Goal: Contribute content: Contribute content

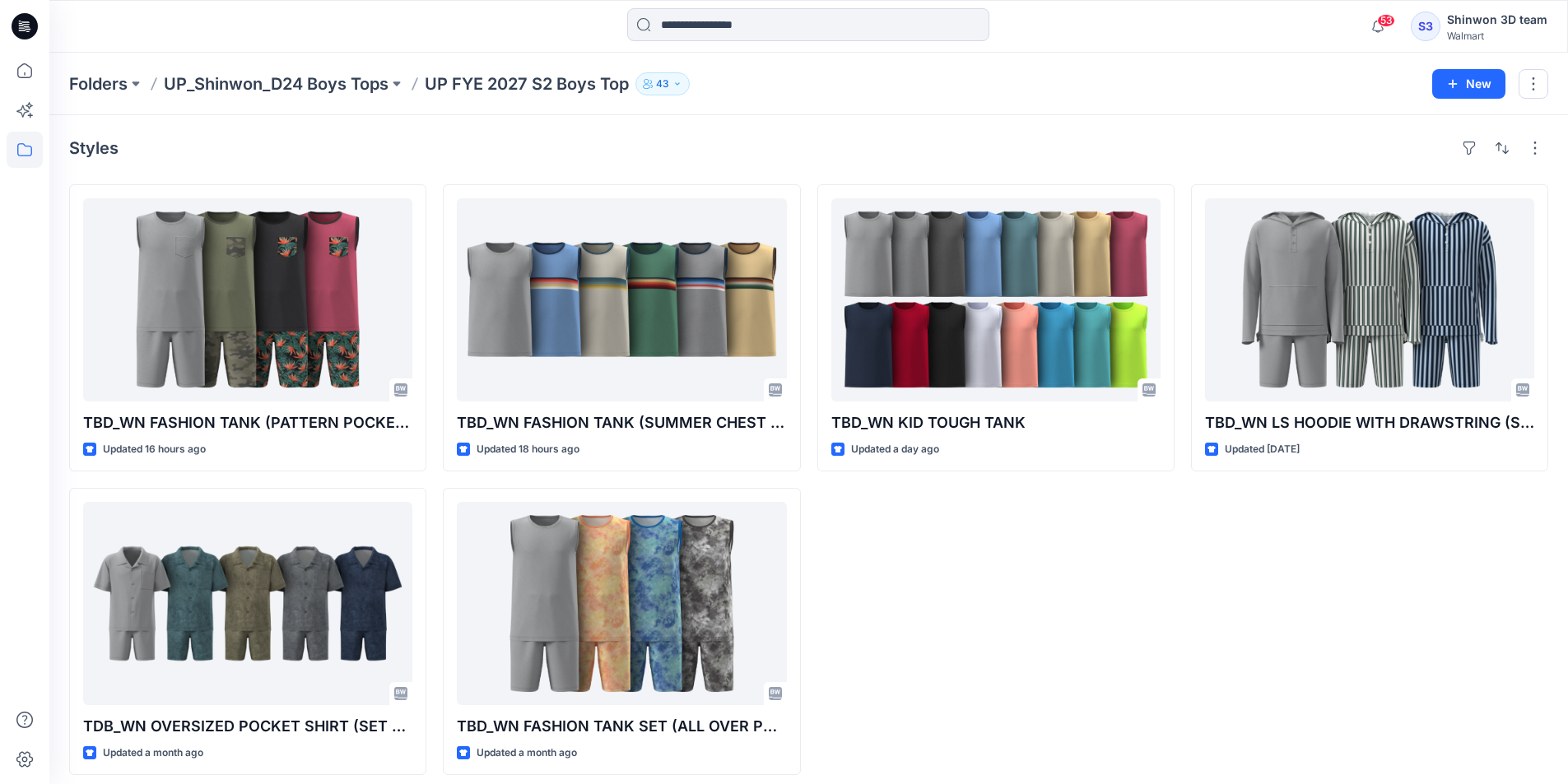
click at [1260, 561] on div "TBD_WN LS HOODIE WITH DRAWSTRING (SET W.SHORTS) Updated 20 days ago" at bounding box center [1370, 480] width 358 height 591
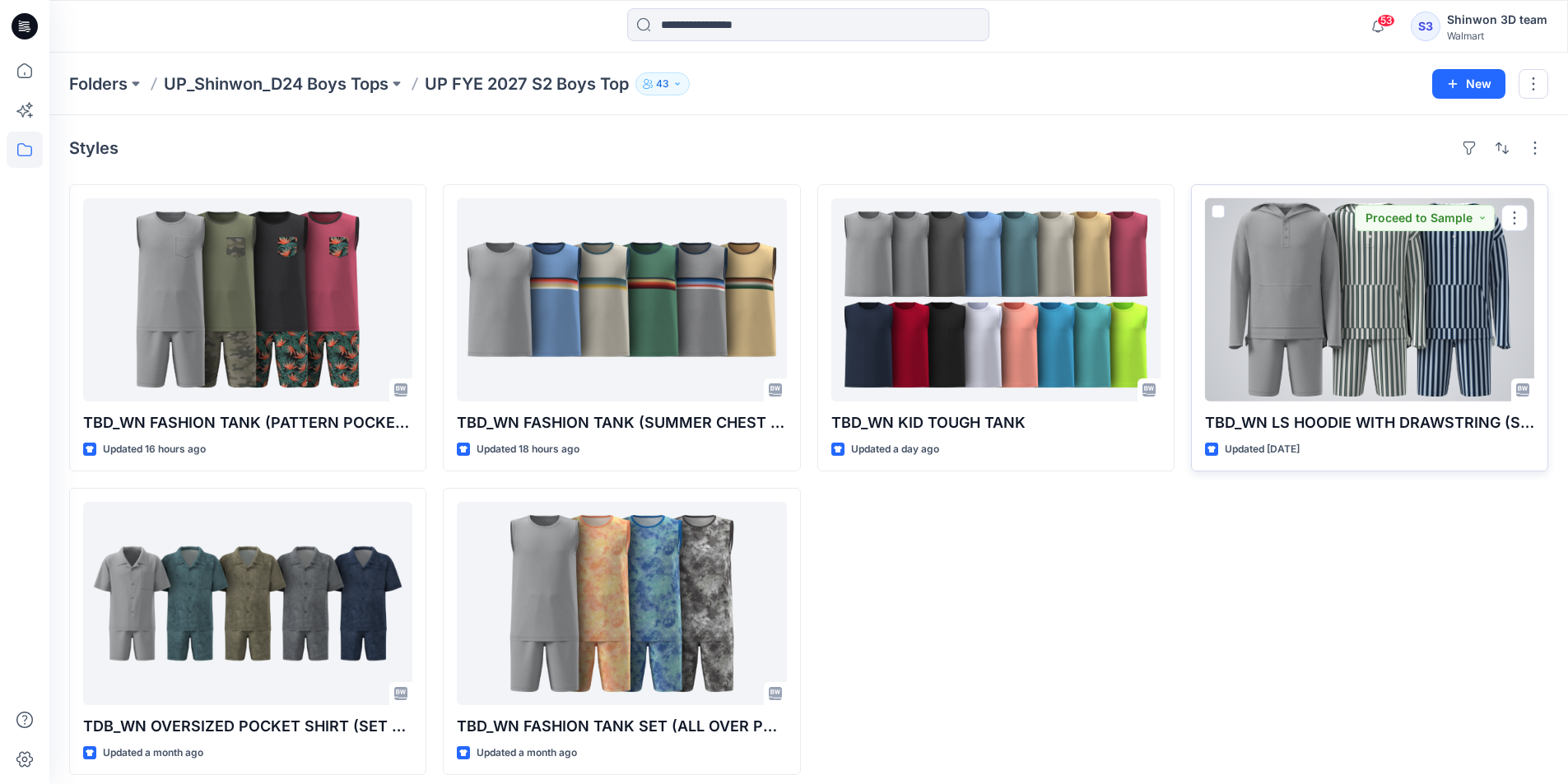
click at [1384, 280] on div at bounding box center [1369, 299] width 329 height 203
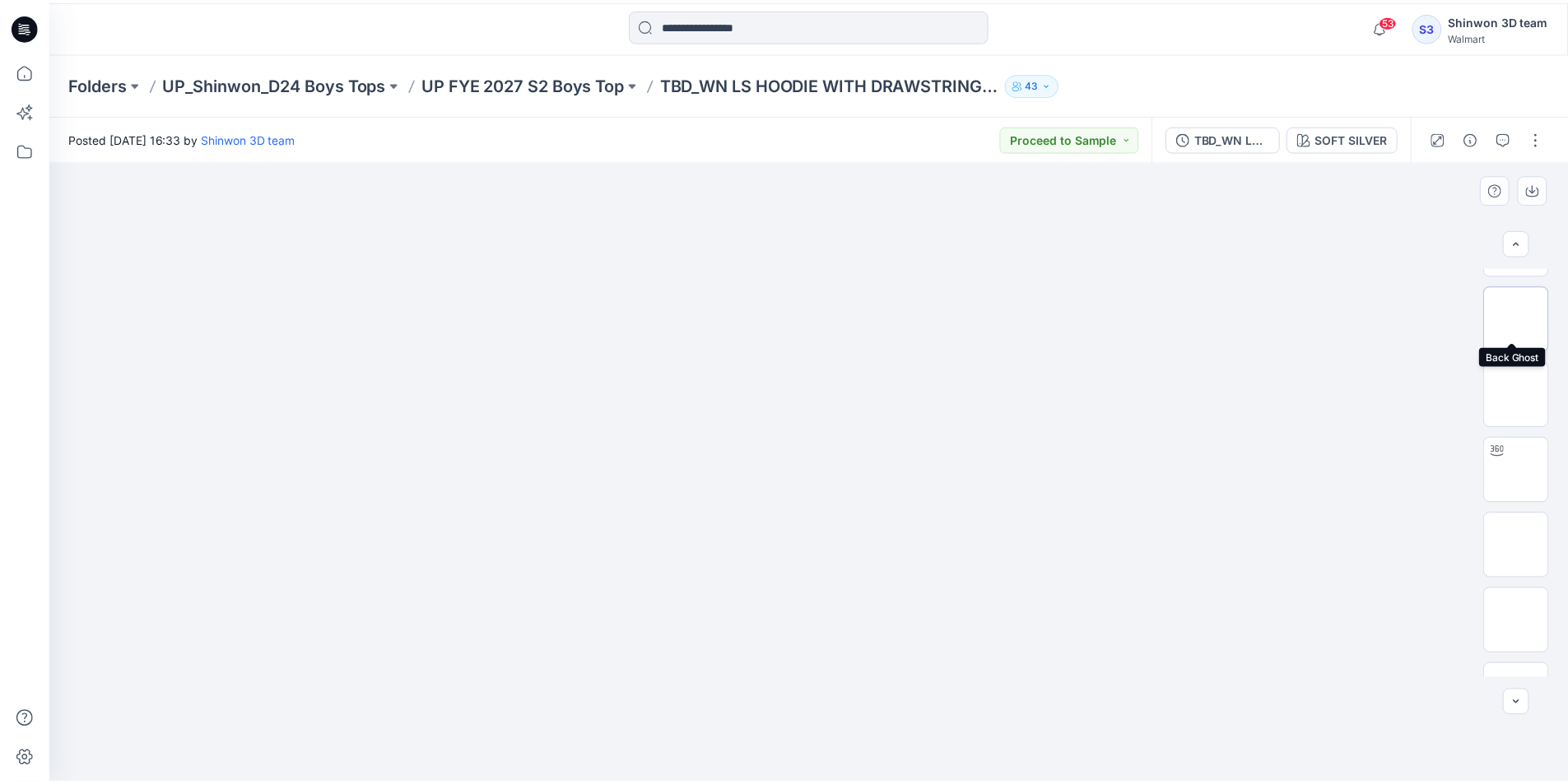
scroll to position [247, 0]
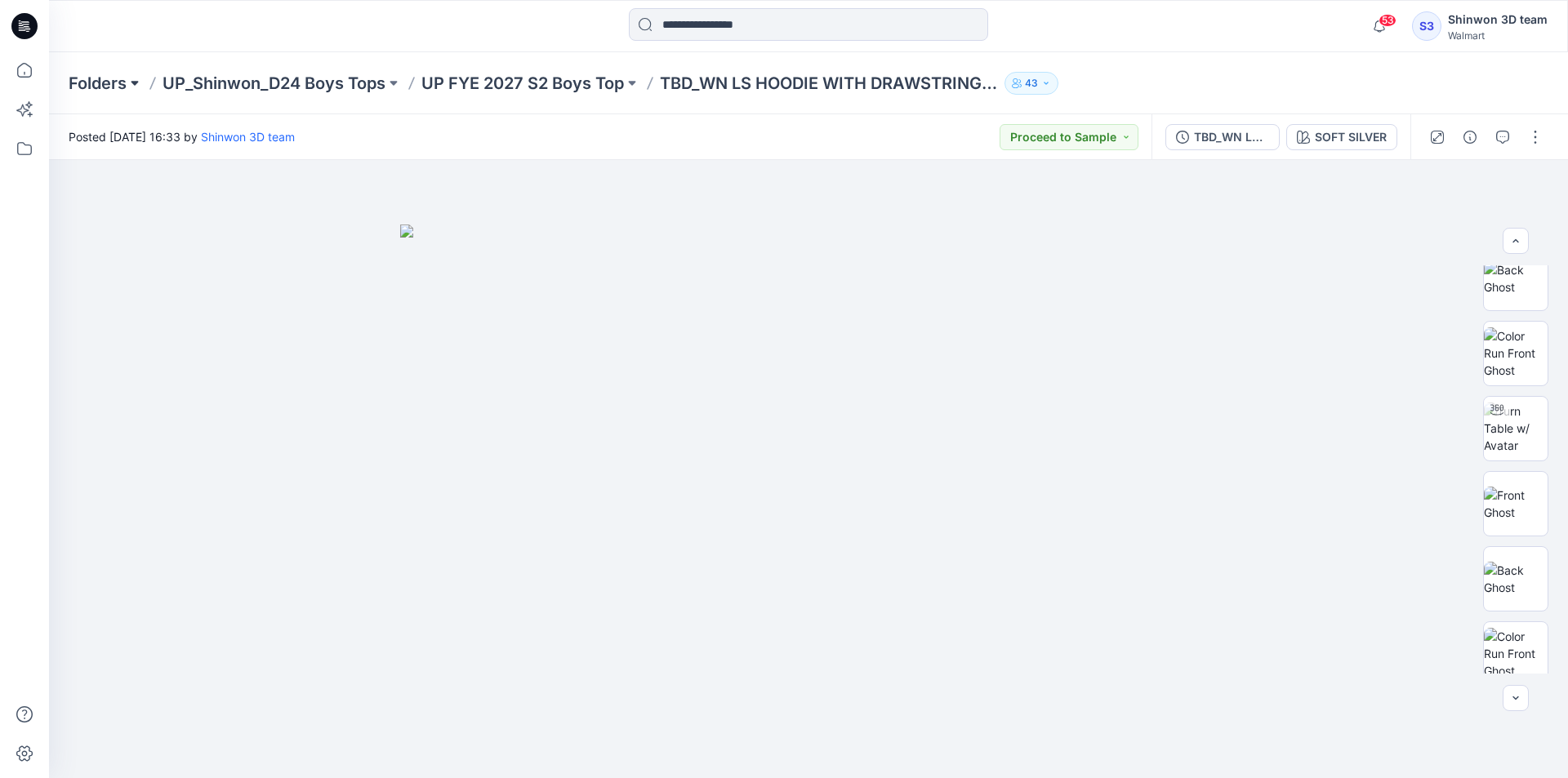
click at [128, 84] on button at bounding box center [134, 83] width 16 height 23
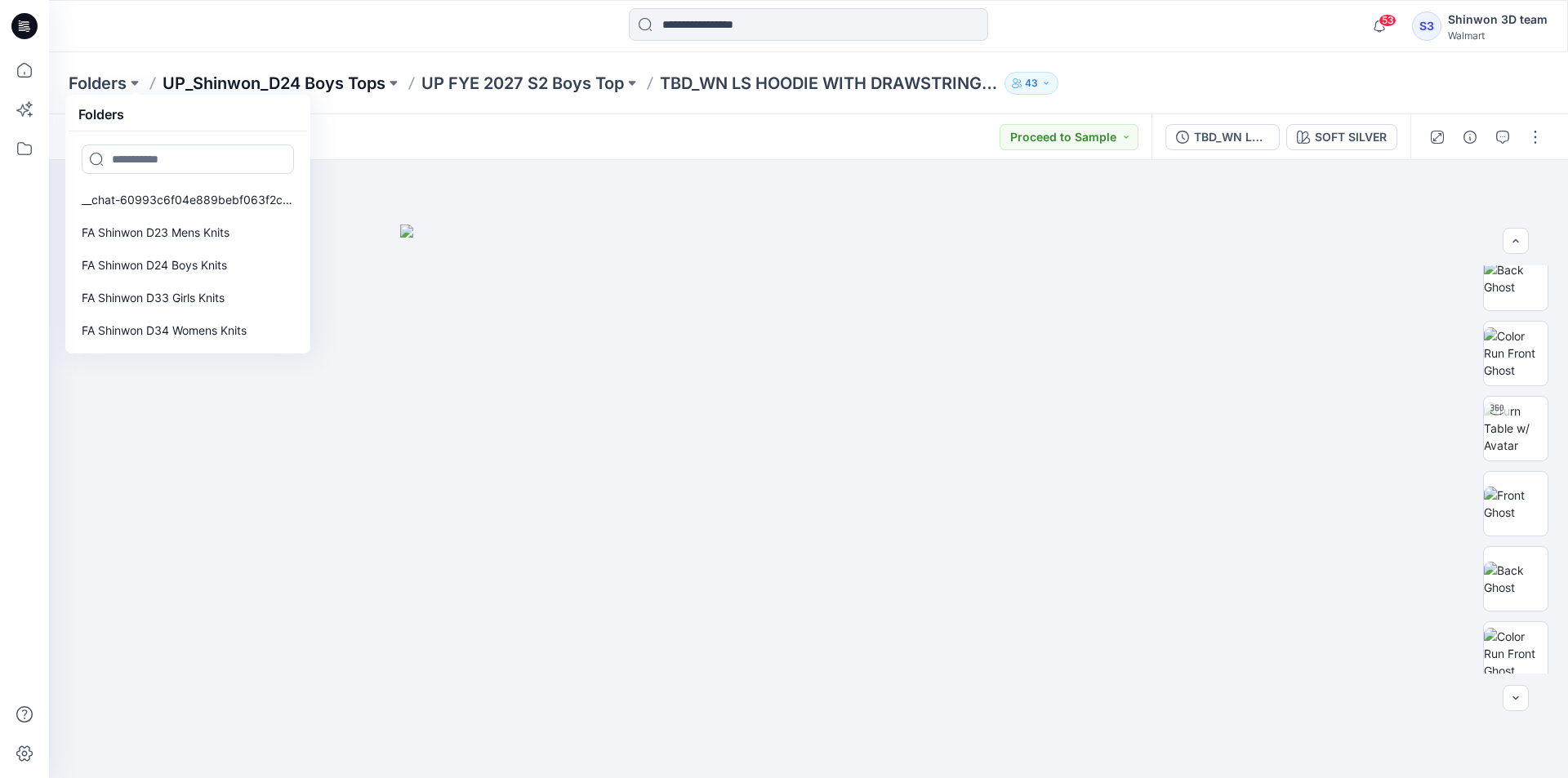
click at [247, 80] on p "UP_Shinwon_D24 Boys Tops" at bounding box center [274, 83] width 223 height 23
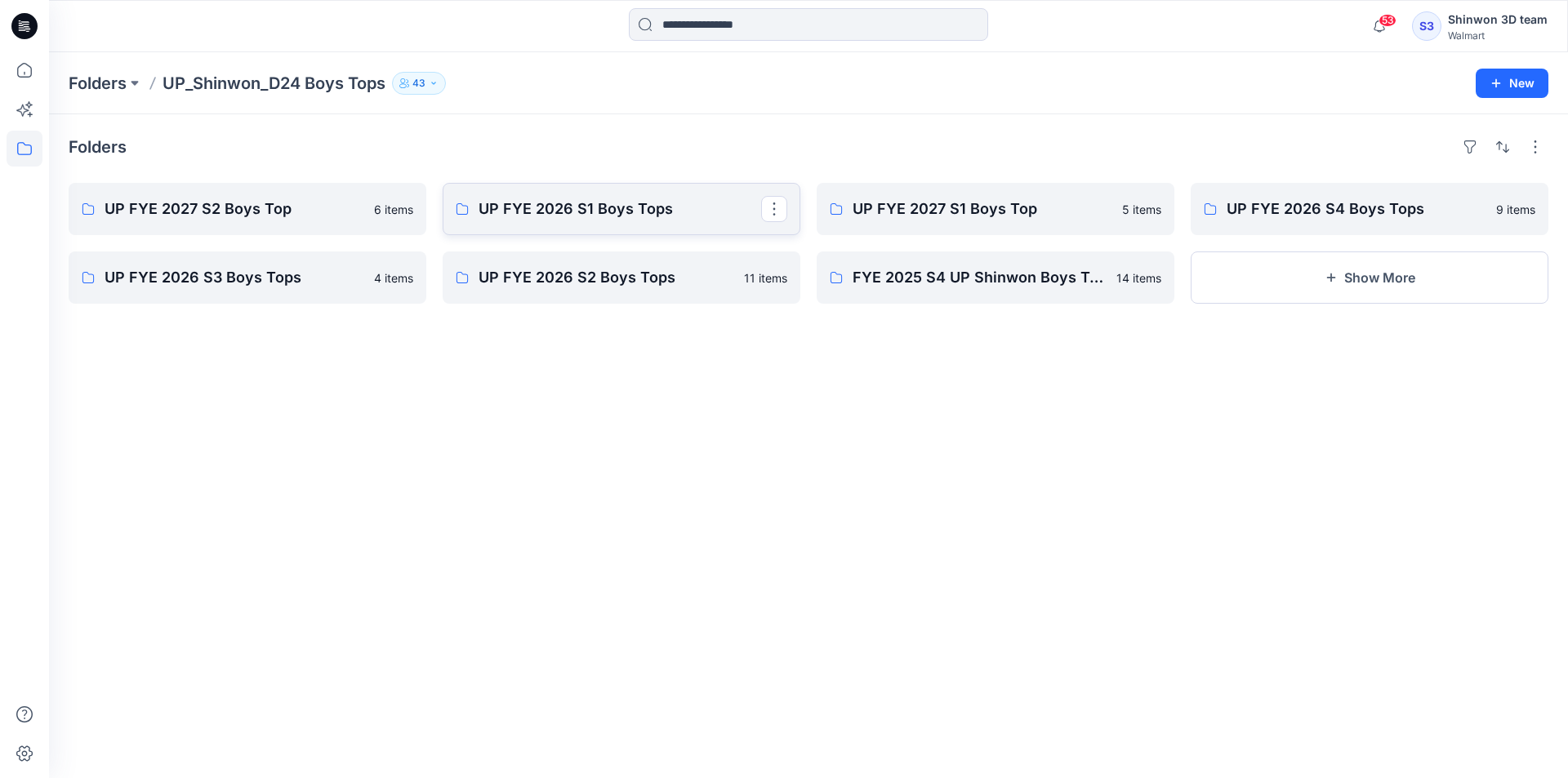
click at [528, 208] on p "UP FYE 2026 S1 Boys Tops" at bounding box center [620, 209] width 283 height 23
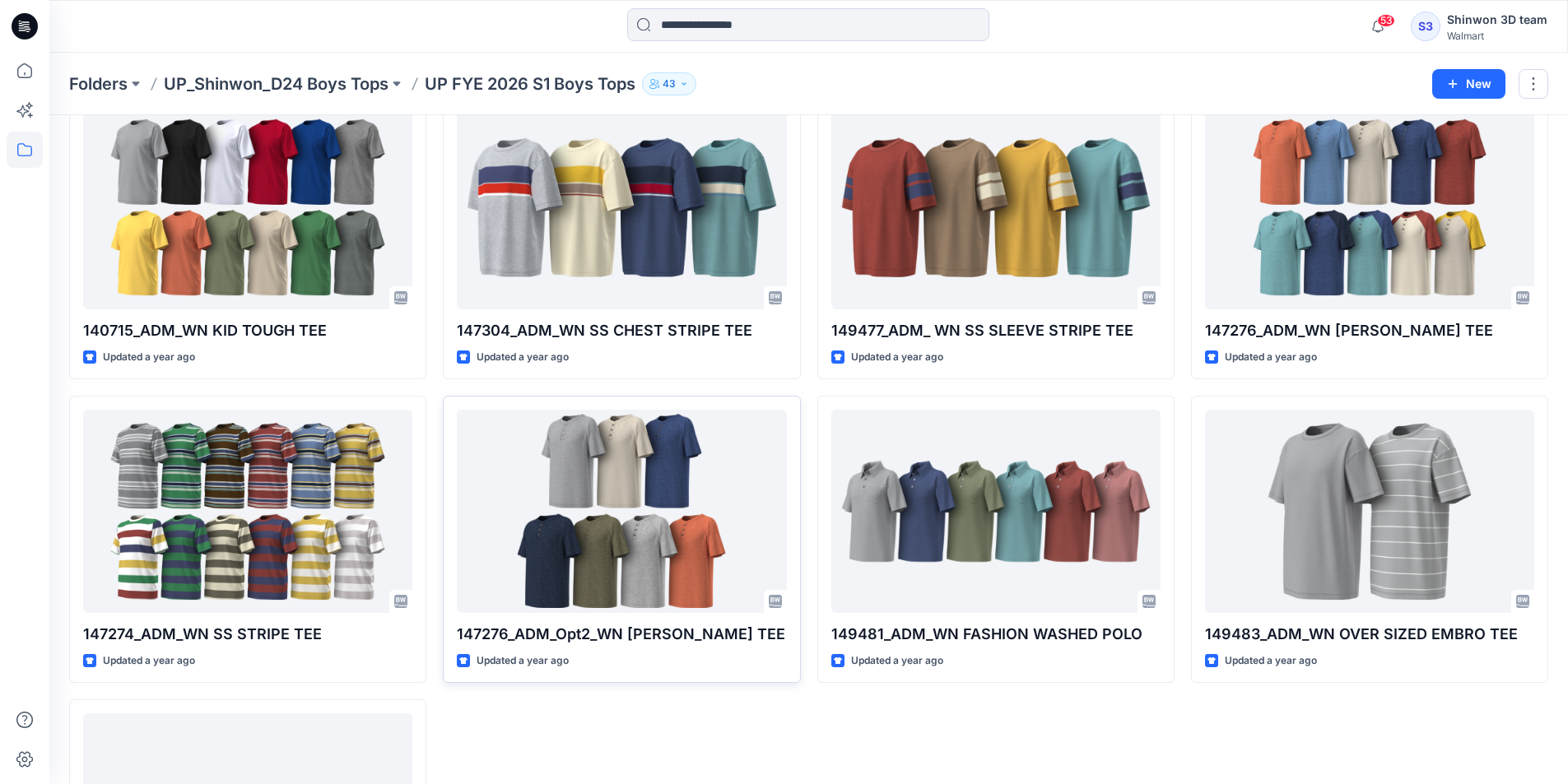
scroll to position [316, 0]
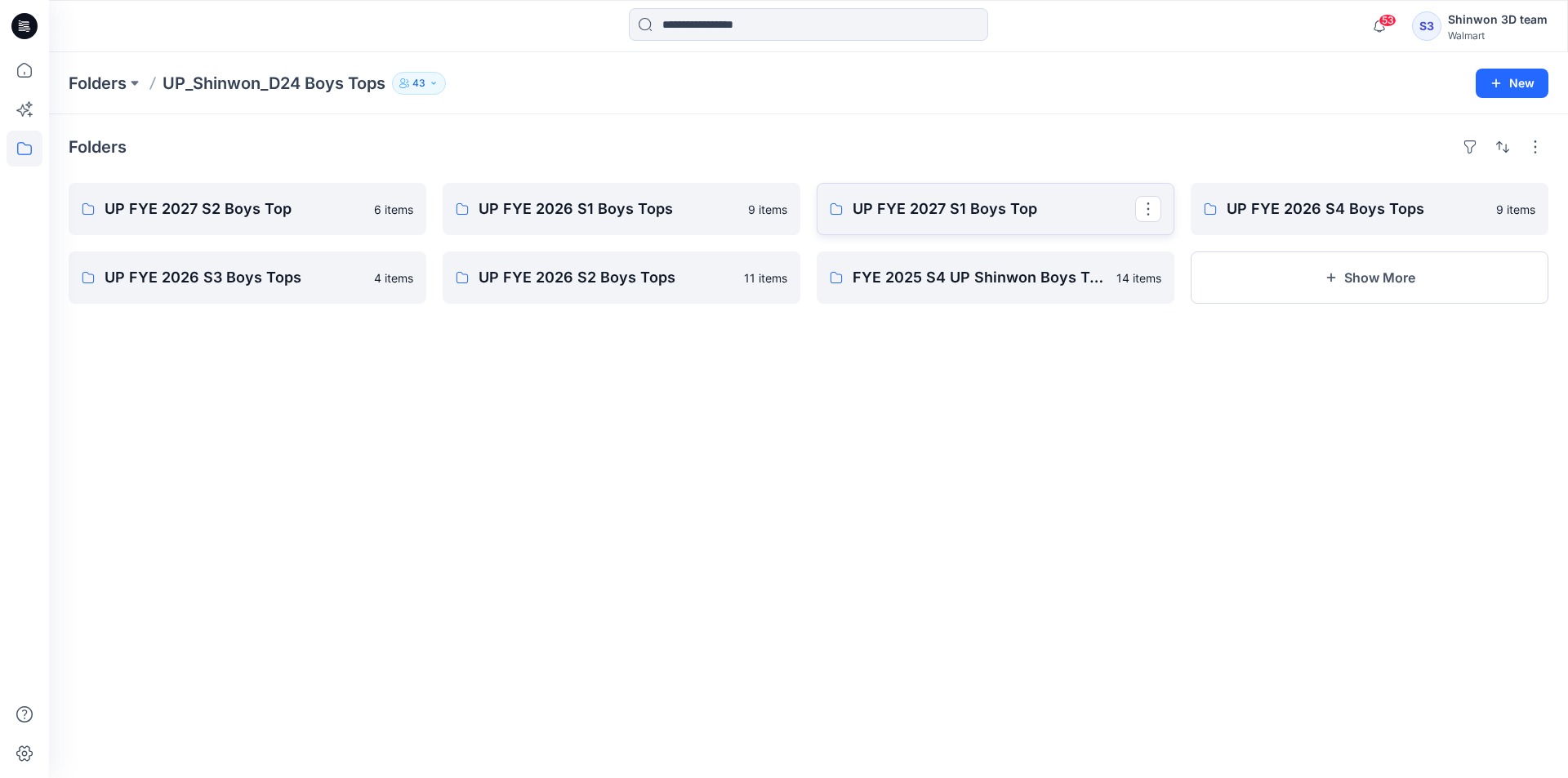
click at [1076, 215] on p "UP FYE 2027 S1 Boys Top" at bounding box center [994, 209] width 283 height 23
click at [1307, 229] on link "UP FYE 2026 S4 Boys Tops" at bounding box center [1369, 208] width 358 height 52
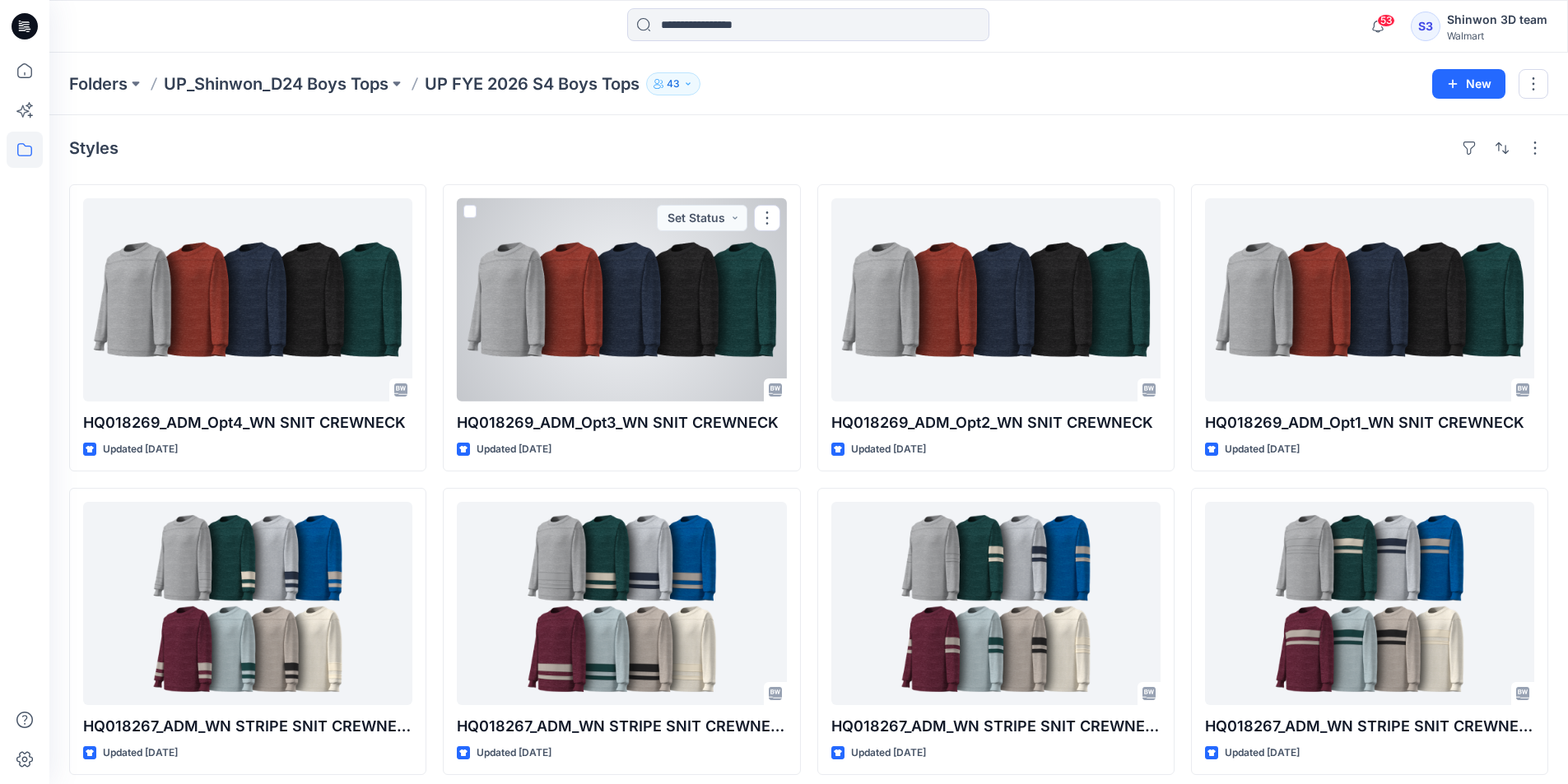
scroll to position [316, 0]
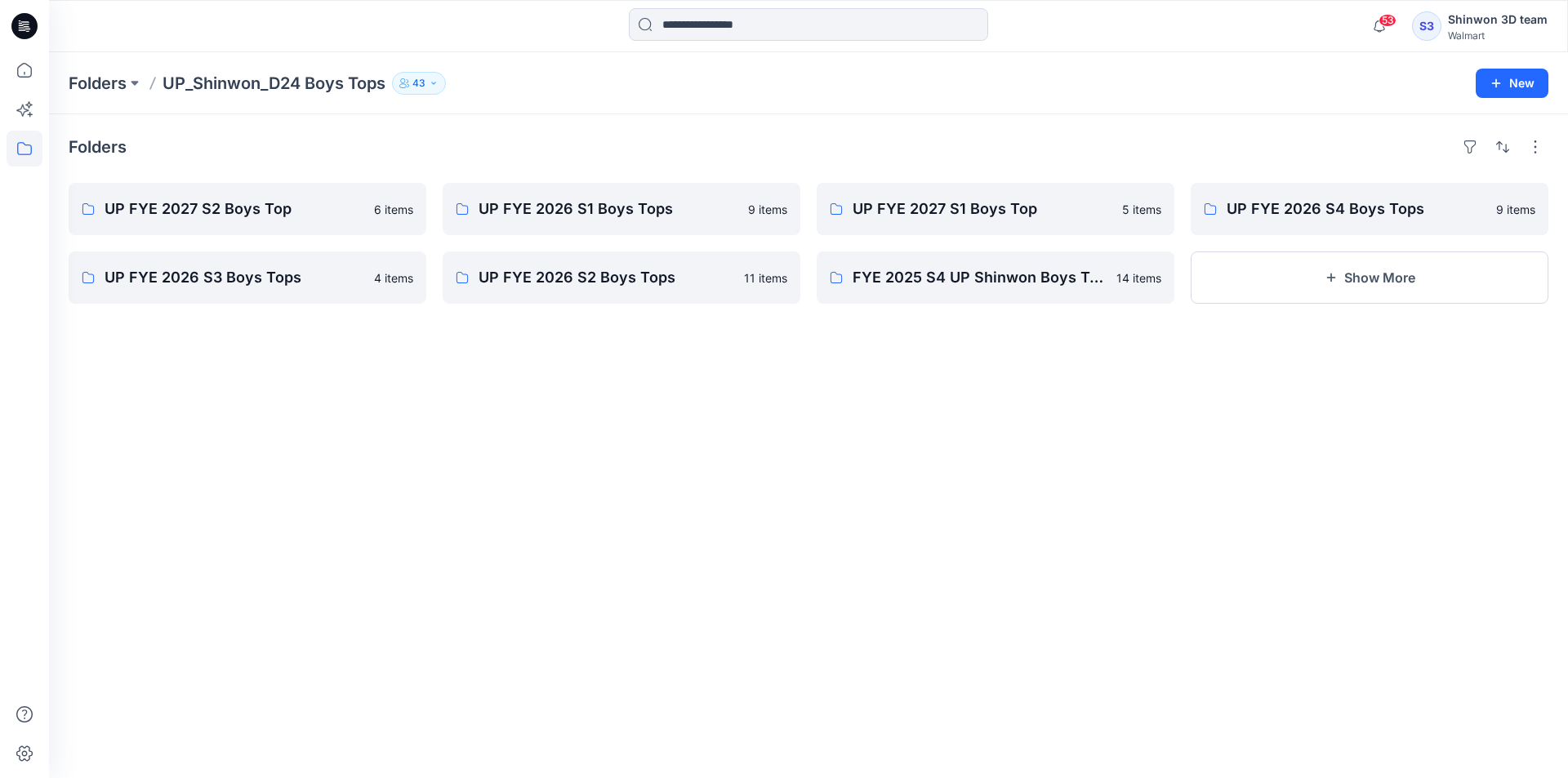
click at [152, 251] on div "UP FYE 2027 S2 Boys Top 6 items UP FYE 2026 S3 Boys Tops 4 items" at bounding box center [247, 243] width 358 height 121
click at [155, 259] on link "UP FYE 2026 S3 Boys Tops" at bounding box center [247, 277] width 358 height 52
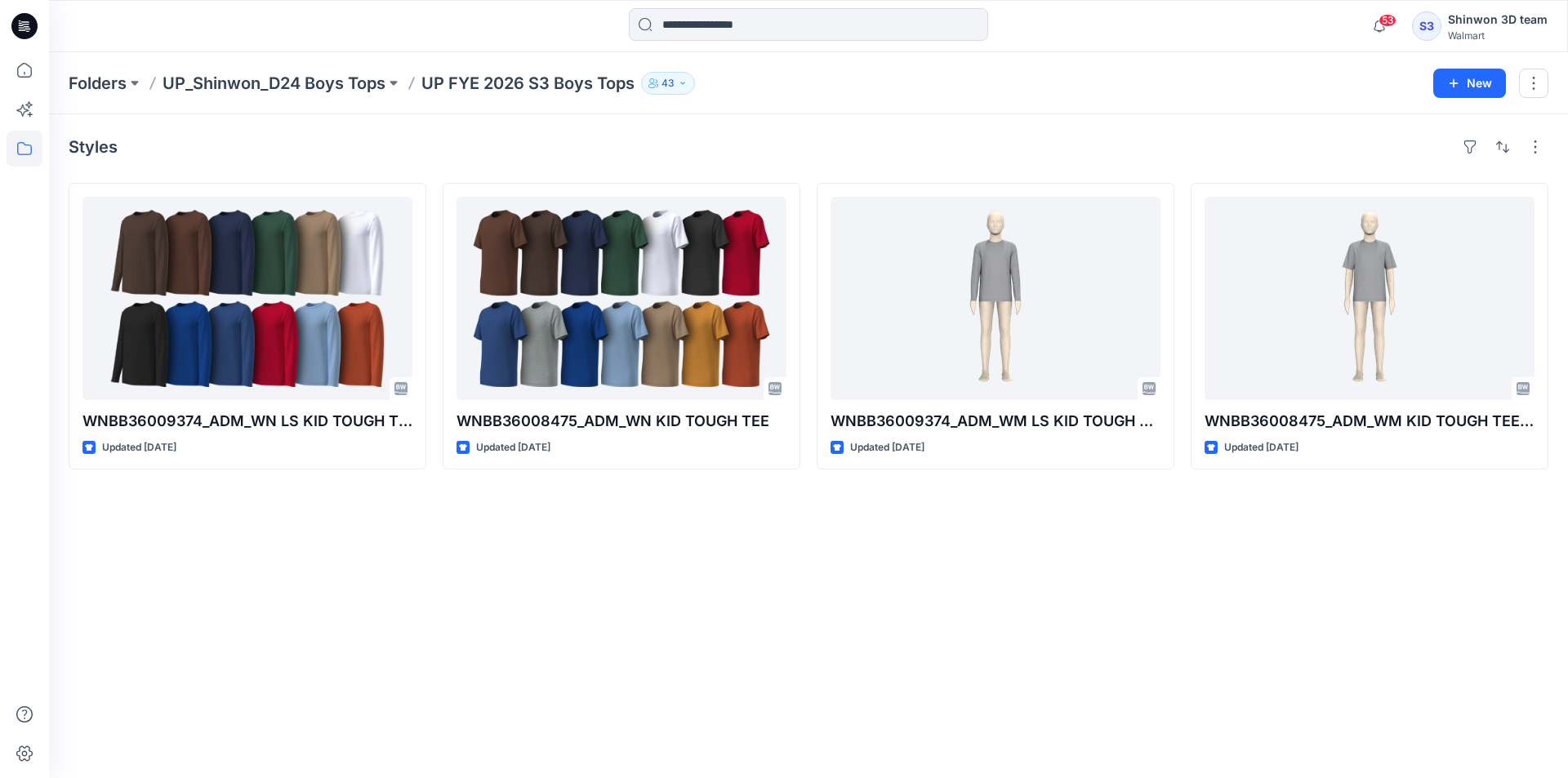
click at [230, 99] on div "Folders UP_Shinwon_D24 Boys Tops UP FYE 2026 S3 Boys Tops 43 New" at bounding box center [808, 83] width 1519 height 62
click at [255, 87] on p "UP_Shinwon_D24 Boys Tops" at bounding box center [274, 83] width 223 height 23
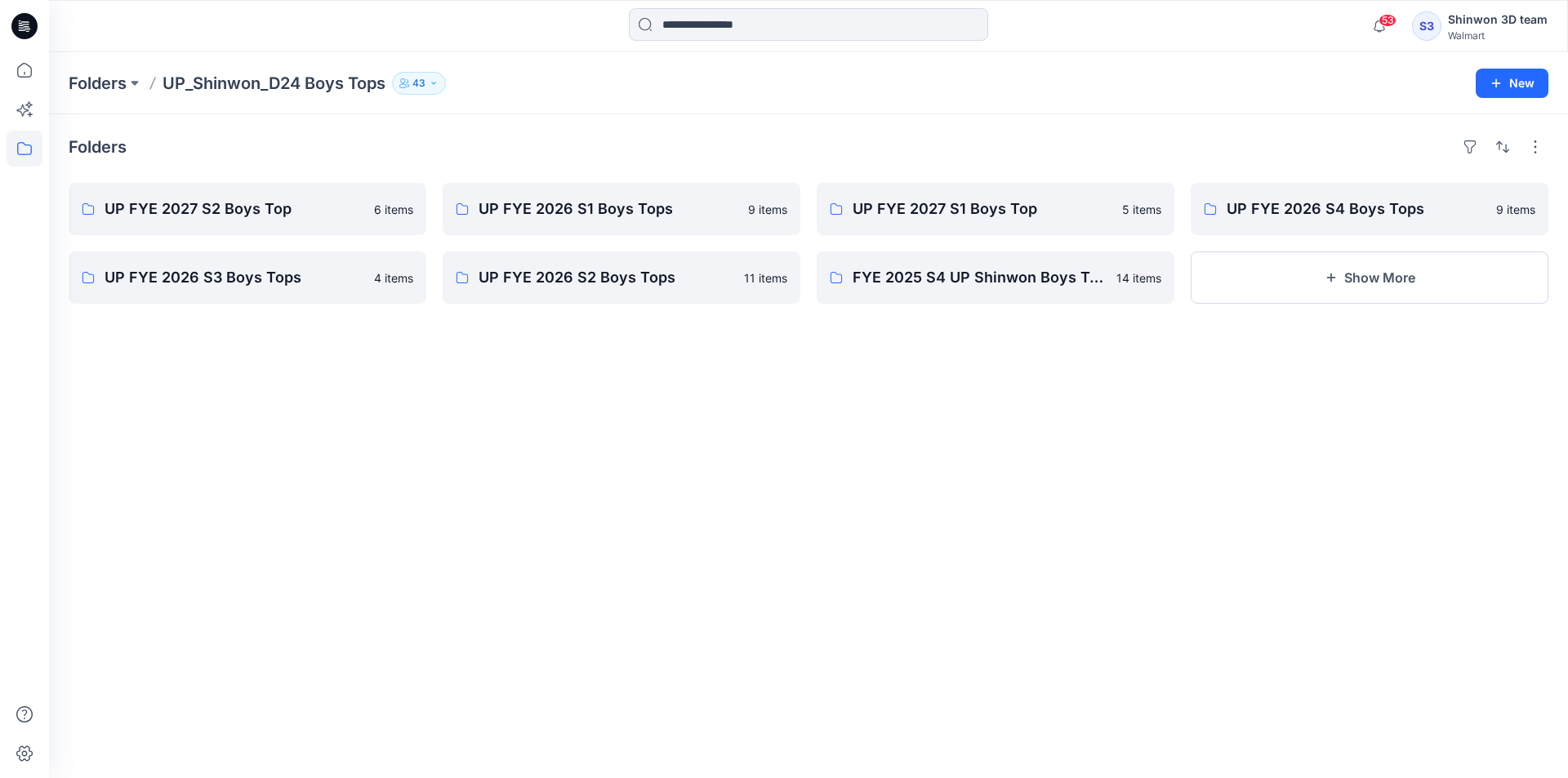
click at [585, 306] on div "Folders UP FYE 2027 S2 Boys Top 6 items UP FYE 2026 S3 Boys Tops 4 items UP FYE…" at bounding box center [808, 447] width 1519 height 664
click at [609, 290] on link "UP FYE 2026 S2 Boys Tops" at bounding box center [622, 277] width 358 height 52
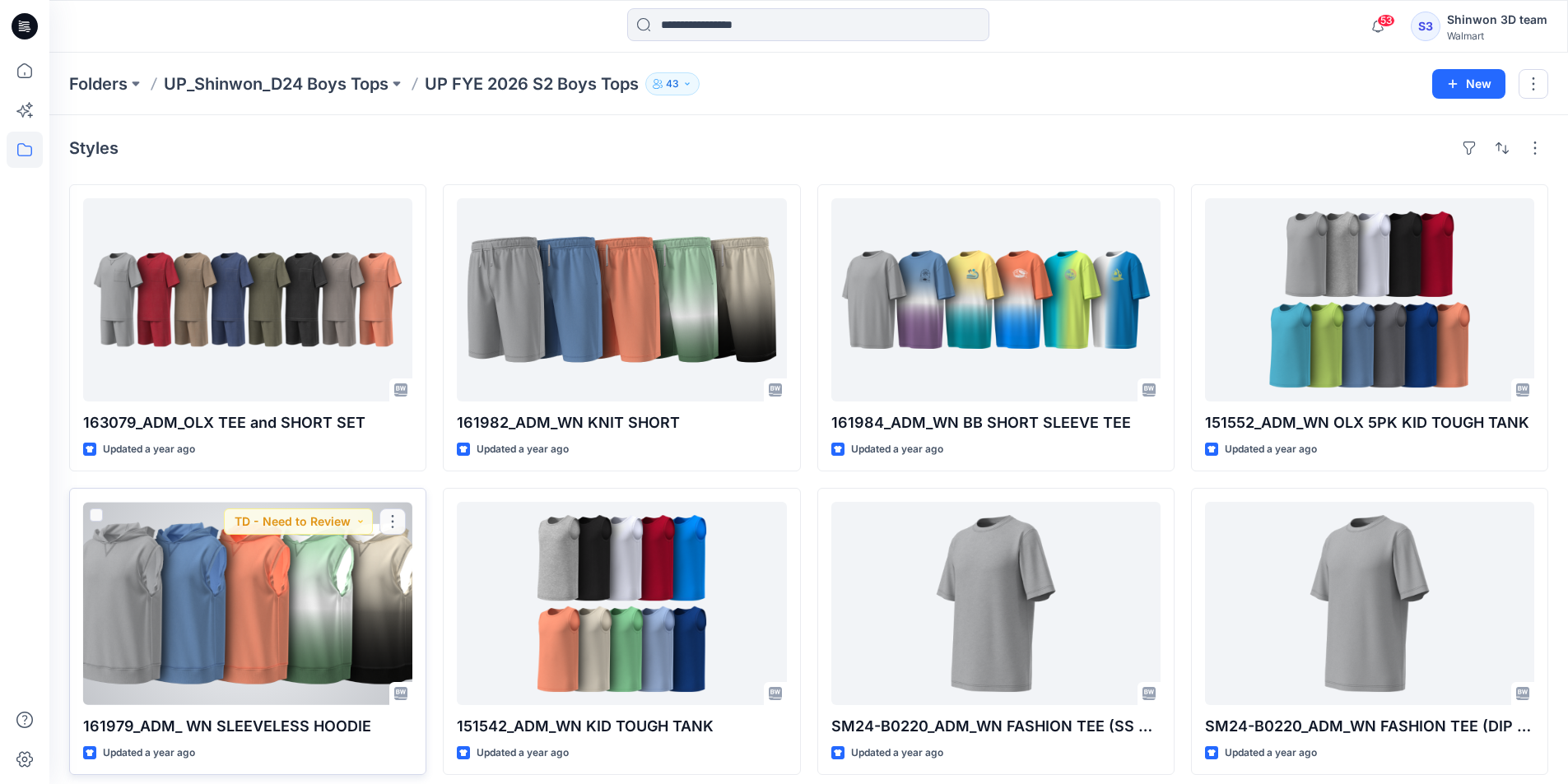
click at [258, 646] on div at bounding box center [247, 603] width 329 height 203
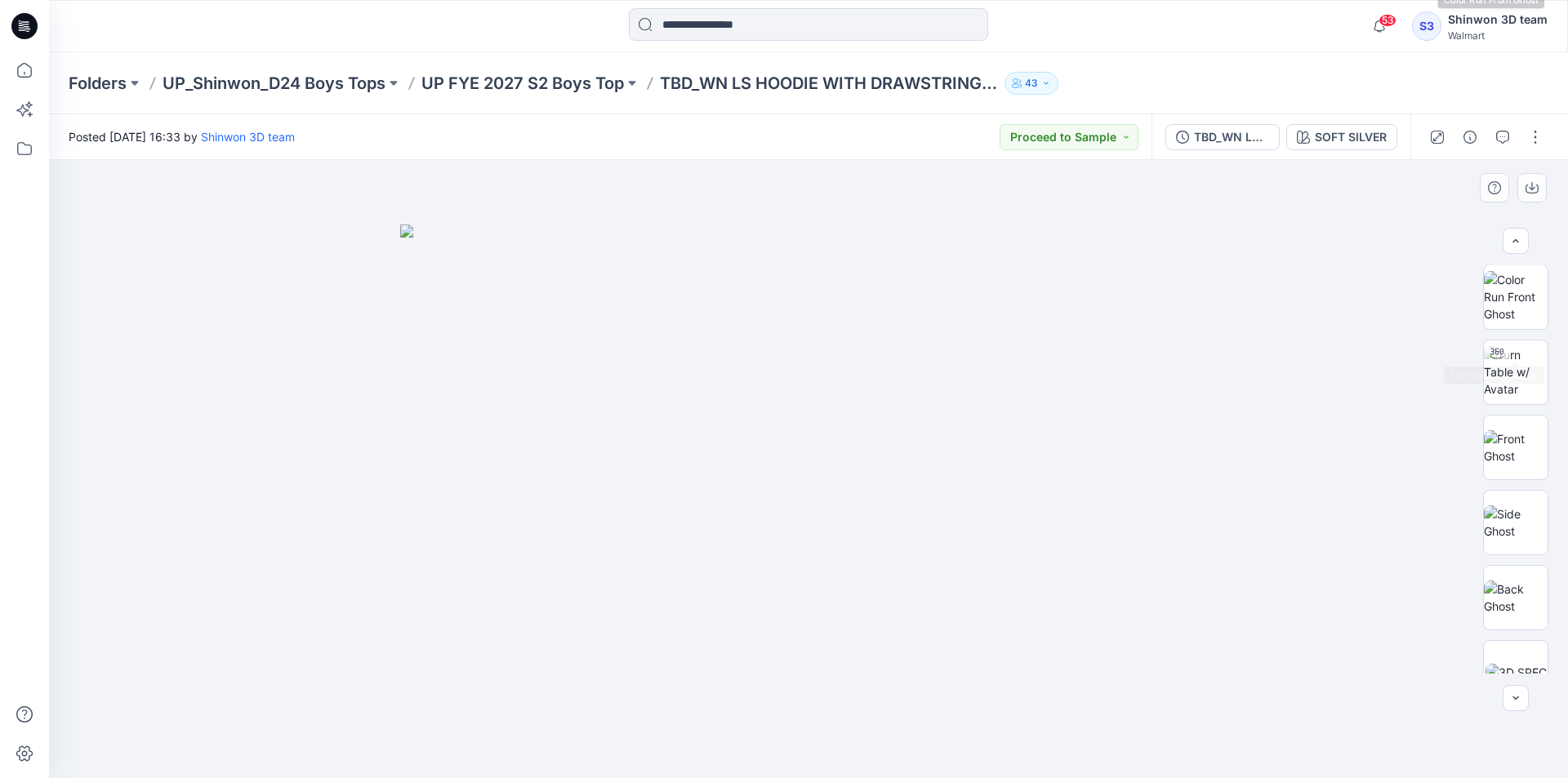
scroll to position [653, 0]
click at [1242, 7] on div "53 Notifications Your style HQ024559 _OLX GE LS CREW TEE is ready 23 minutes ag…" at bounding box center [808, 26] width 1519 height 52
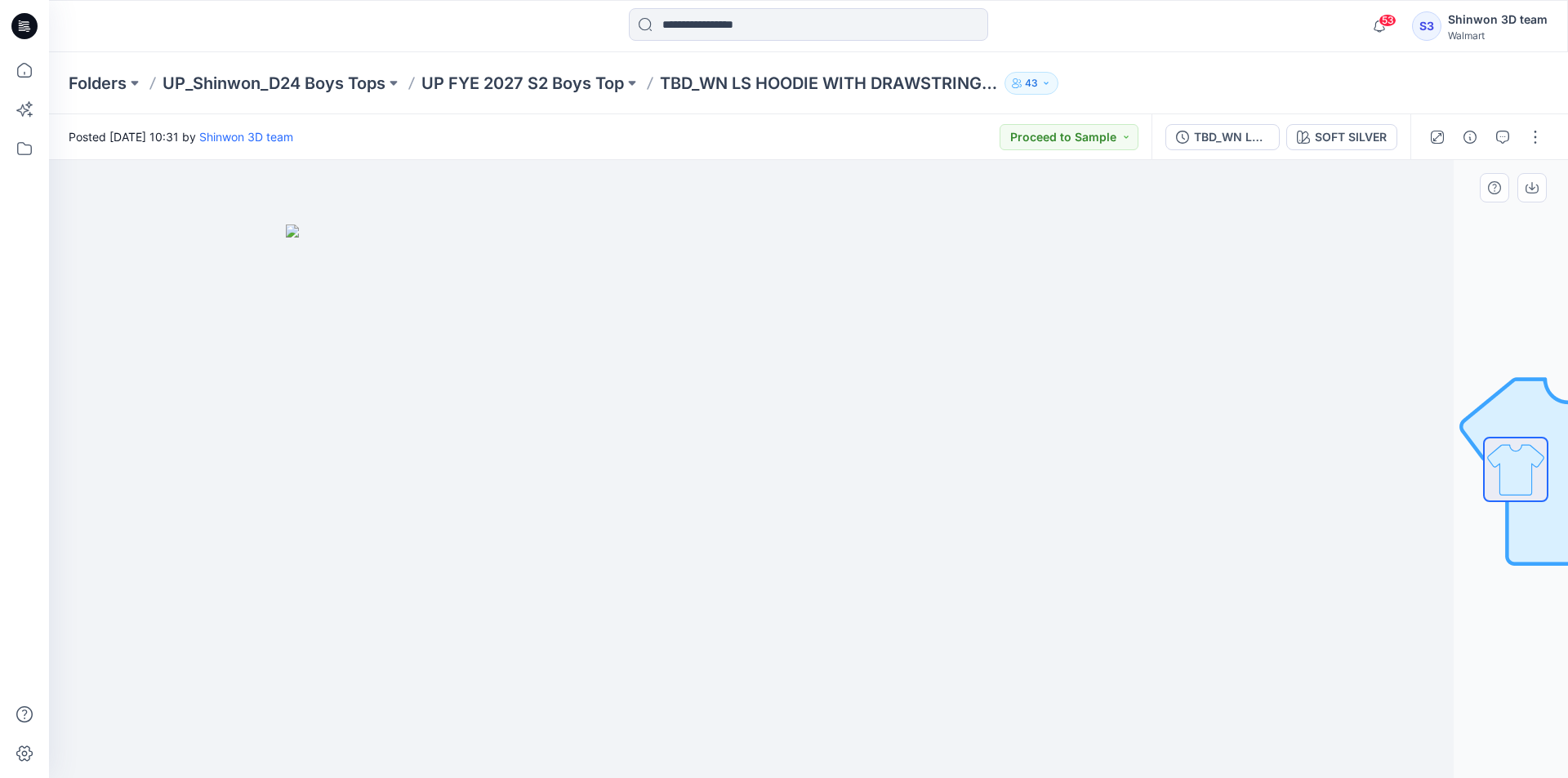
click at [911, 163] on div at bounding box center [694, 469] width 1519 height 618
click at [1356, 126] on button "SOFT SILVER" at bounding box center [1341, 137] width 111 height 27
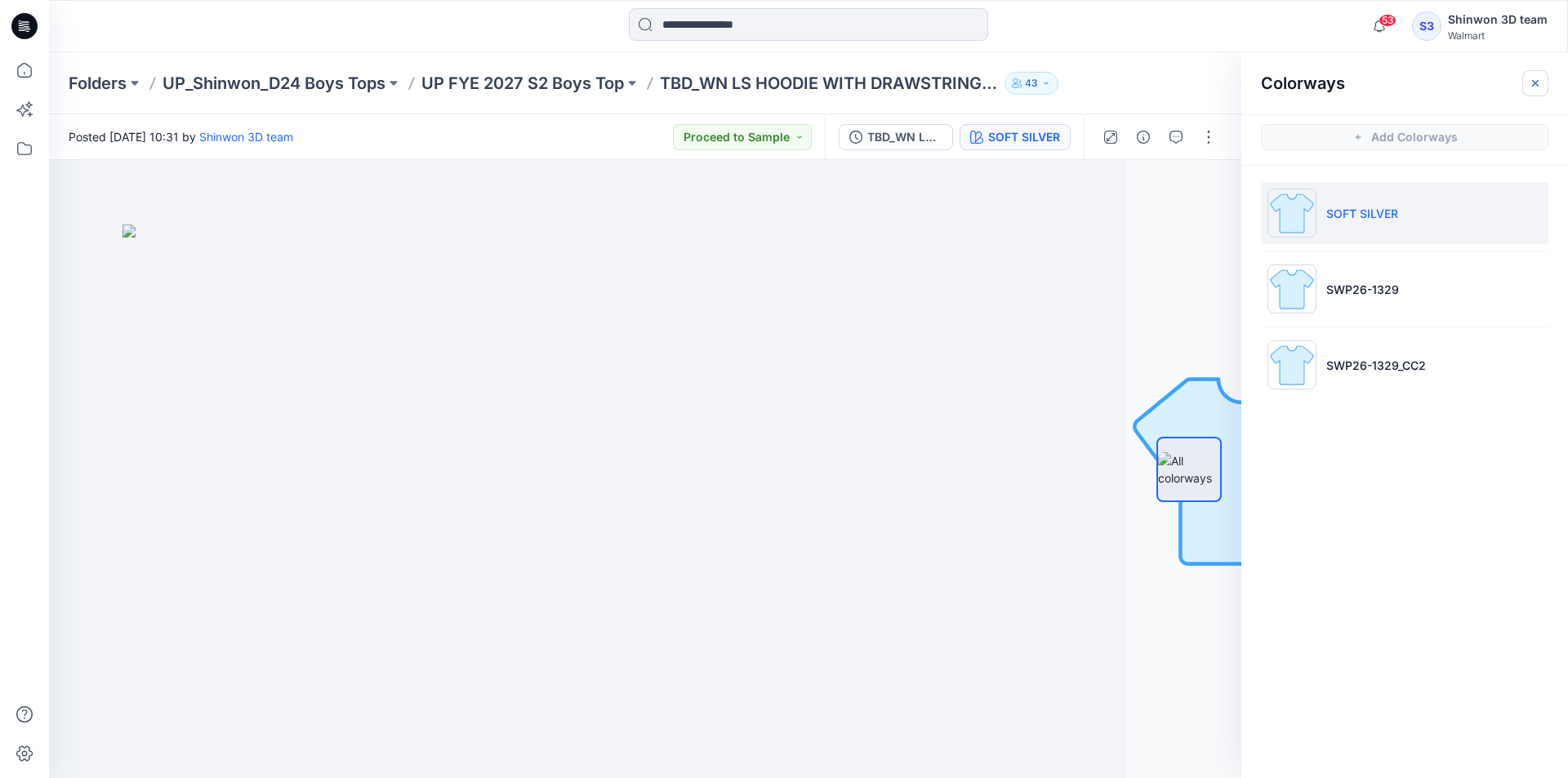
click at [1539, 83] on icon "button" at bounding box center [1536, 83] width 13 height 13
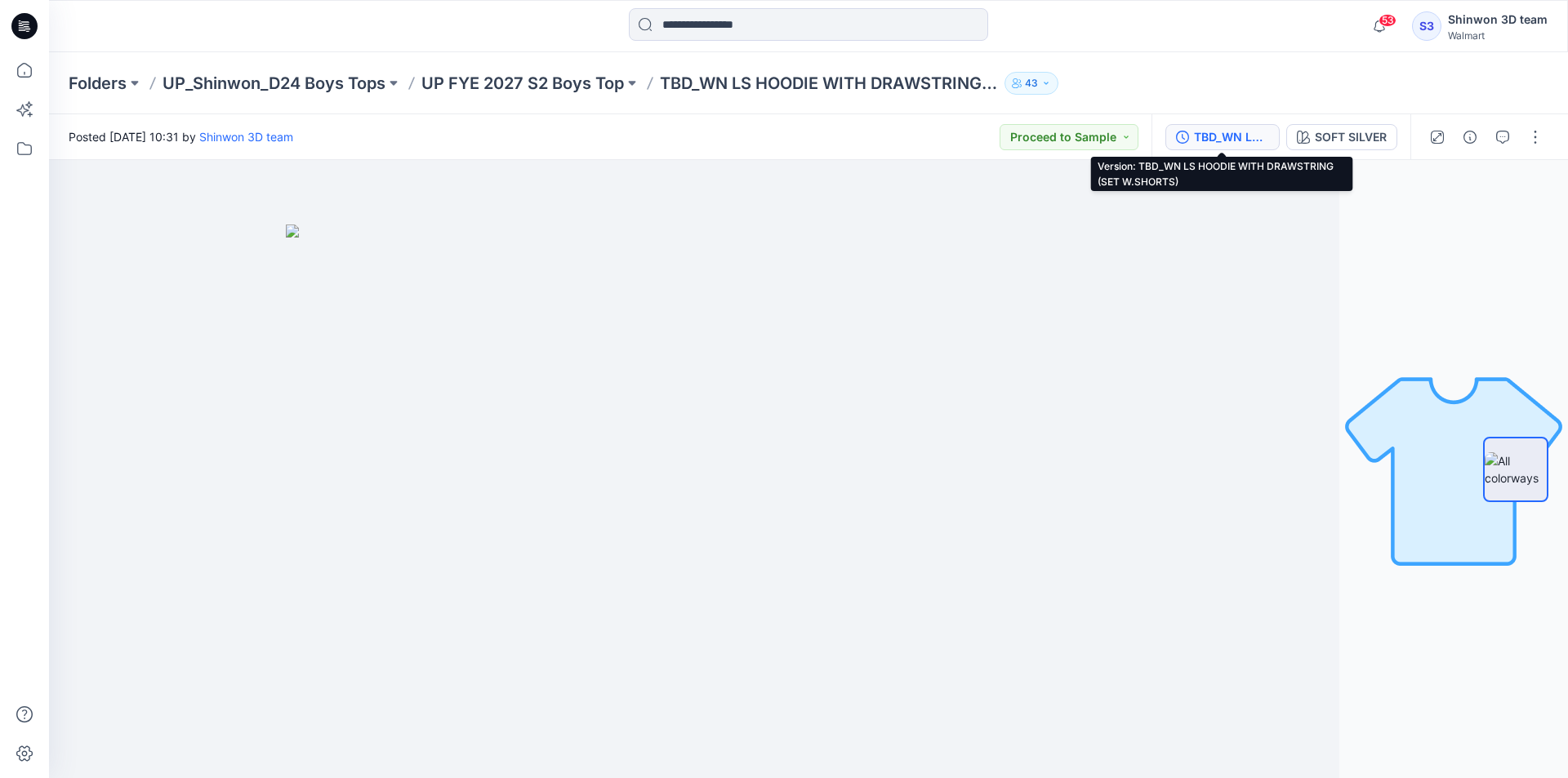
click at [1229, 138] on div "TBD_WN LS HOODIE WITH DRAWSTRING (SET W.SHORTS)" at bounding box center [1231, 136] width 75 height 18
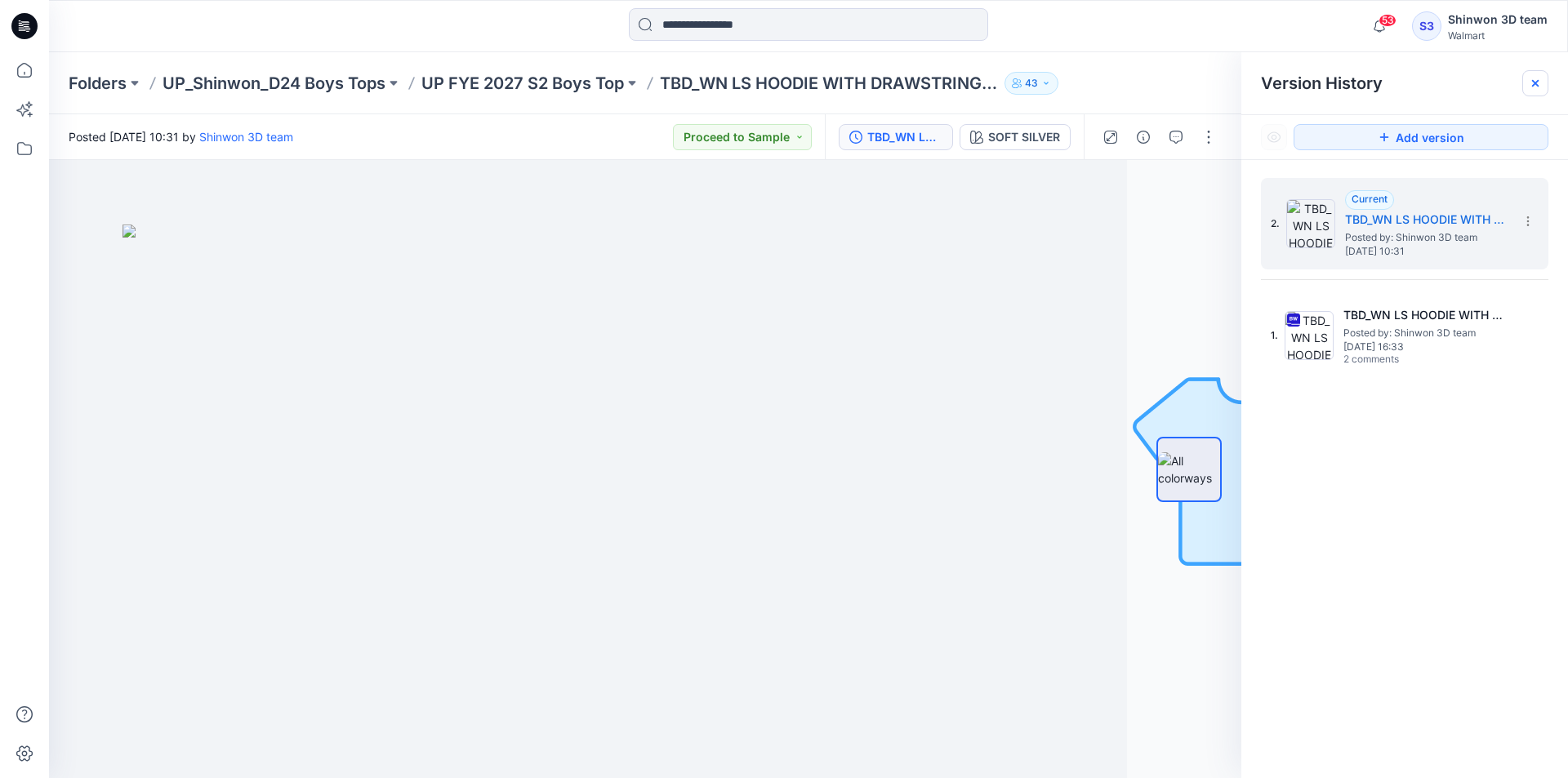
click at [1531, 86] on icon at bounding box center [1536, 83] width 13 height 13
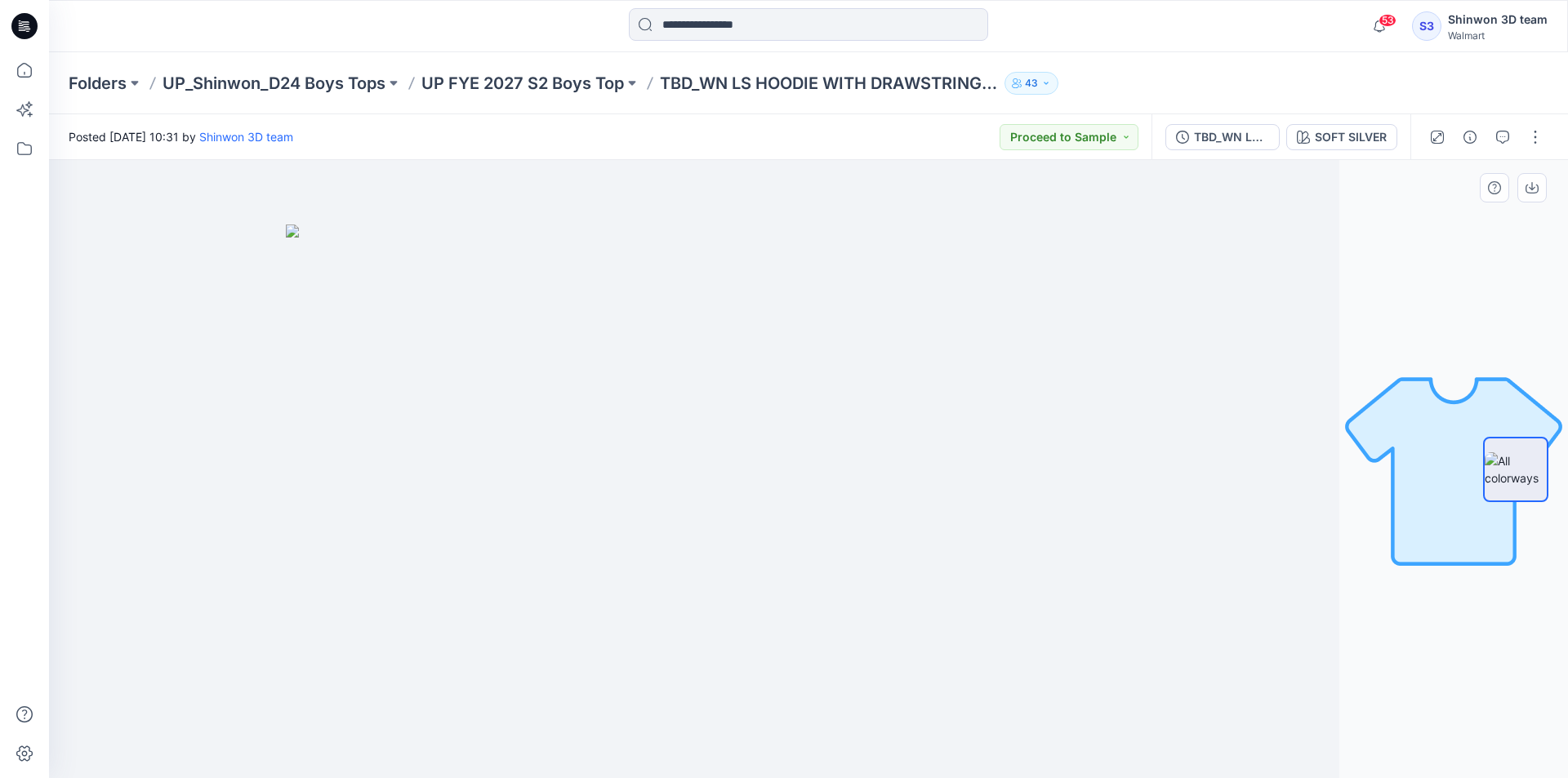
click at [892, 702] on img at bounding box center [694, 502] width 817 height 555
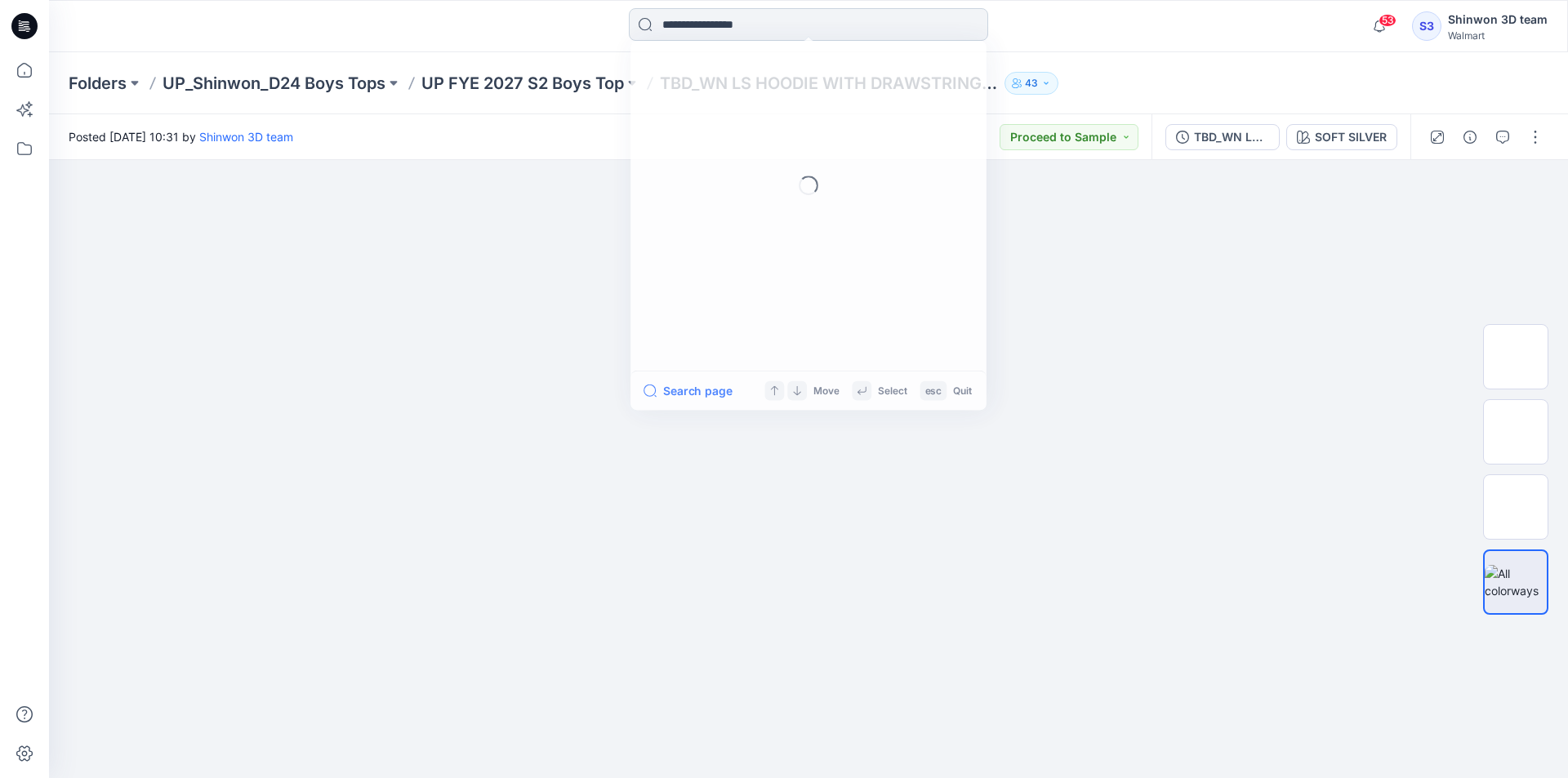
click at [940, 27] on input at bounding box center [809, 25] width 360 height 33
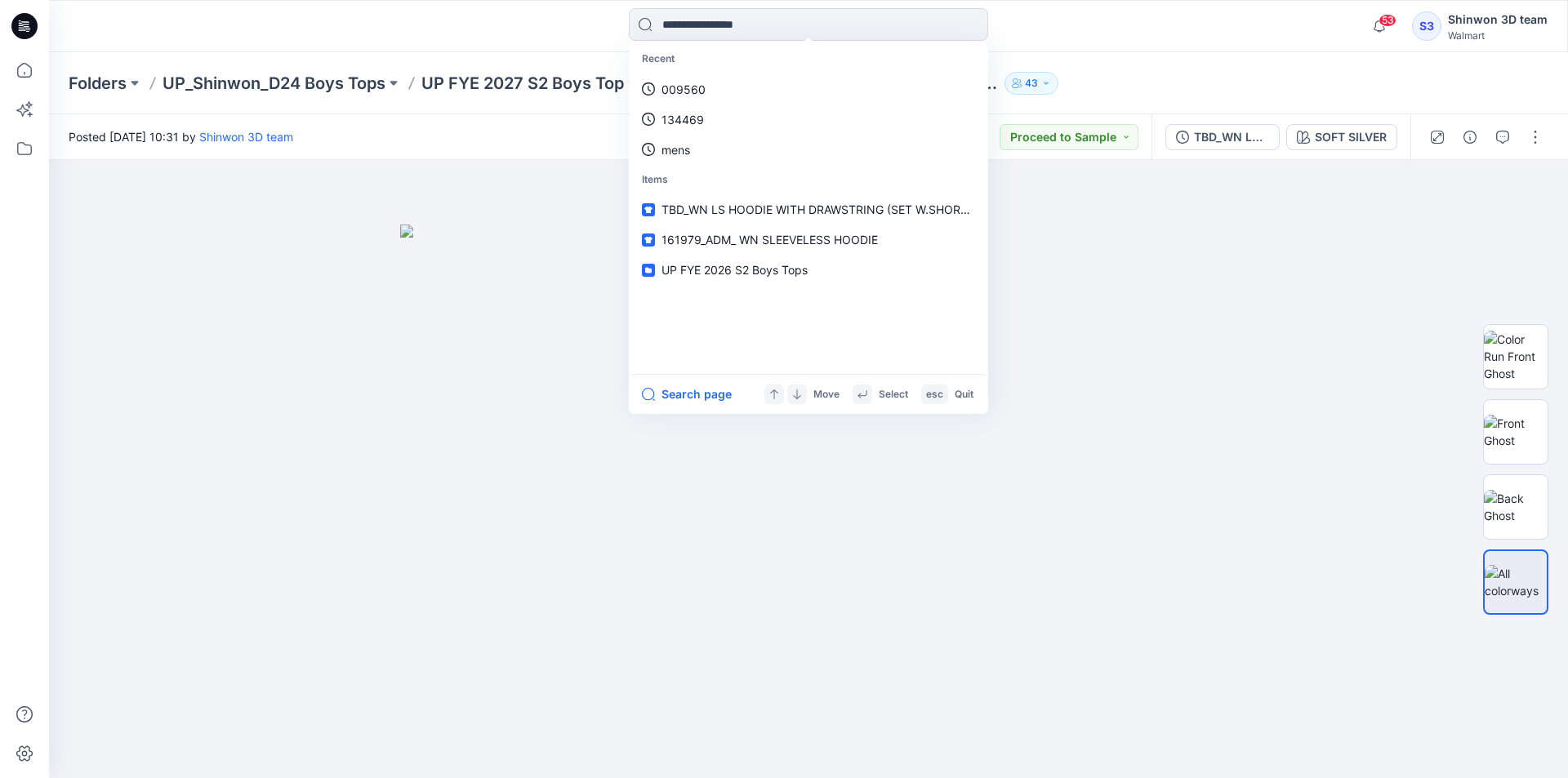
click at [1025, 33] on div "Recent 009560 134469 mens Items TBD_WN LS HOODIE WITH DRAWSTRING (SET W.SHORTS)…" at bounding box center [808, 27] width 760 height 36
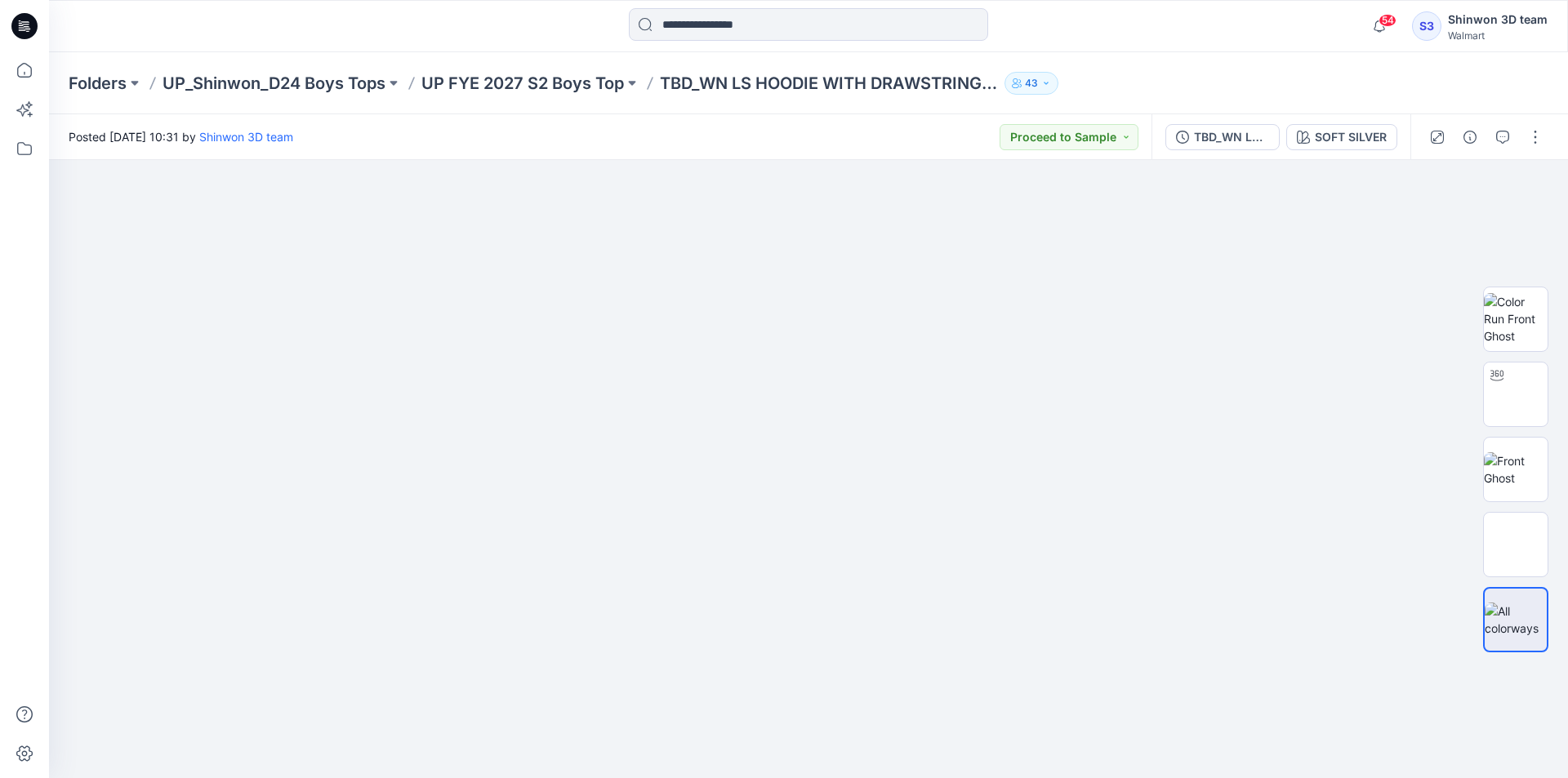
click at [1332, 76] on div "Folders UP_Shinwon_D24 Boys Tops UP FYE 2027 S2 Boys Top TBD_WN LS HOODIE WITH …" at bounding box center [744, 83] width 1352 height 23
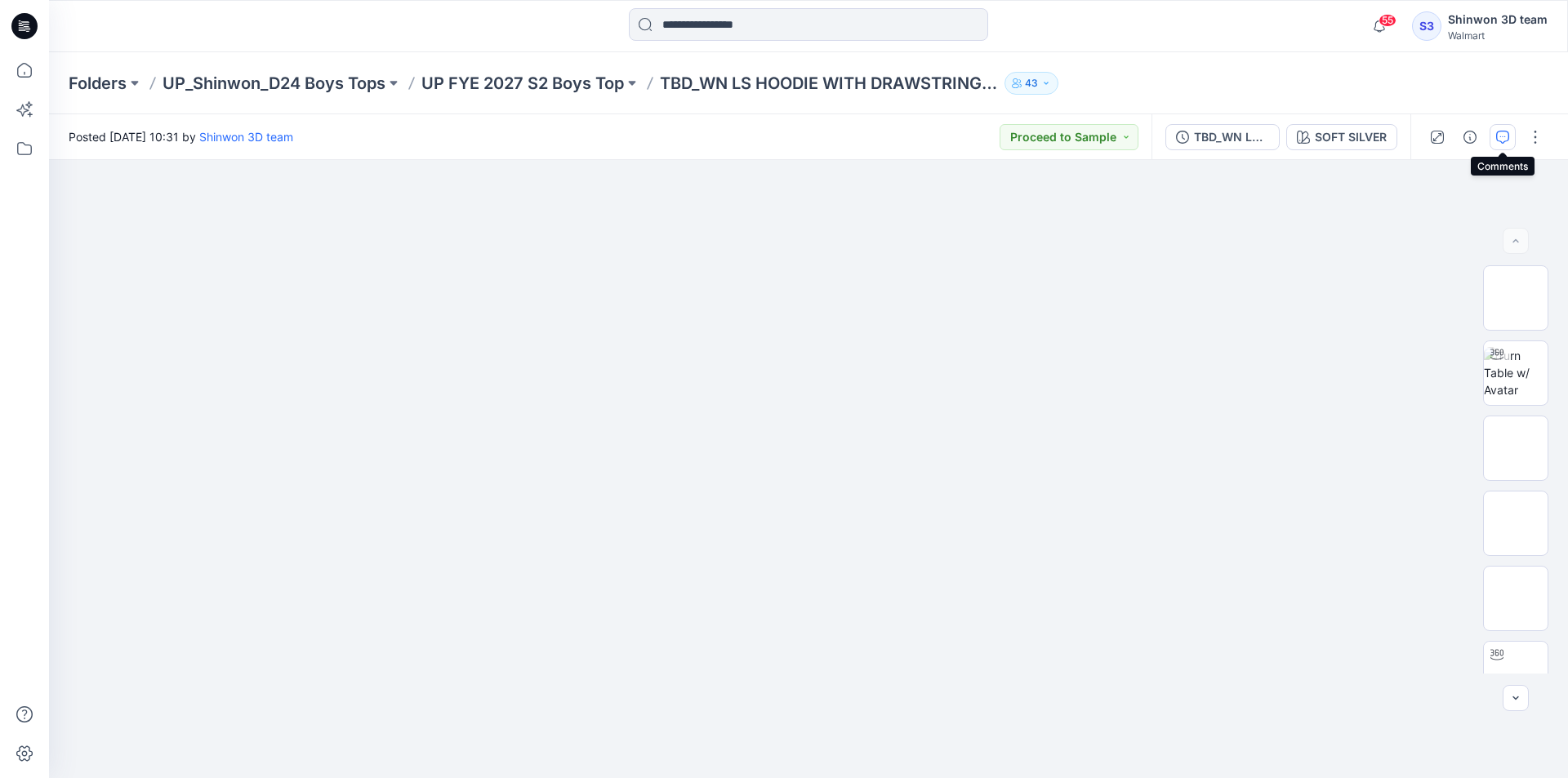
click at [1511, 133] on button "button" at bounding box center [1503, 137] width 26 height 27
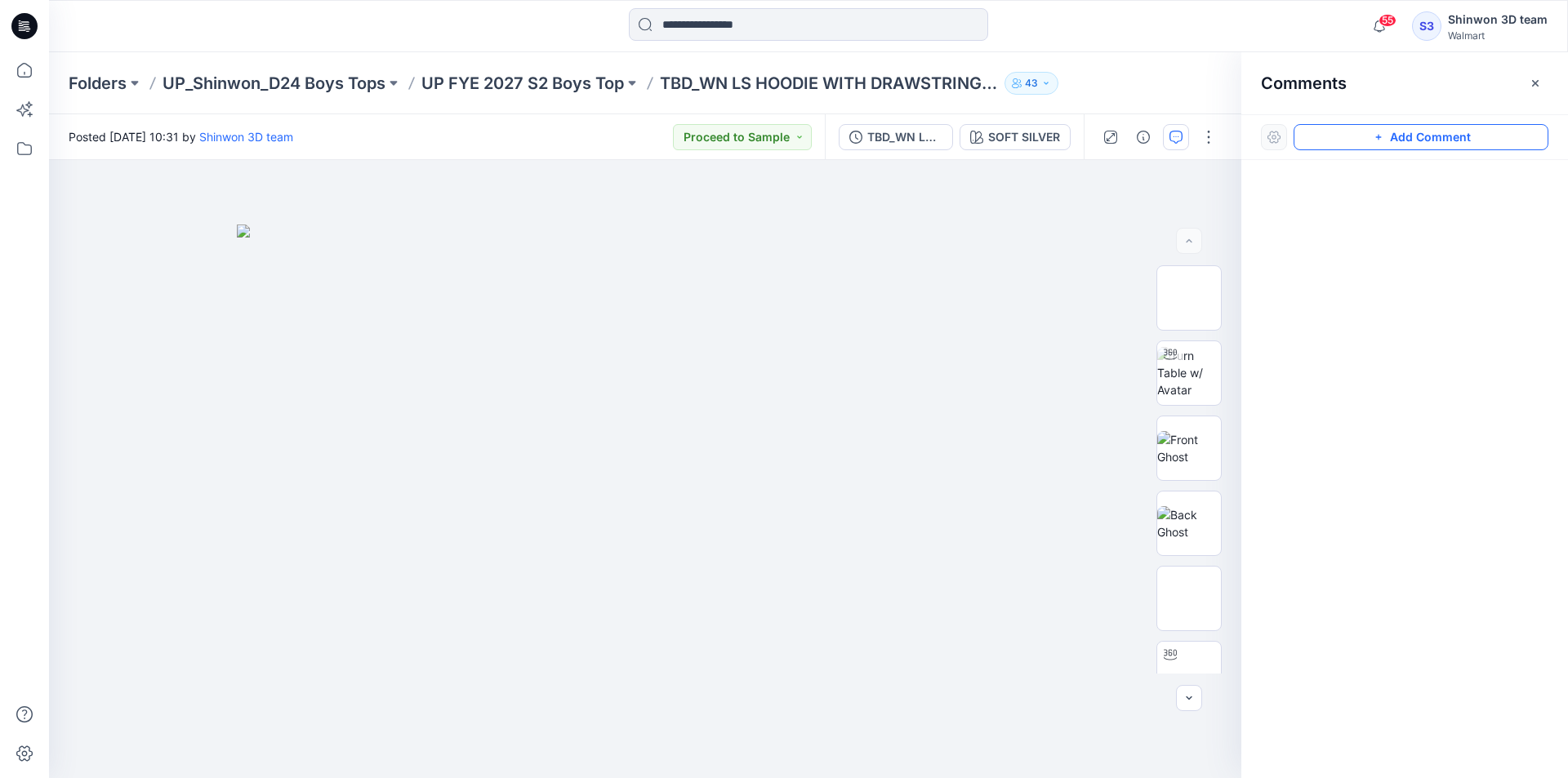
click at [1487, 135] on button "Add Comment" at bounding box center [1420, 137] width 255 height 27
click at [645, 234] on div "1" at bounding box center [645, 469] width 1192 height 618
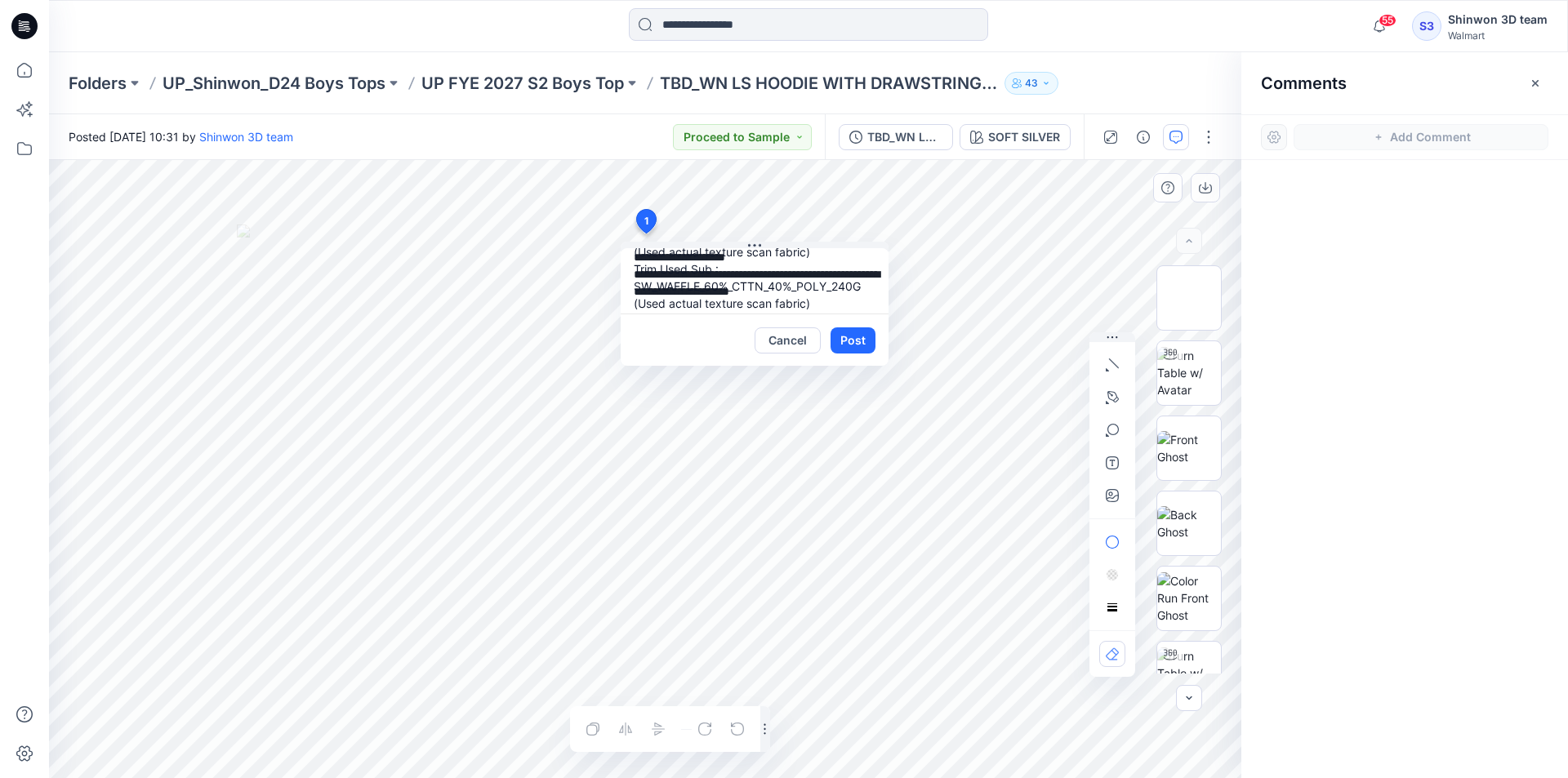
scroll to position [184, 0]
click at [1074, 327] on div "**********" at bounding box center [645, 469] width 1192 height 618
click at [743, 281] on textarea "**********" at bounding box center [754, 280] width 268 height 65
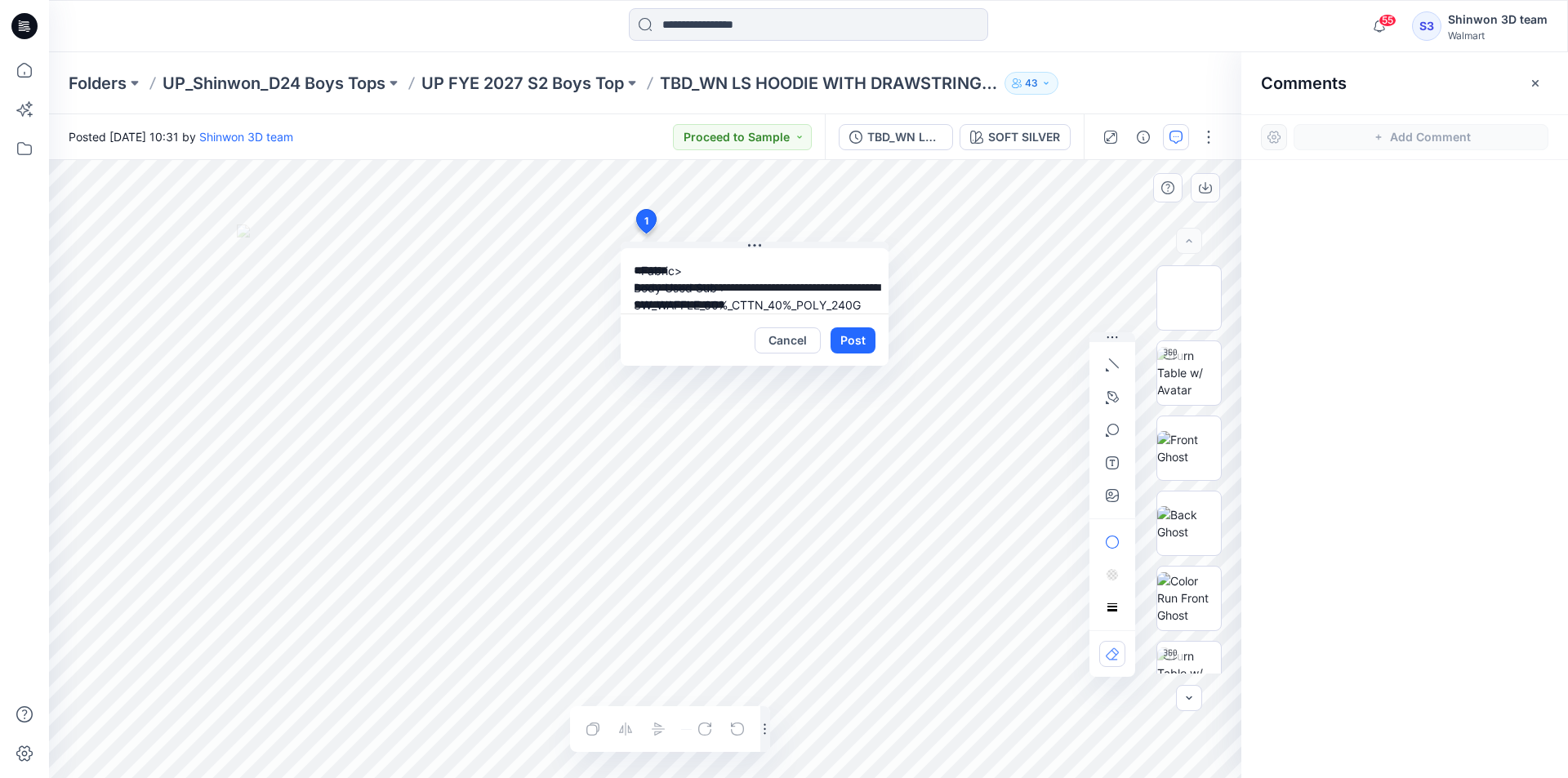
click at [727, 285] on textarea "**********" at bounding box center [754, 280] width 268 height 65
paste textarea "**********"
type textarea "**********"
click at [837, 331] on button "Post" at bounding box center [853, 341] width 44 height 27
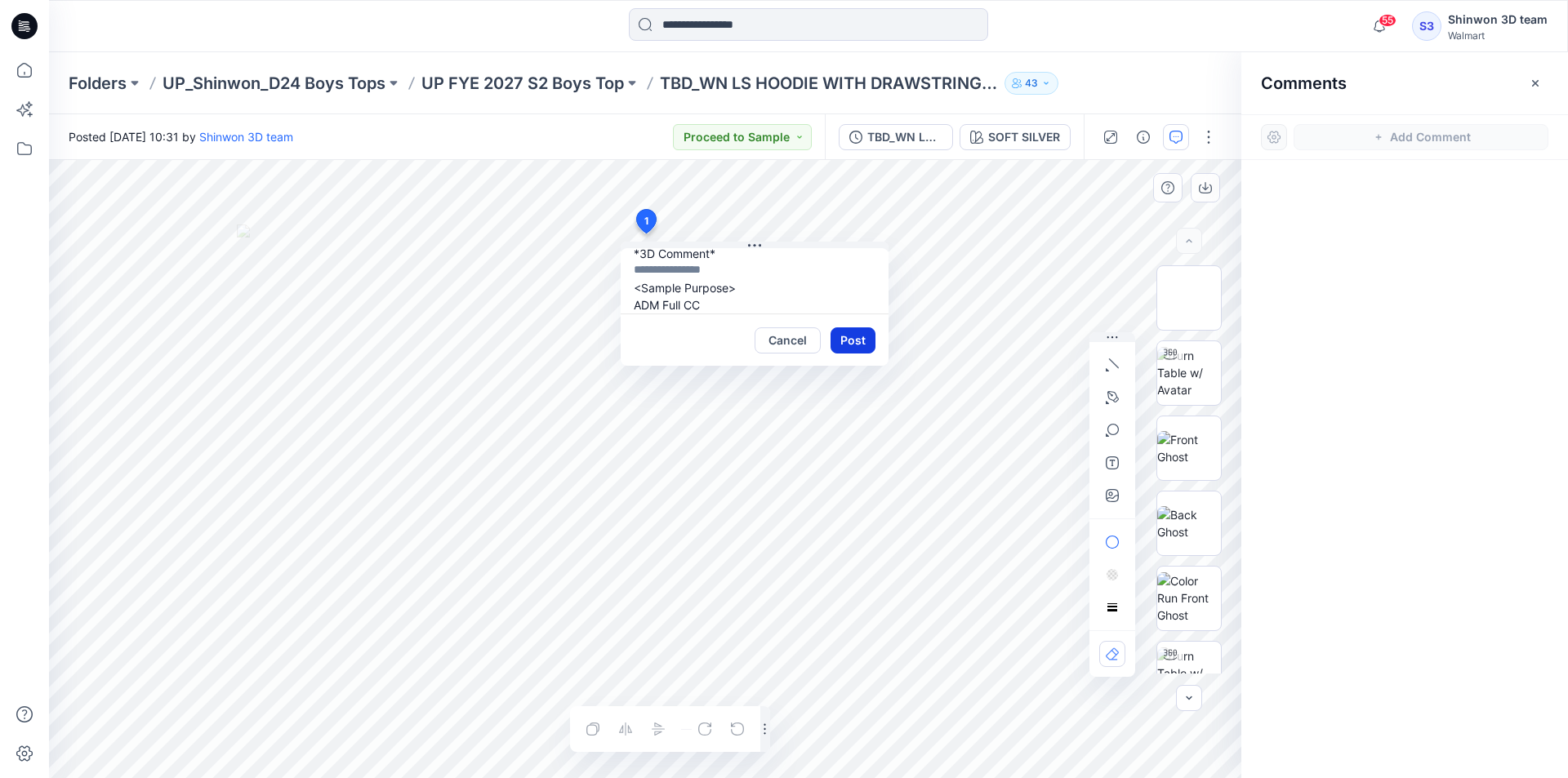
scroll to position [0, 0]
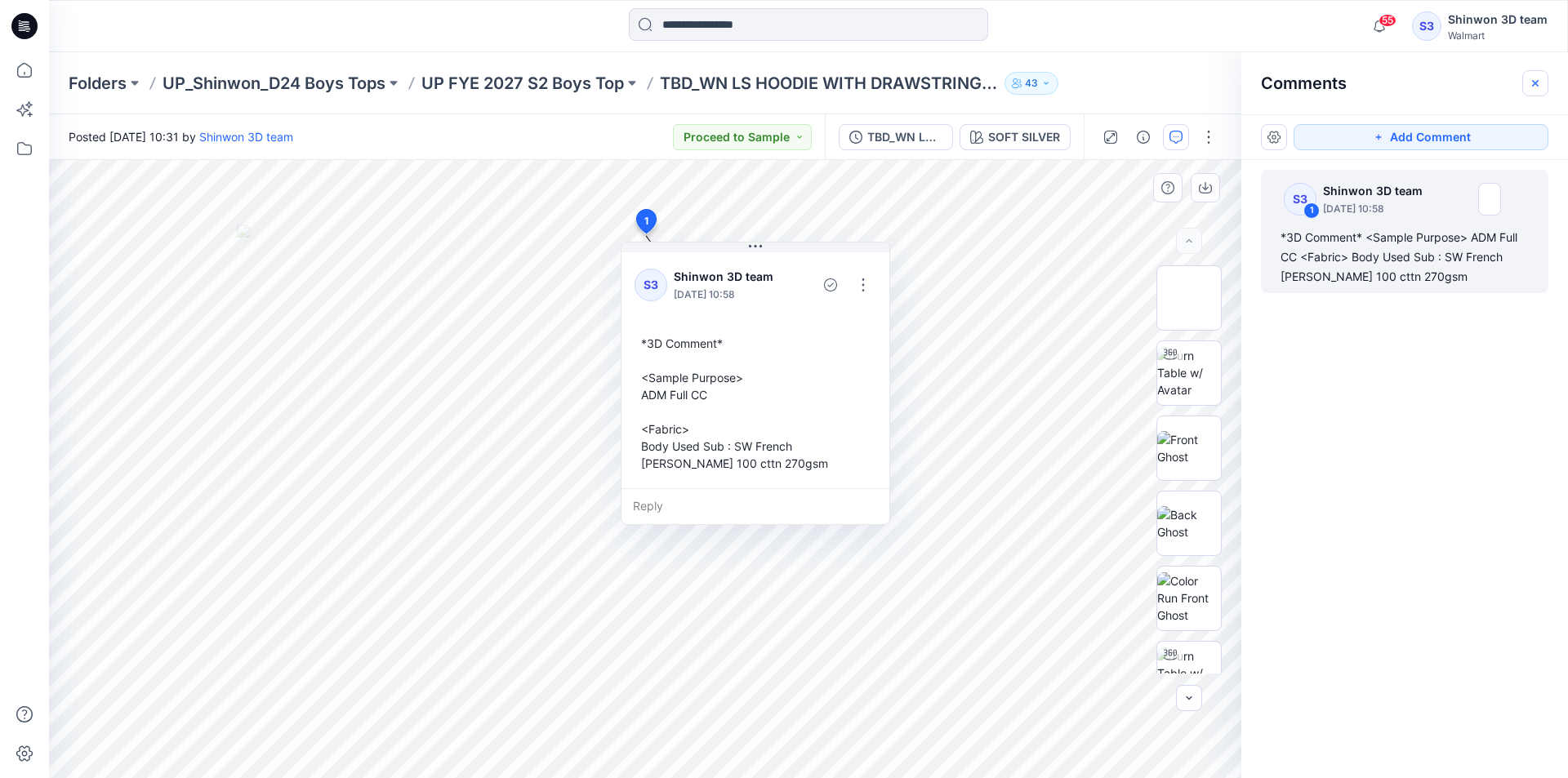
click at [1545, 76] on button "button" at bounding box center [1536, 83] width 26 height 27
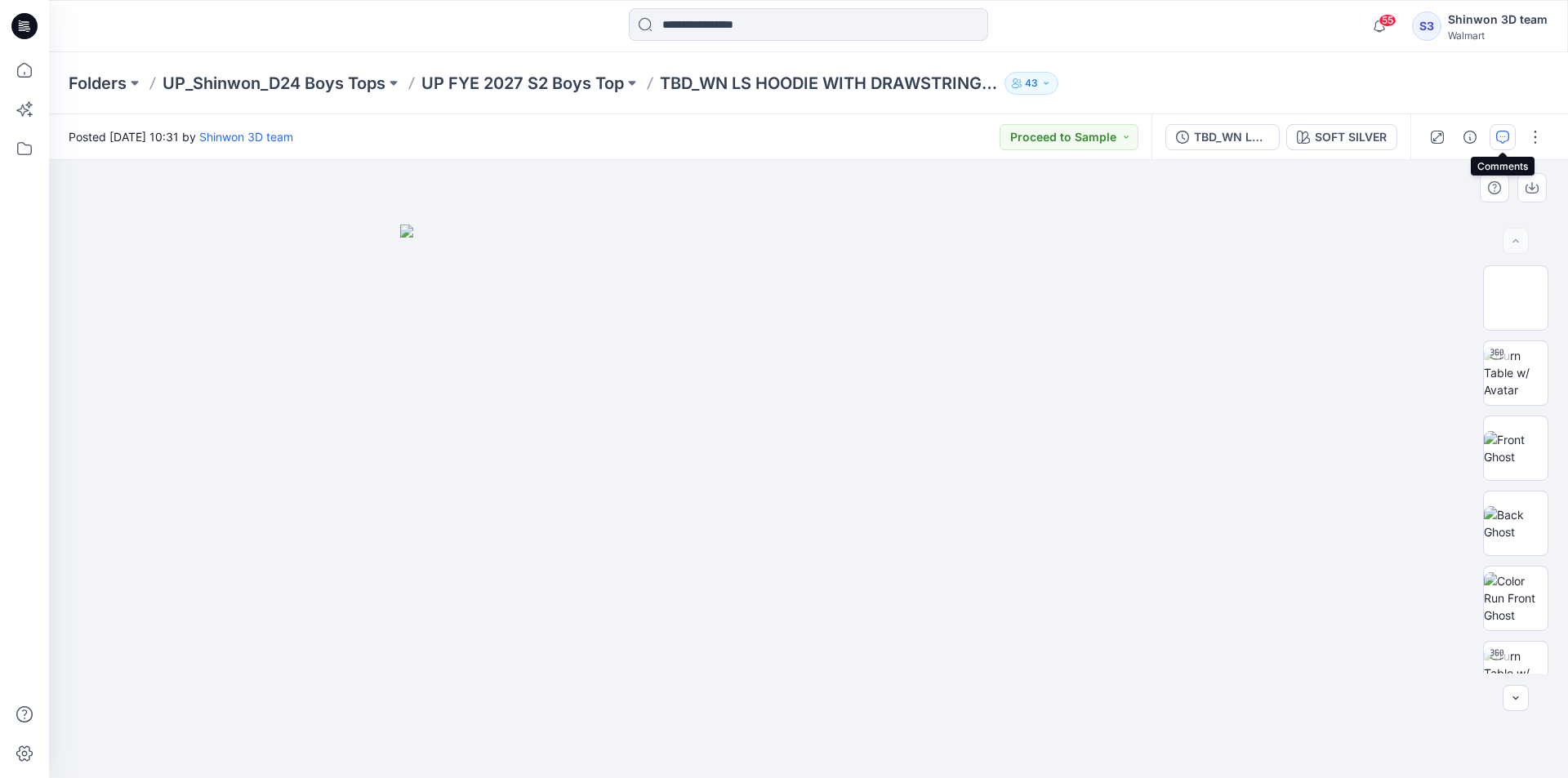
click at [1506, 142] on icon "button" at bounding box center [1503, 137] width 13 height 13
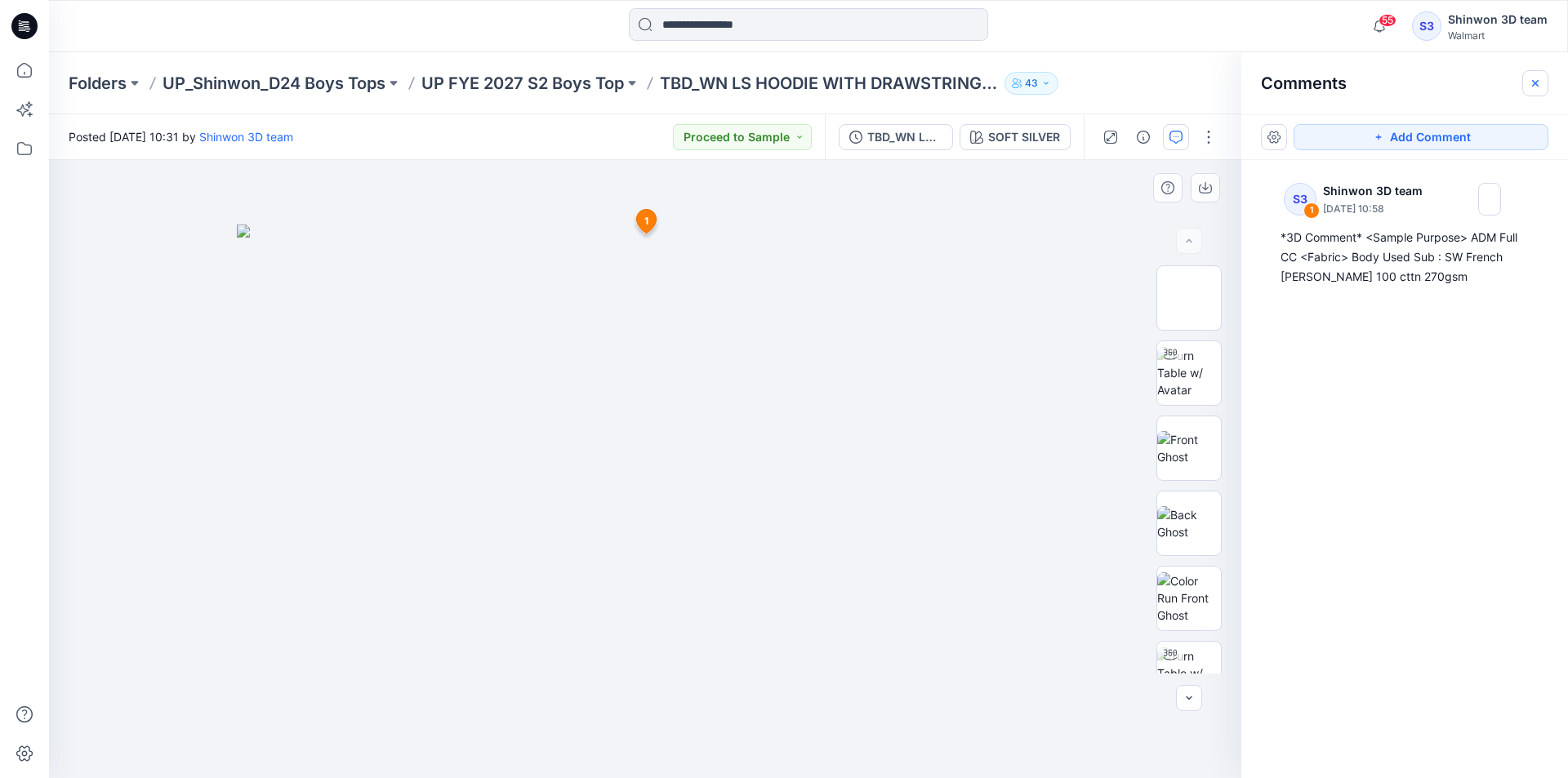
click at [1537, 83] on icon "button" at bounding box center [1536, 83] width 13 height 13
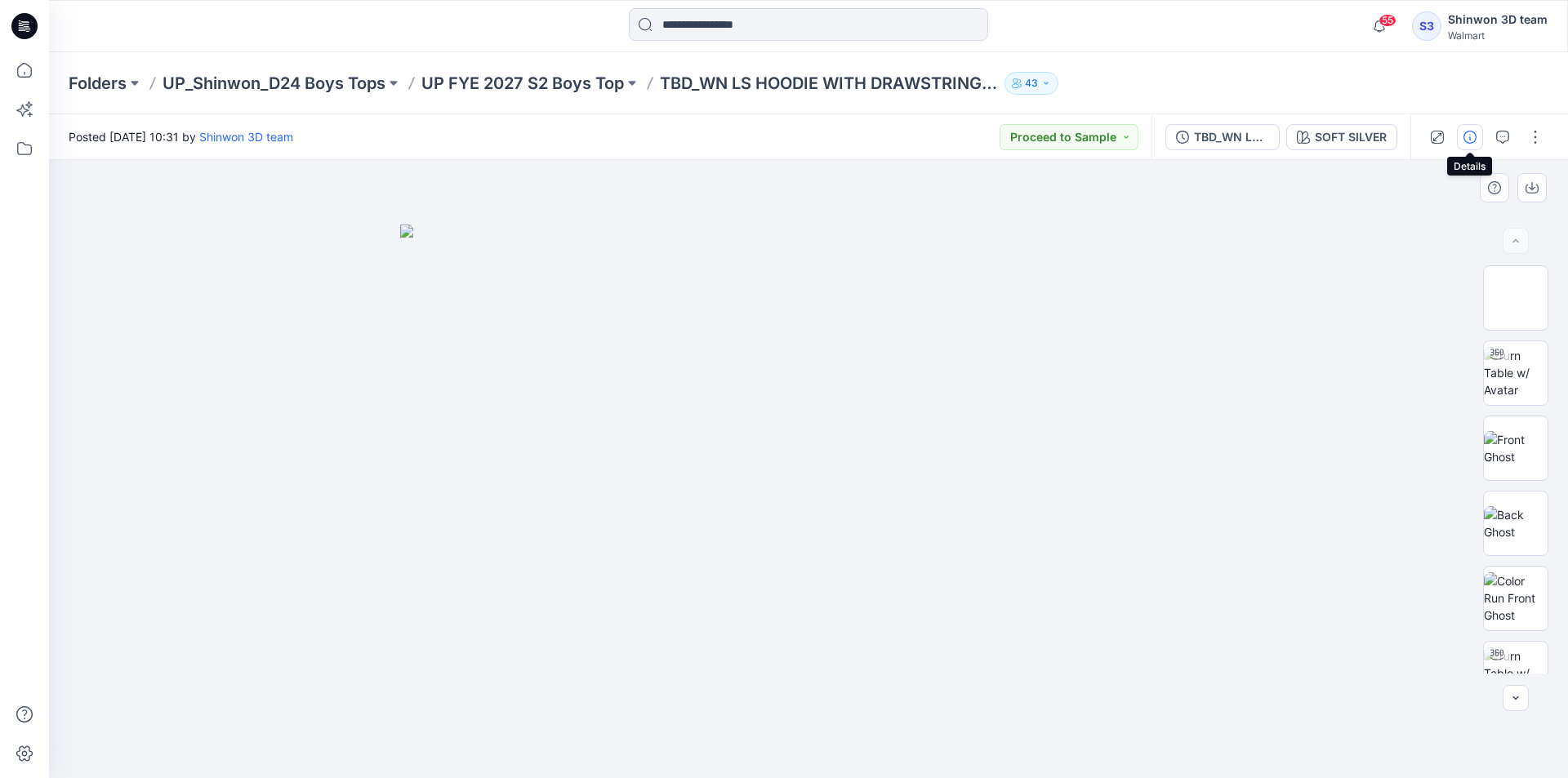
click at [1471, 135] on icon "button" at bounding box center [1471, 137] width 13 height 13
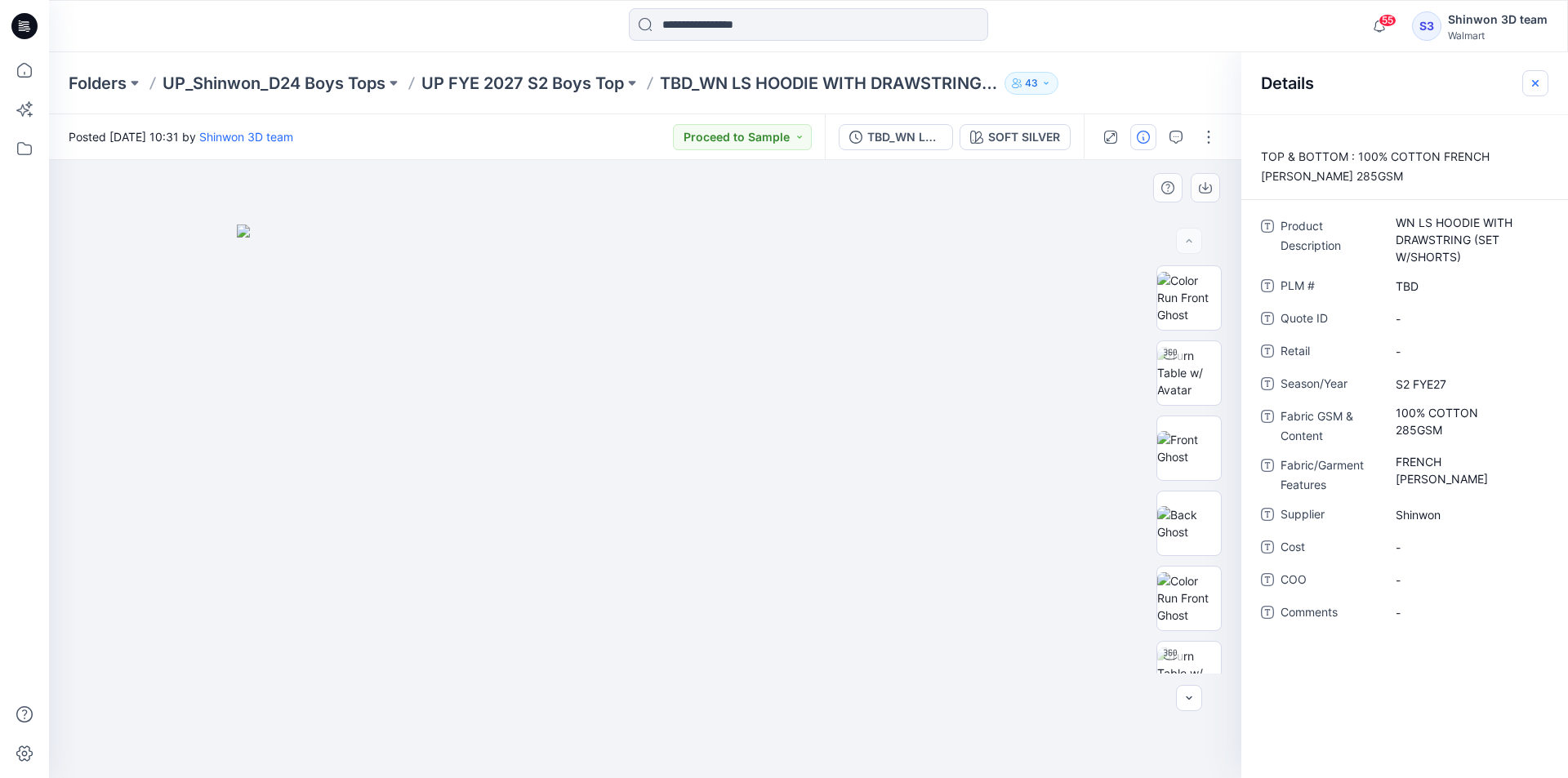
click at [1543, 84] on button "button" at bounding box center [1536, 83] width 26 height 27
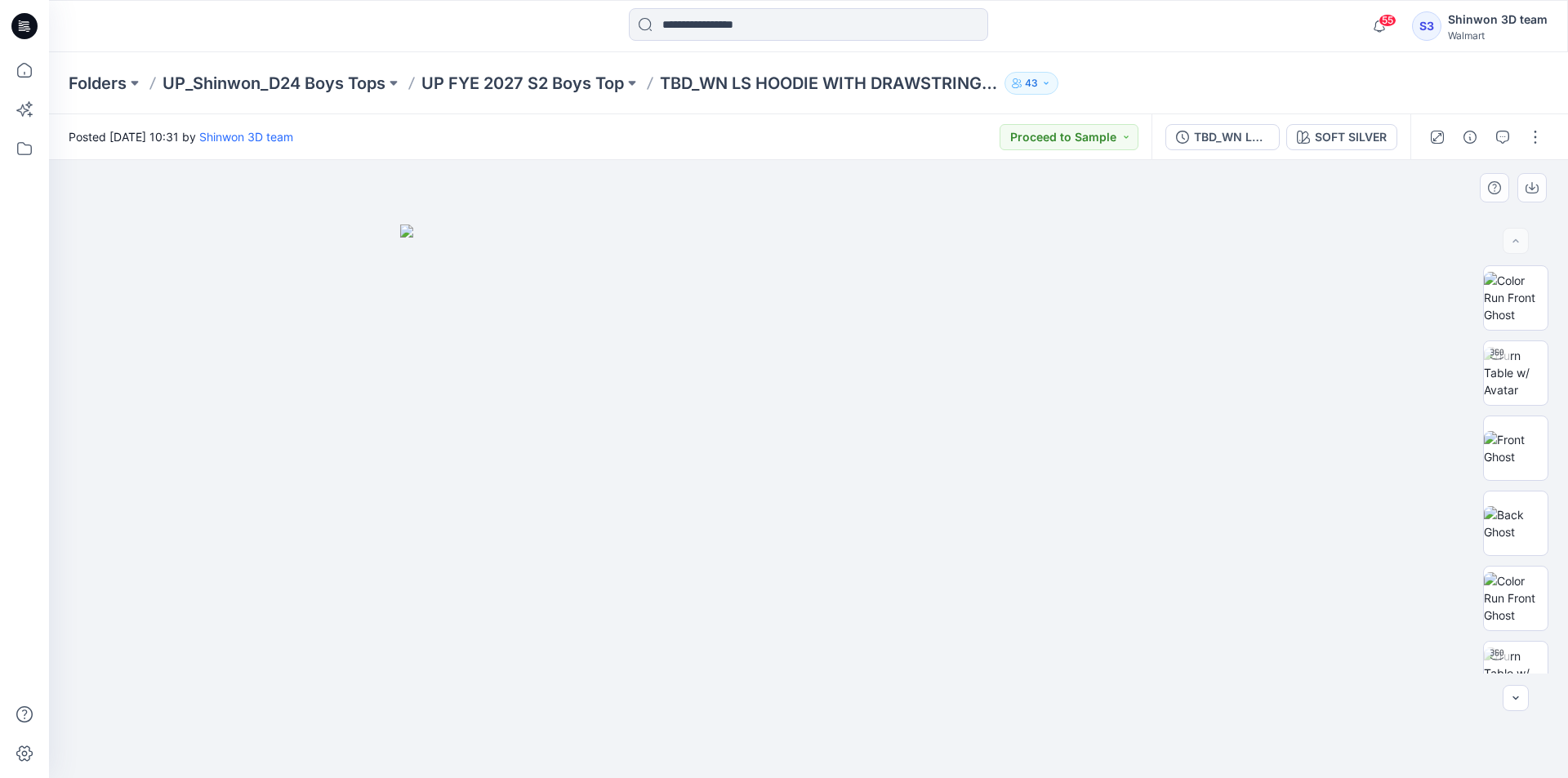
click at [1527, 123] on div at bounding box center [1486, 137] width 151 height 45
click at [1529, 132] on button "button" at bounding box center [1536, 137] width 26 height 27
click at [1430, 212] on p "Edit" at bounding box center [1432, 221] width 21 height 17
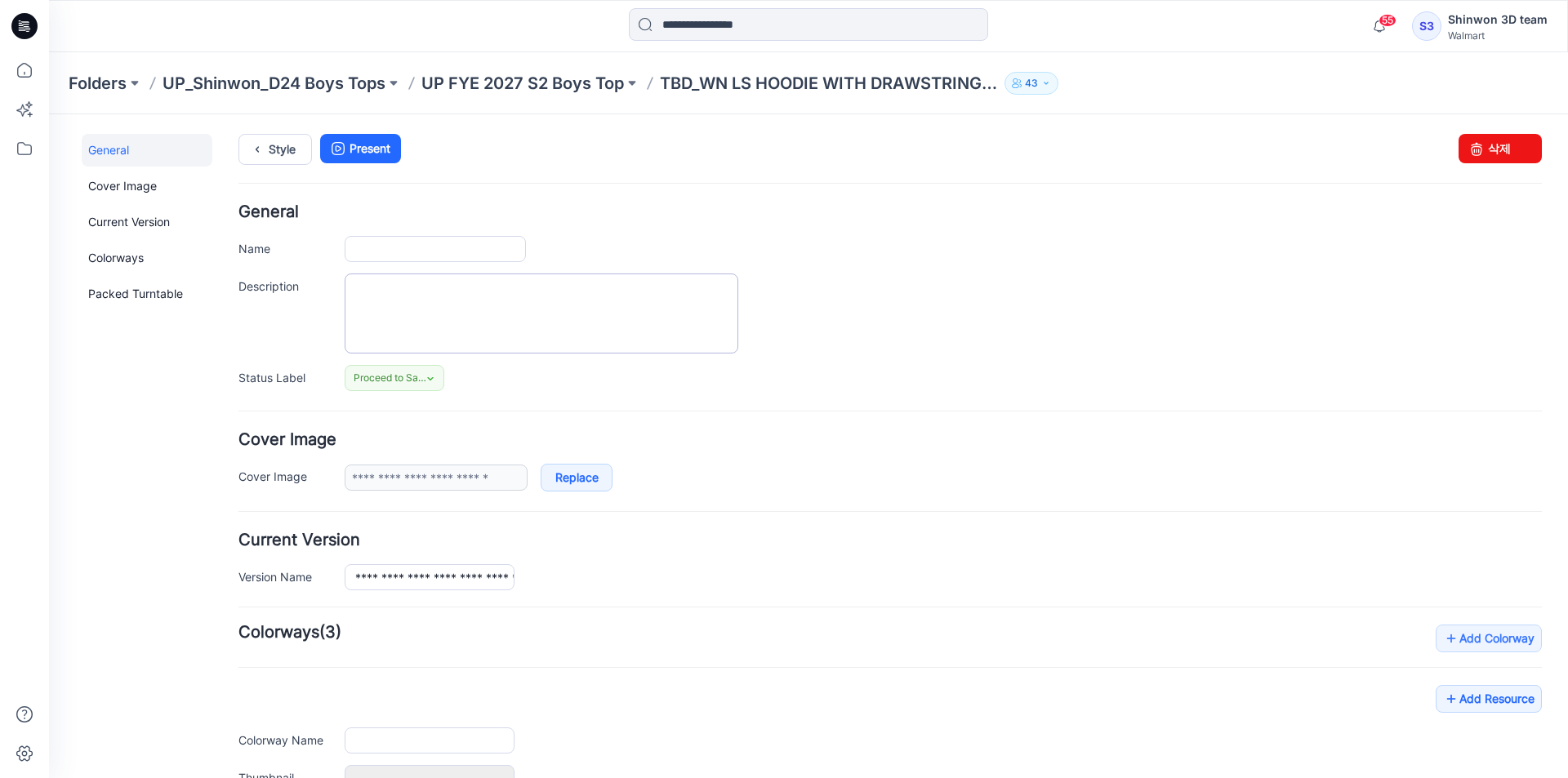
type input "**********"
type textarea "**********"
type input "**********"
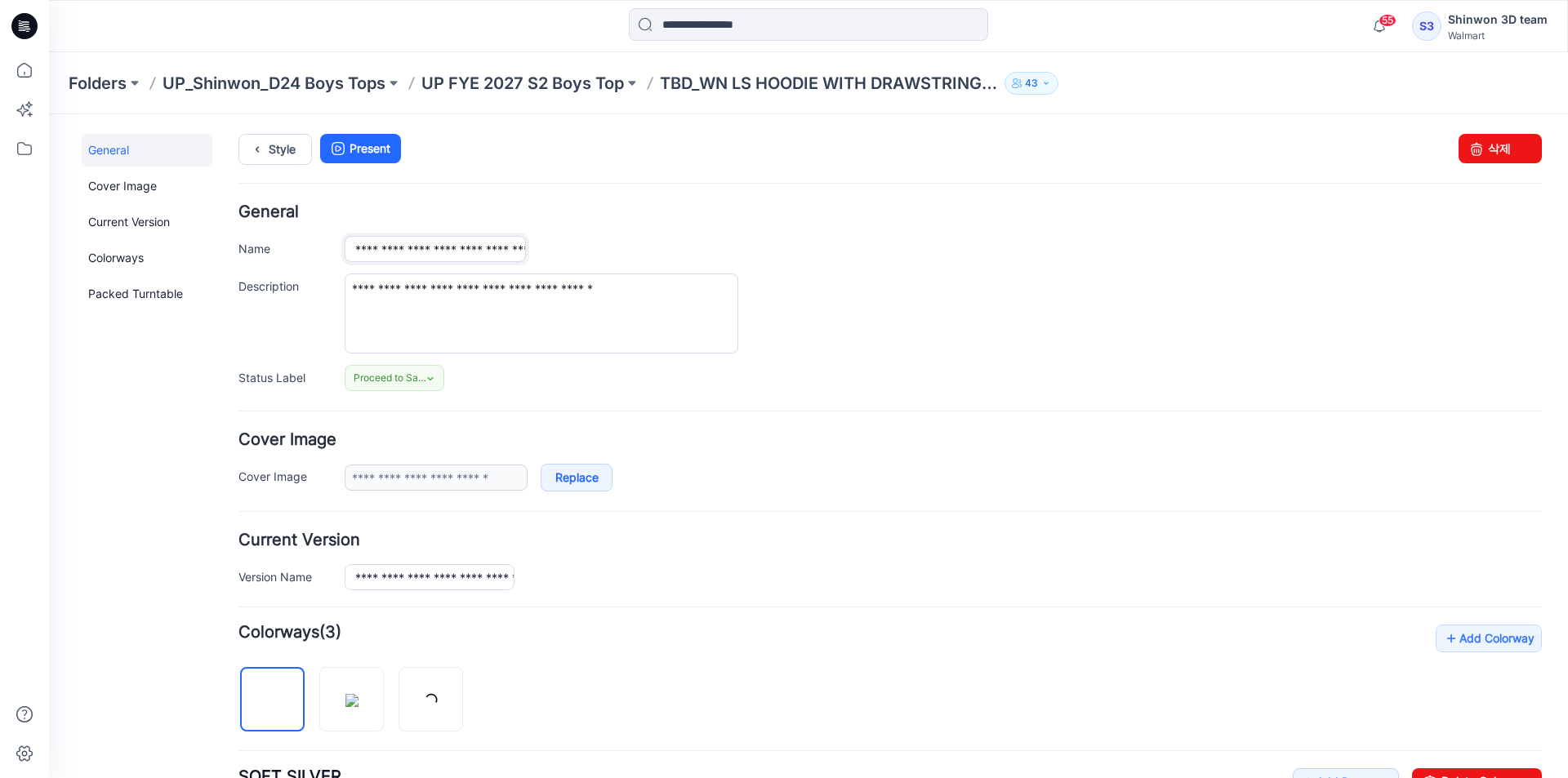
scroll to position [0, 149]
drag, startPoint x: 459, startPoint y: 247, endPoint x: 664, endPoint y: 234, distance: 205.4
click at [664, 234] on div "**********" at bounding box center [890, 298] width 1303 height 187
click at [457, 245] on input "**********" at bounding box center [435, 249] width 182 height 27
drag, startPoint x: 432, startPoint y: 249, endPoint x: 630, endPoint y: 267, distance: 198.8
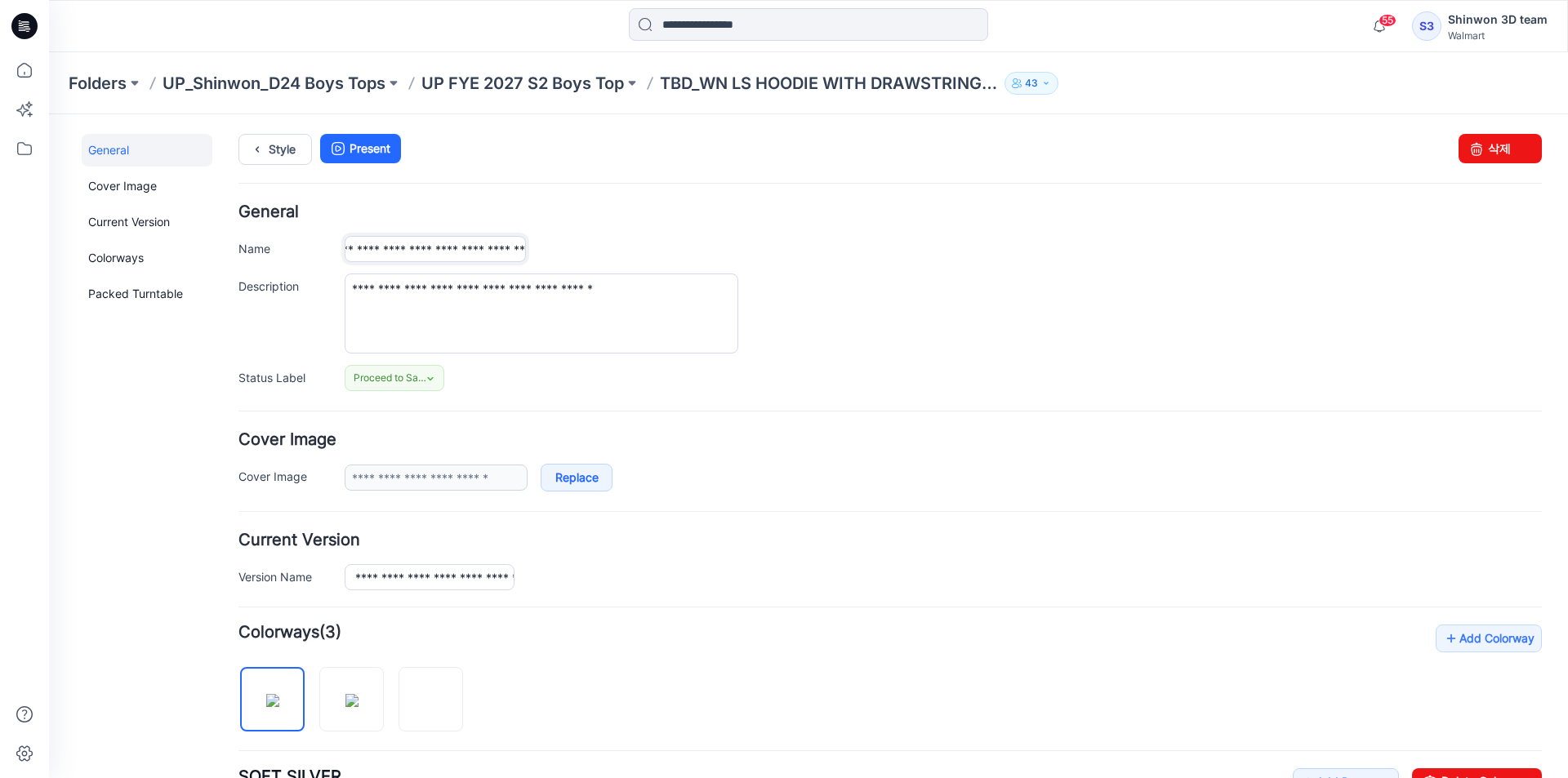
click at [630, 267] on div "**********" at bounding box center [890, 298] width 1303 height 187
type input "**********"
click at [895, 360] on div "**********" at bounding box center [890, 298] width 1303 height 187
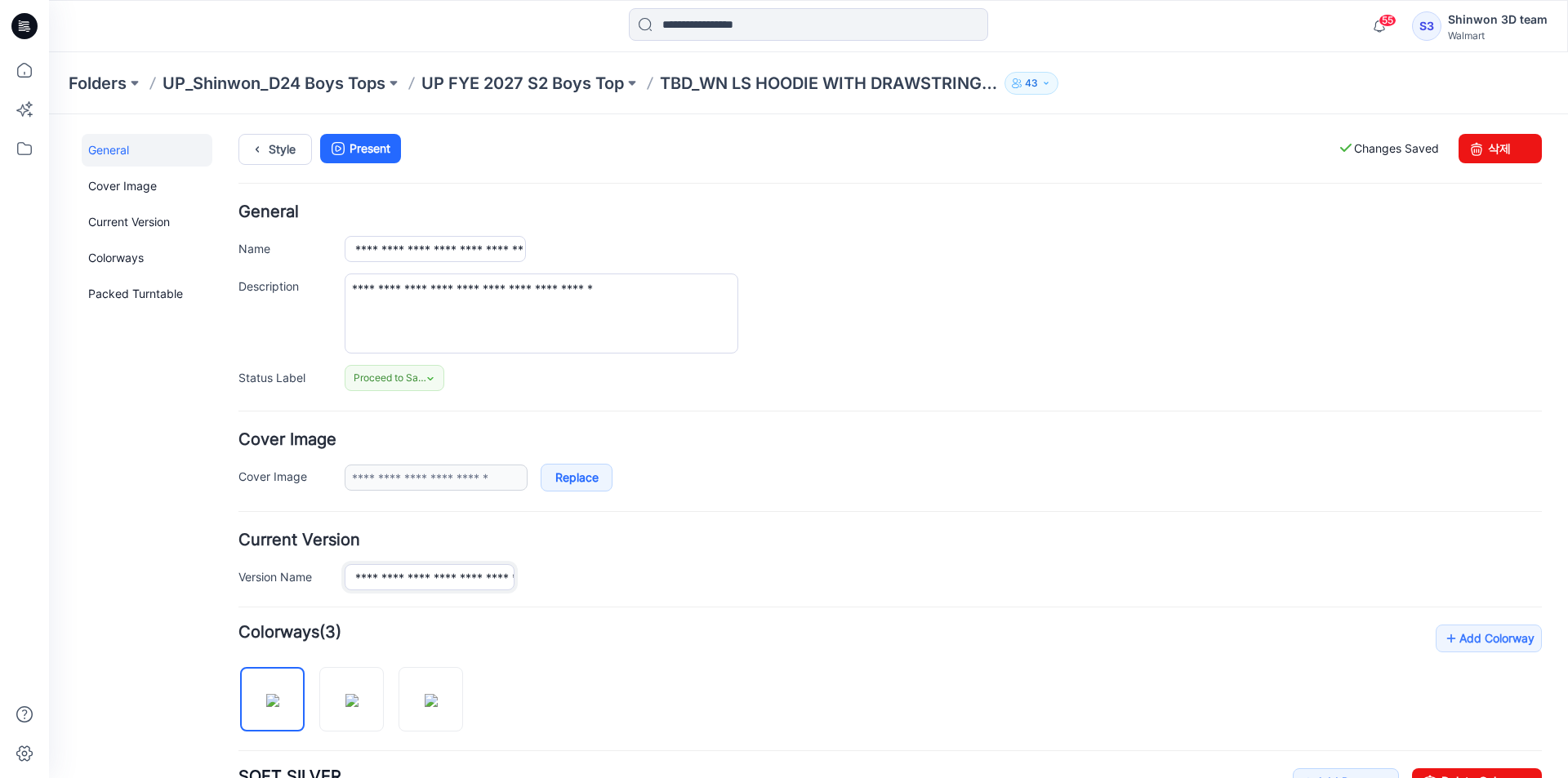
click at [470, 572] on input "**********" at bounding box center [430, 577] width 170 height 27
drag, startPoint x: 453, startPoint y: 575, endPoint x: 708, endPoint y: 581, distance: 255.1
click at [708, 581] on div "**********" at bounding box center [943, 577] width 1197 height 27
click at [449, 575] on input "**********" at bounding box center [430, 577] width 170 height 27
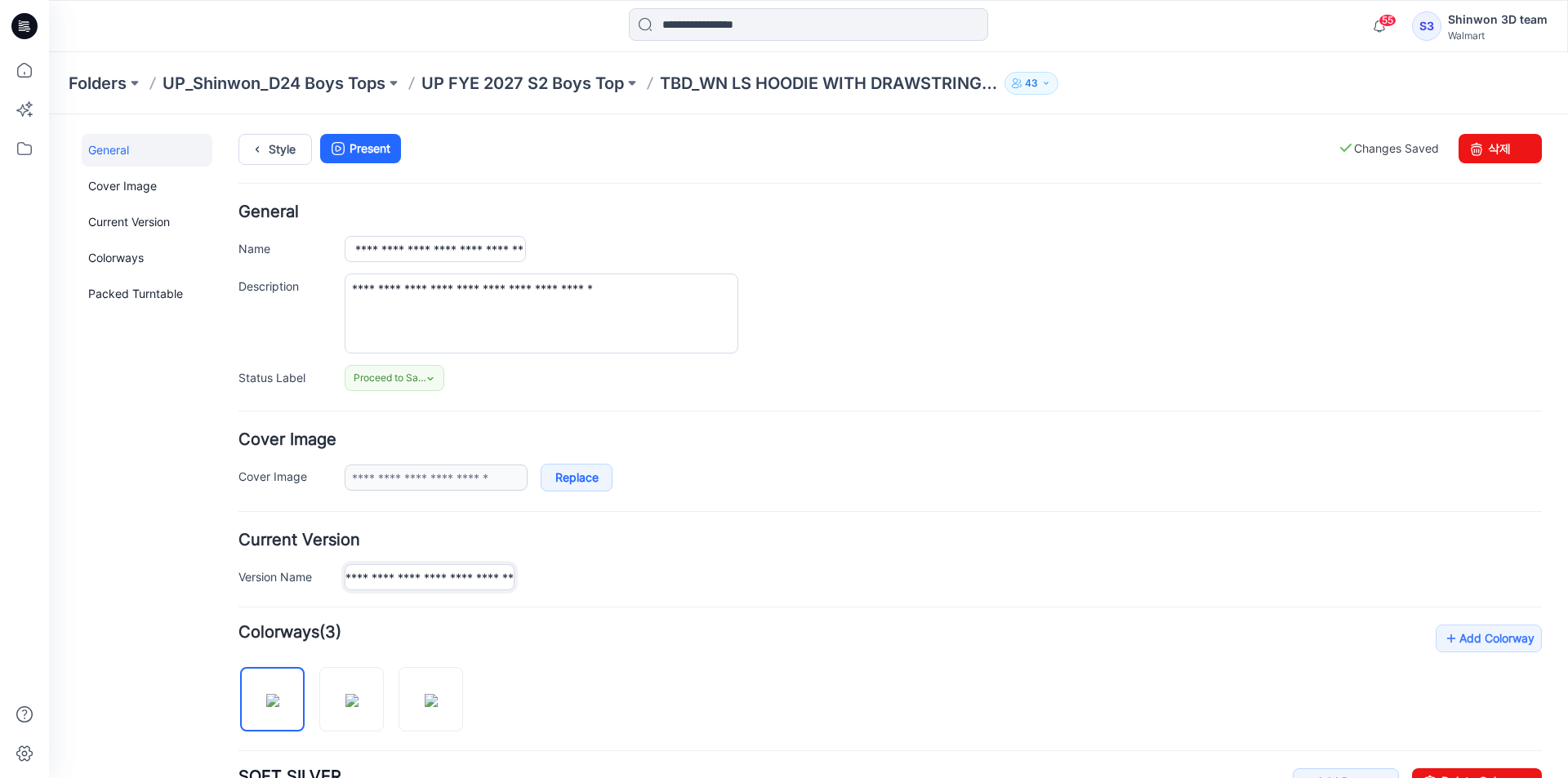
click at [419, 579] on input "**********" at bounding box center [430, 577] width 170 height 27
type input "**********"
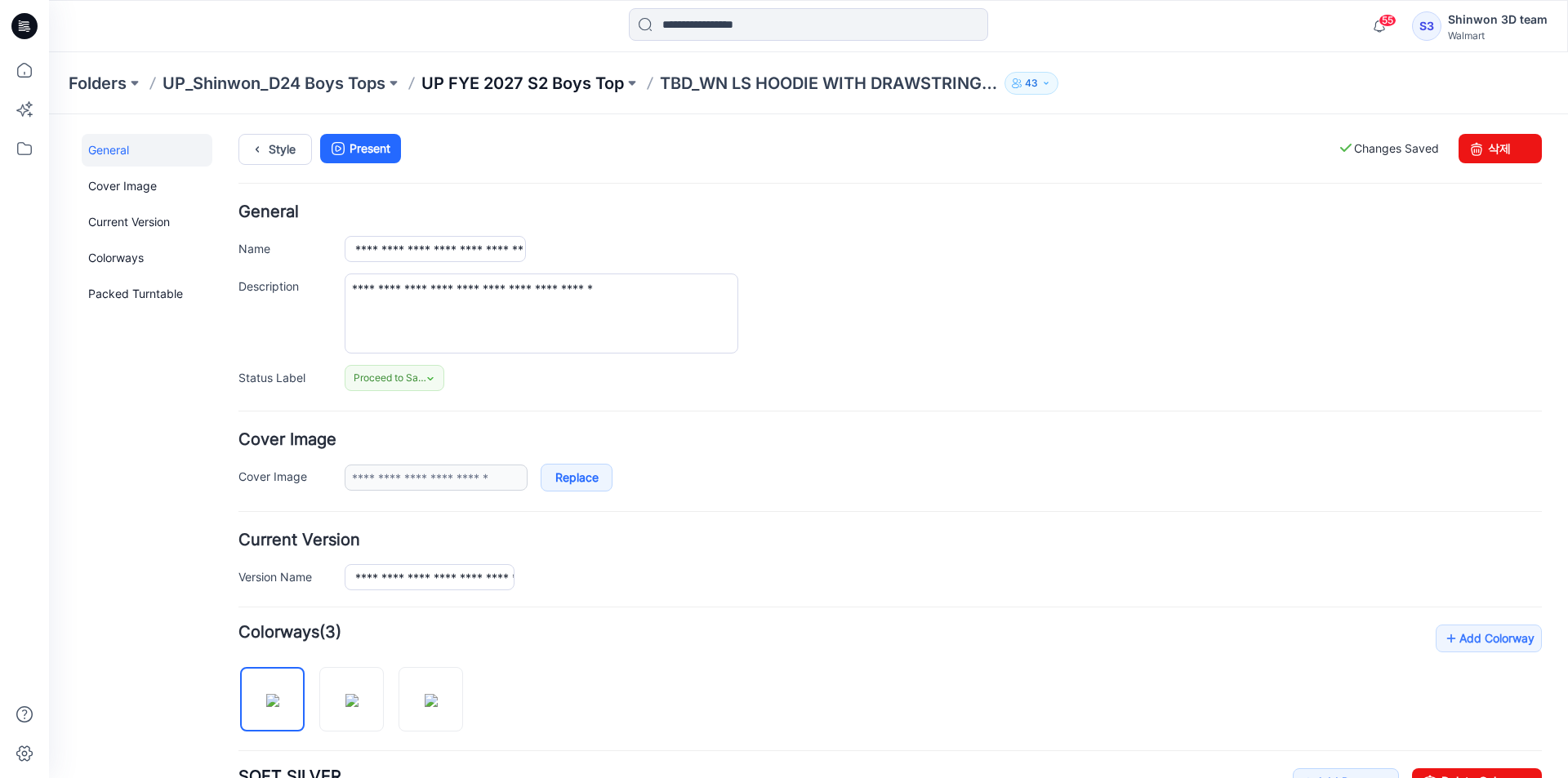
click at [572, 82] on p "UP FYE 2027 S2 Boys Top" at bounding box center [522, 83] width 203 height 23
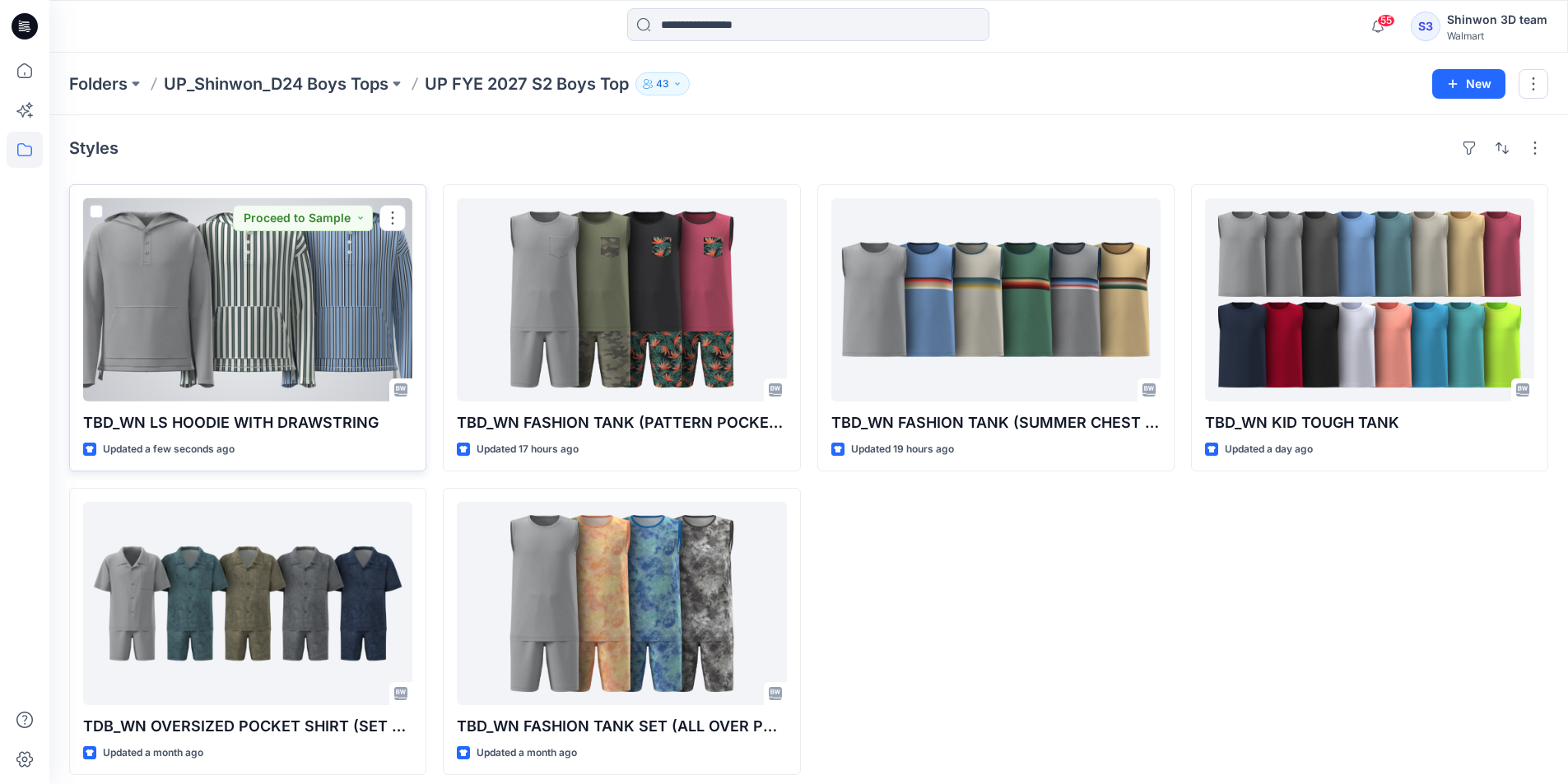
click at [274, 301] on div at bounding box center [247, 299] width 329 height 203
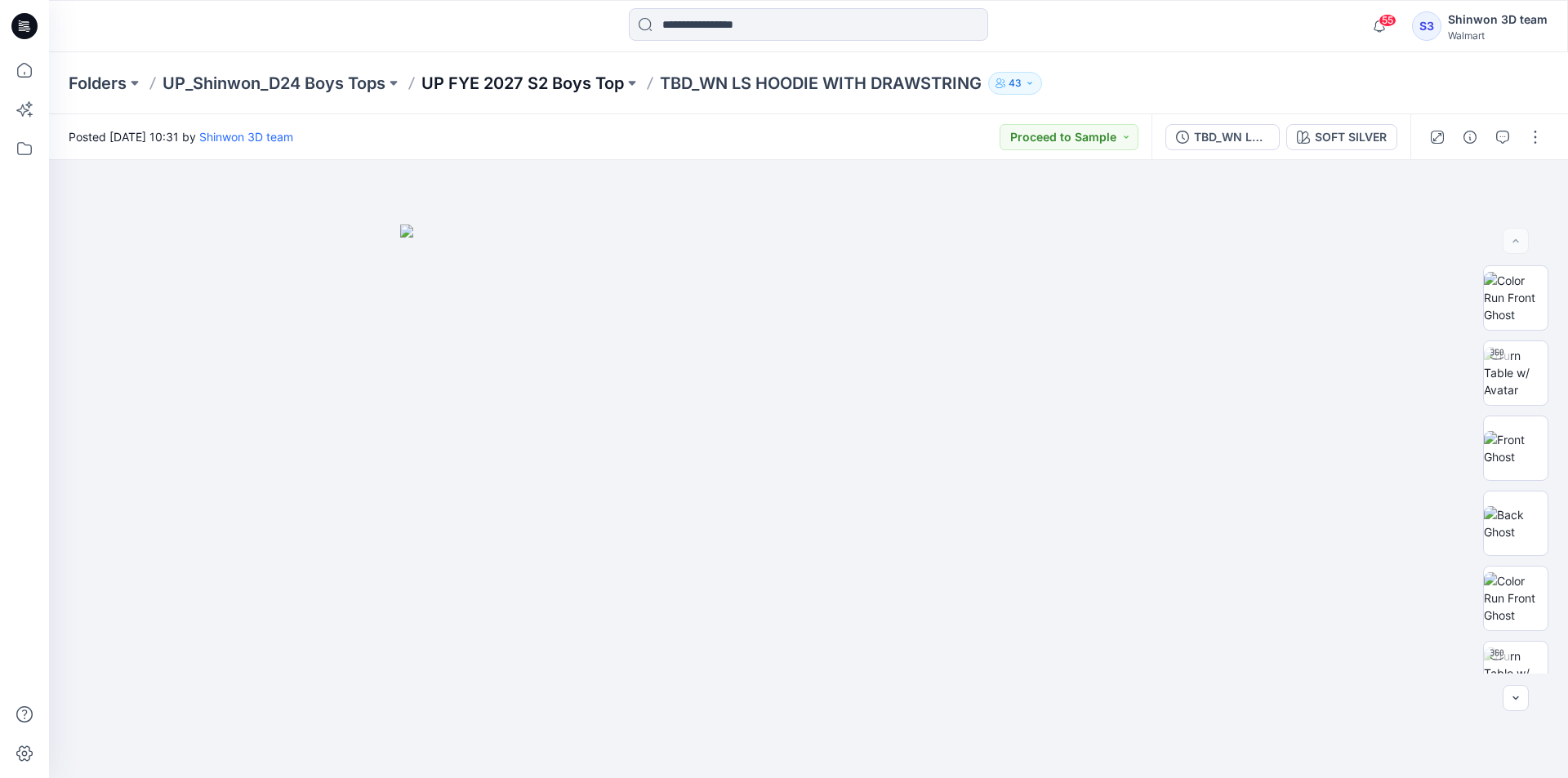
click at [560, 85] on p "UP FYE 2027 S2 Boys Top" at bounding box center [522, 83] width 203 height 23
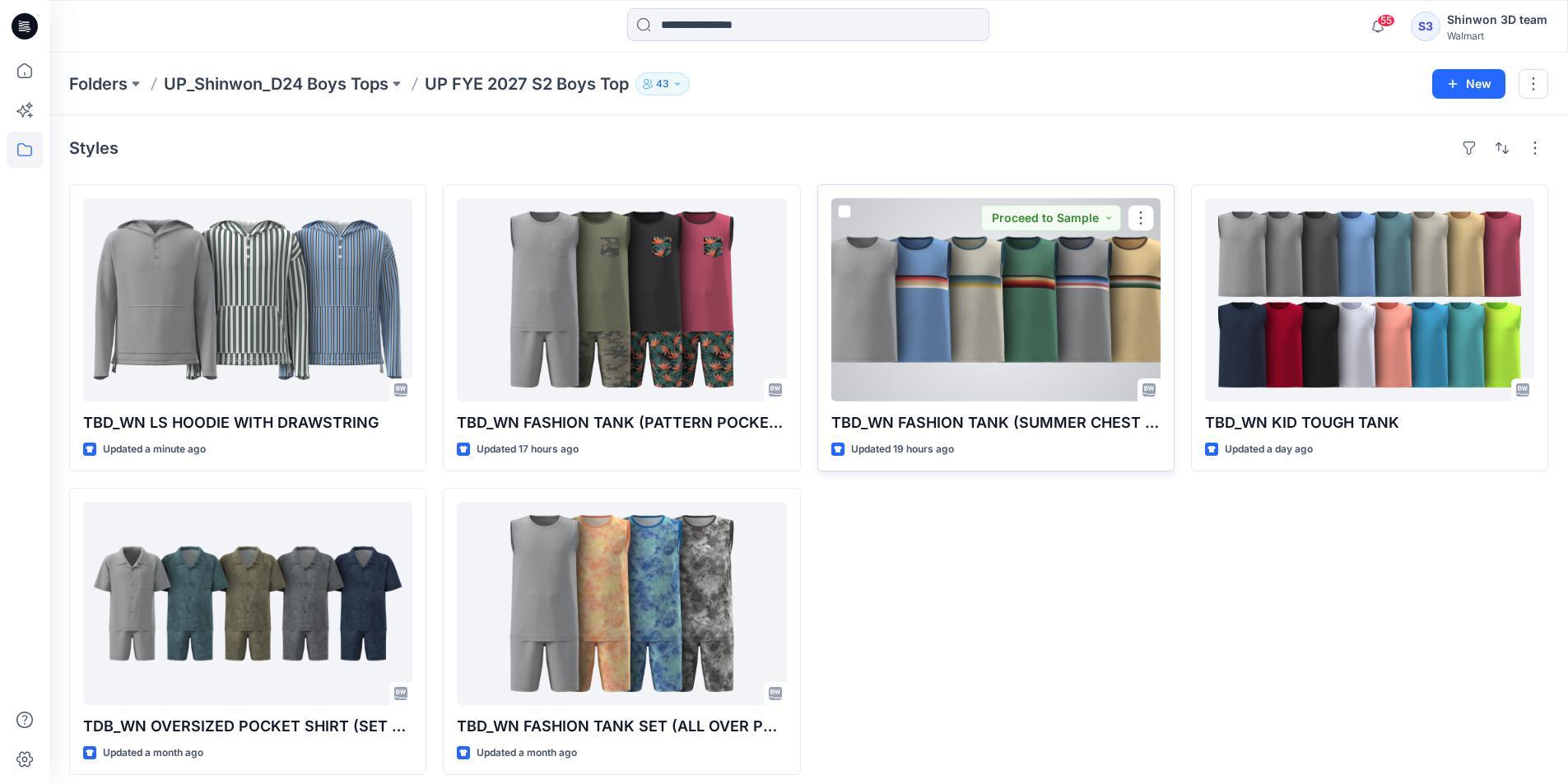
click at [1137, 339] on div at bounding box center [996, 299] width 329 height 203
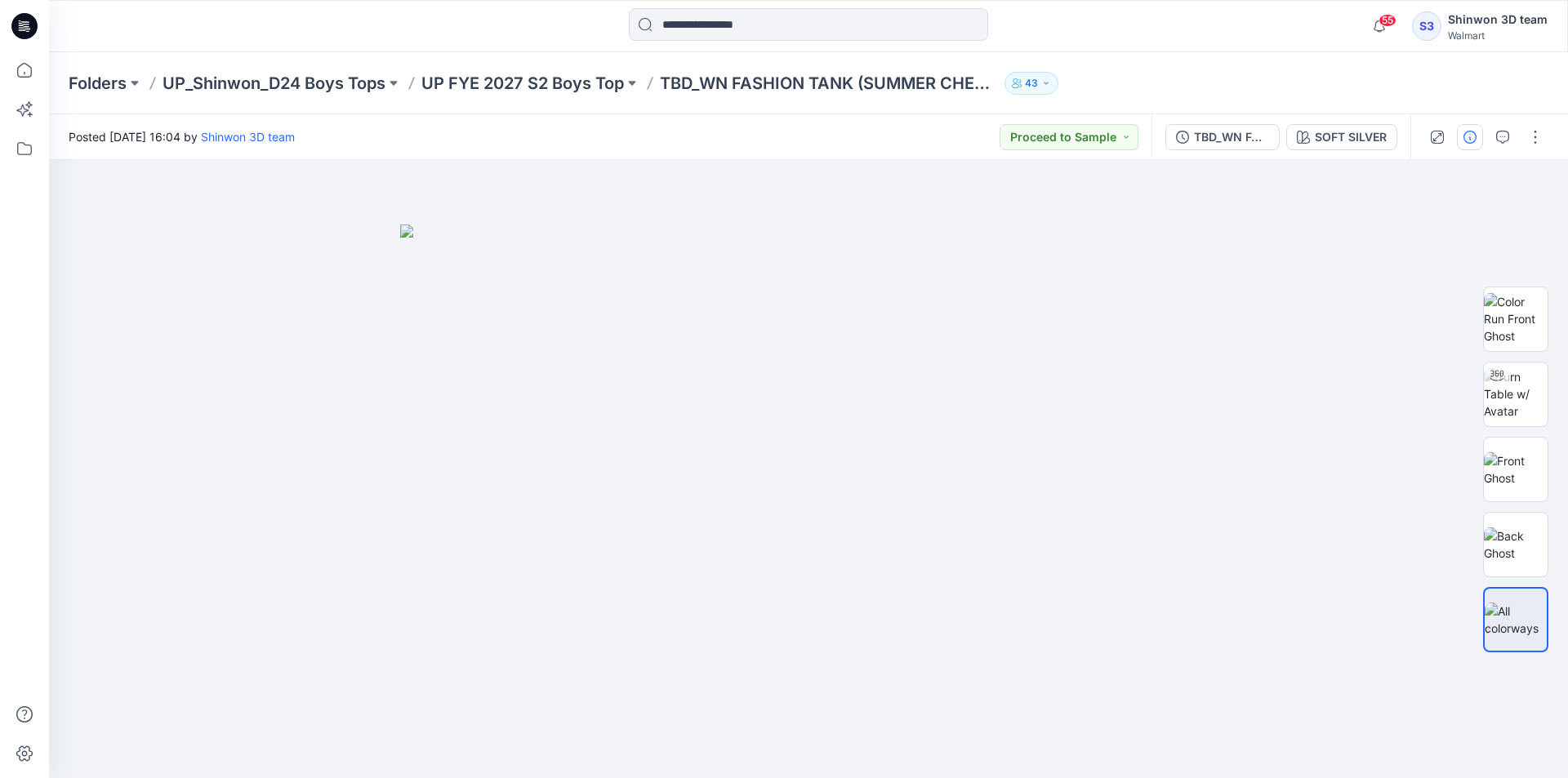
click at [1476, 140] on button "button" at bounding box center [1471, 137] width 26 height 27
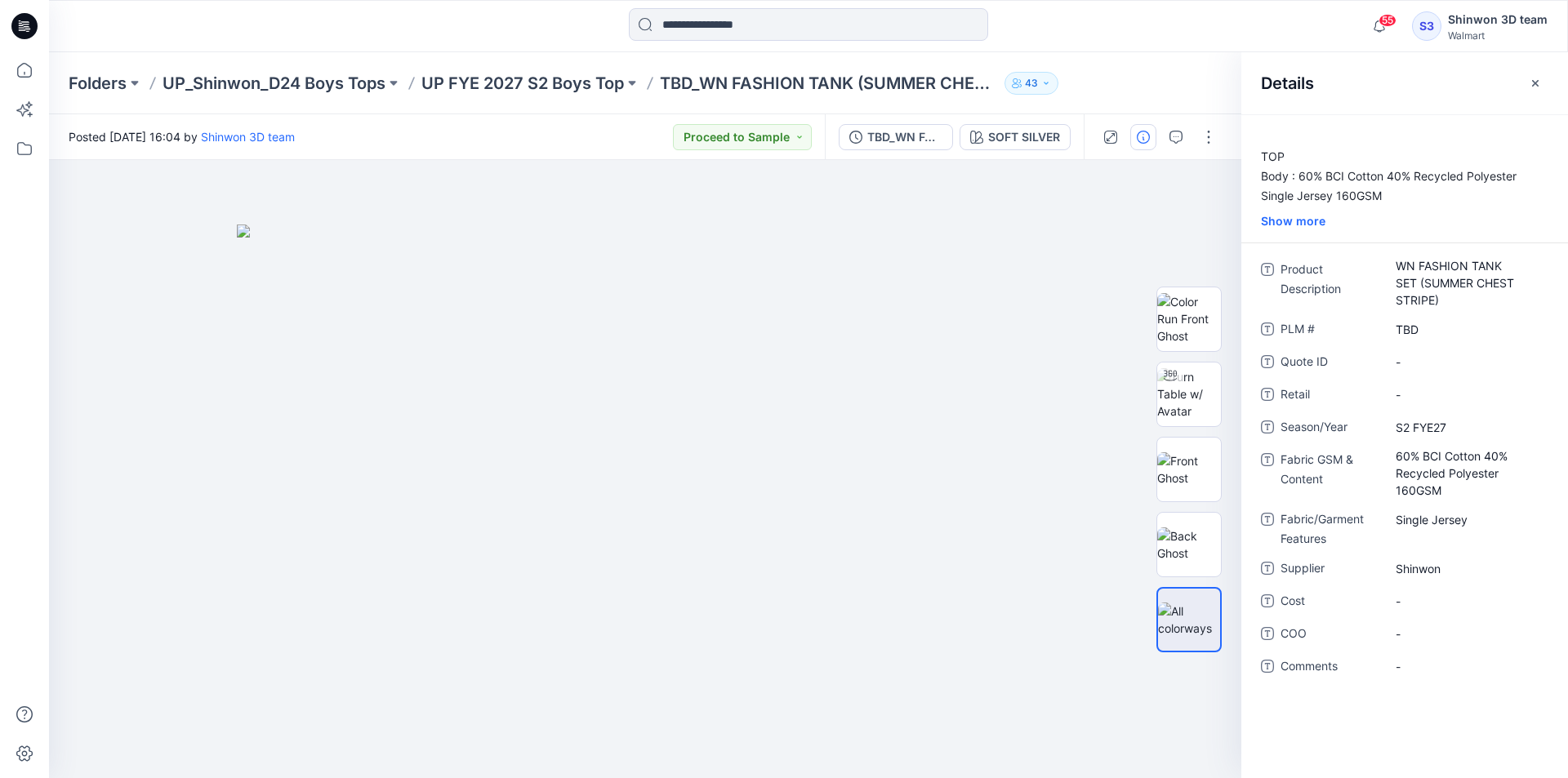
click at [1475, 253] on div "TOP Body : 60% BCI Cotton 40% Recycled Polyester Single Jersey 160GSM Trim : 60…" at bounding box center [1404, 447] width 326 height 664
click at [1450, 273] on Description "WN FASHION TANK SET (SUMMER CHEST STRIPE)" at bounding box center [1467, 283] width 142 height 51
drag, startPoint x: 1419, startPoint y: 279, endPoint x: 1395, endPoint y: 285, distance: 24.7
click at [1395, 285] on textarea "**********" at bounding box center [1467, 282] width 164 height 51
type textarea "**********"
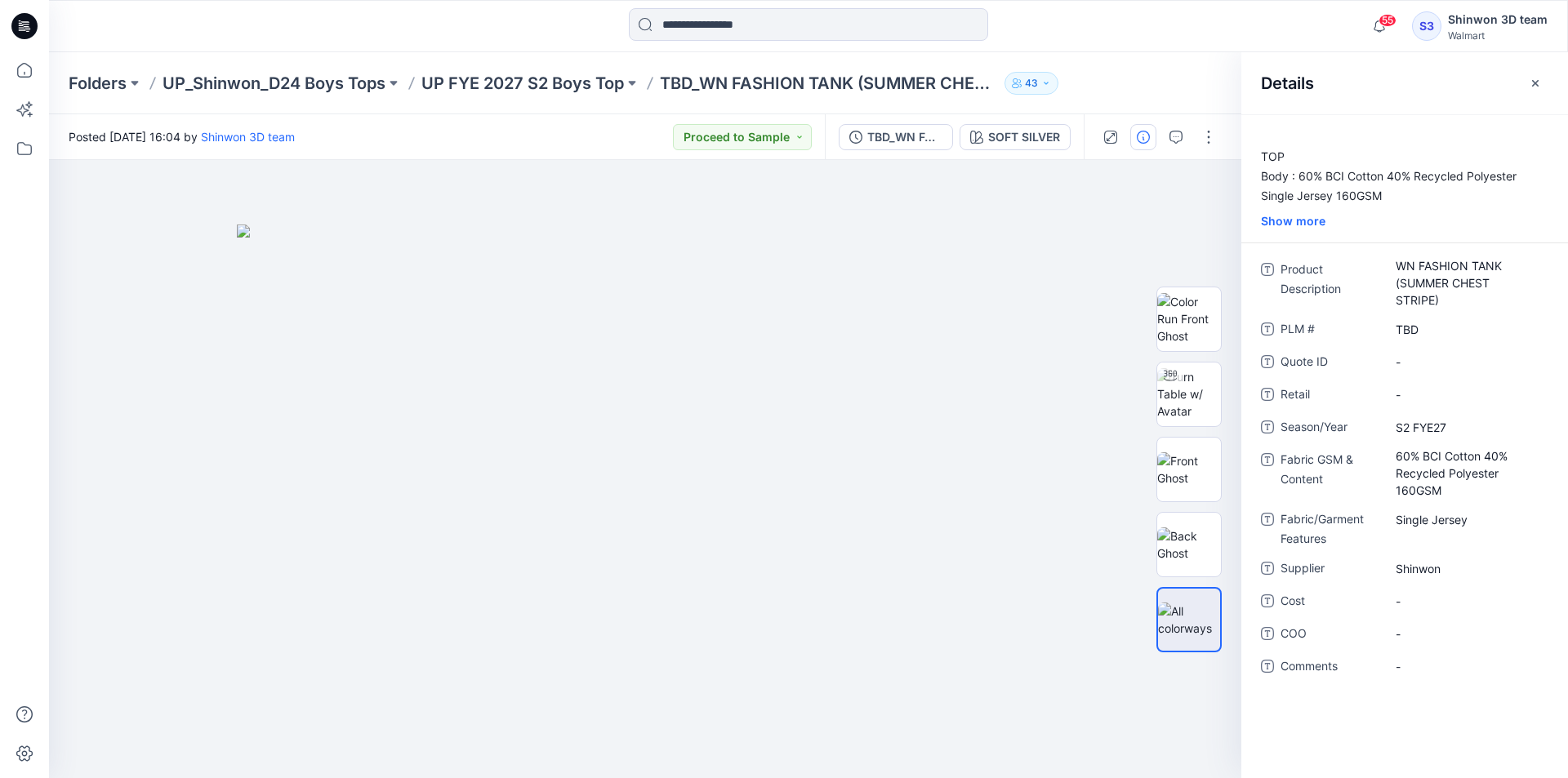
click at [1419, 208] on div "TOP Body : 60% BCI Cotton 40% Recycled Polyester Single Jersey 160GSM Trim : 60…" at bounding box center [1404, 195] width 326 height 97
click at [537, 74] on p "UP FYE 2027 S2 Boys Top" at bounding box center [522, 83] width 203 height 23
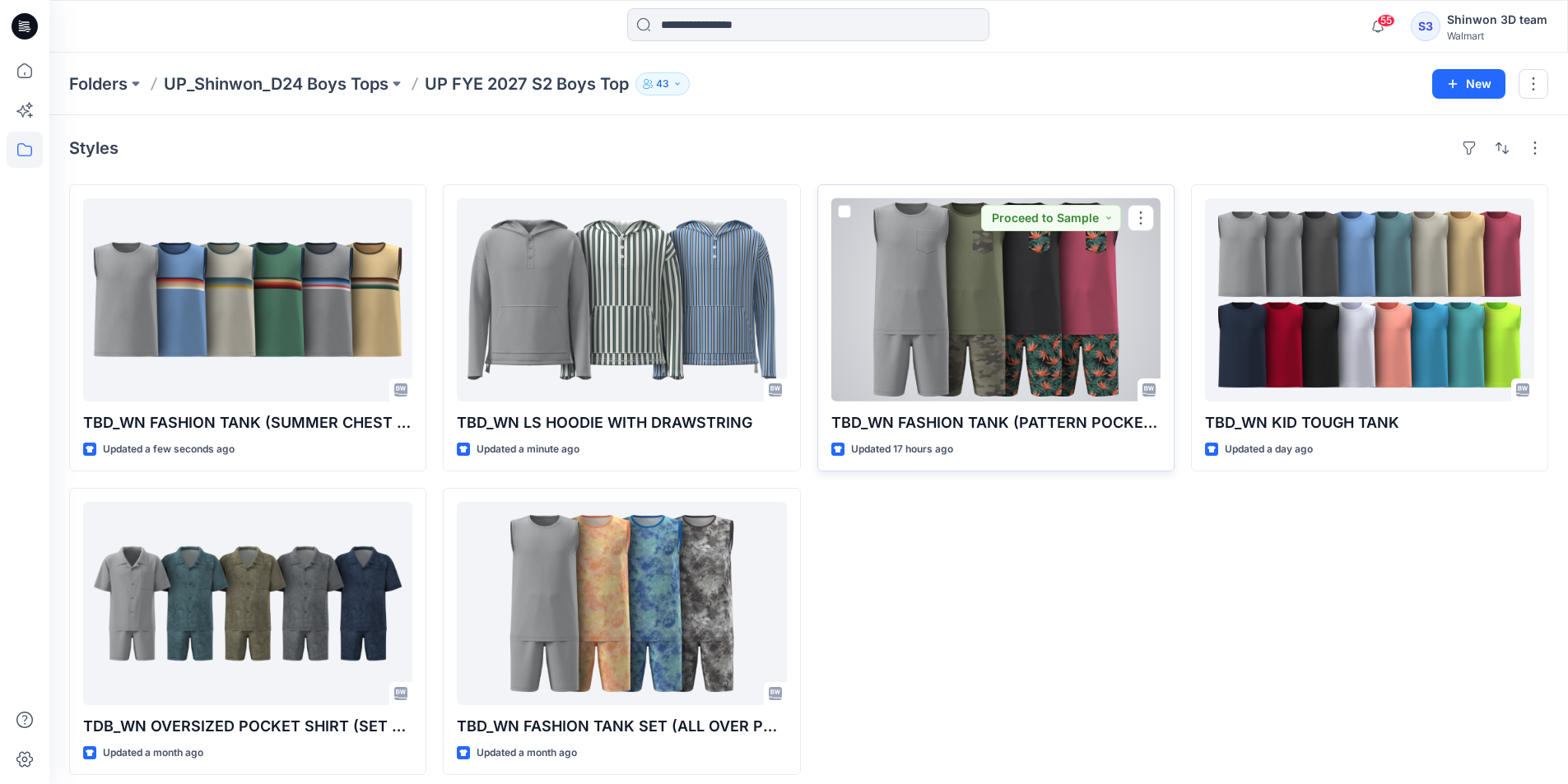
click at [1037, 299] on div at bounding box center [996, 299] width 329 height 203
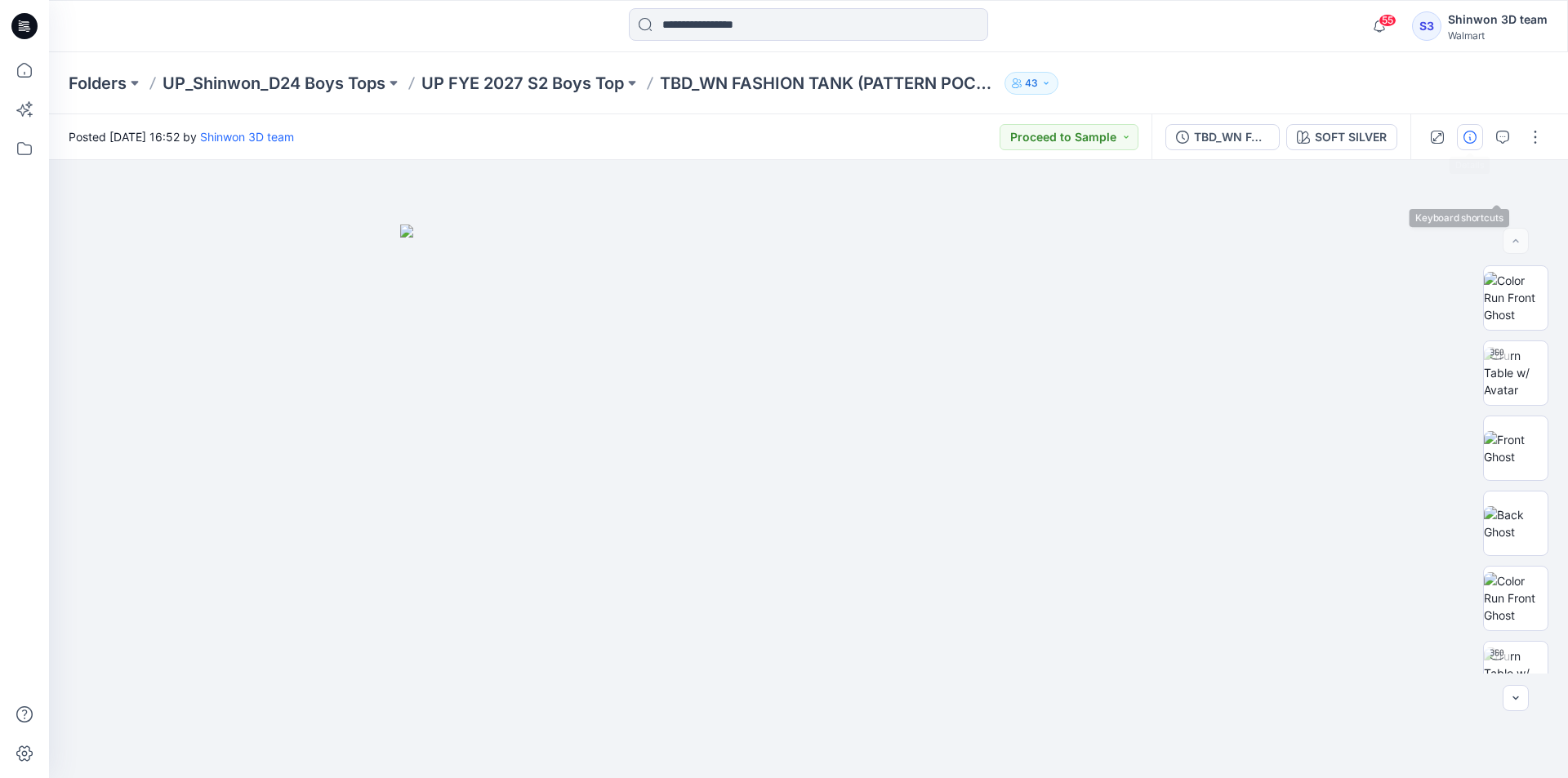
click at [1475, 131] on icon "button" at bounding box center [1471, 137] width 13 height 13
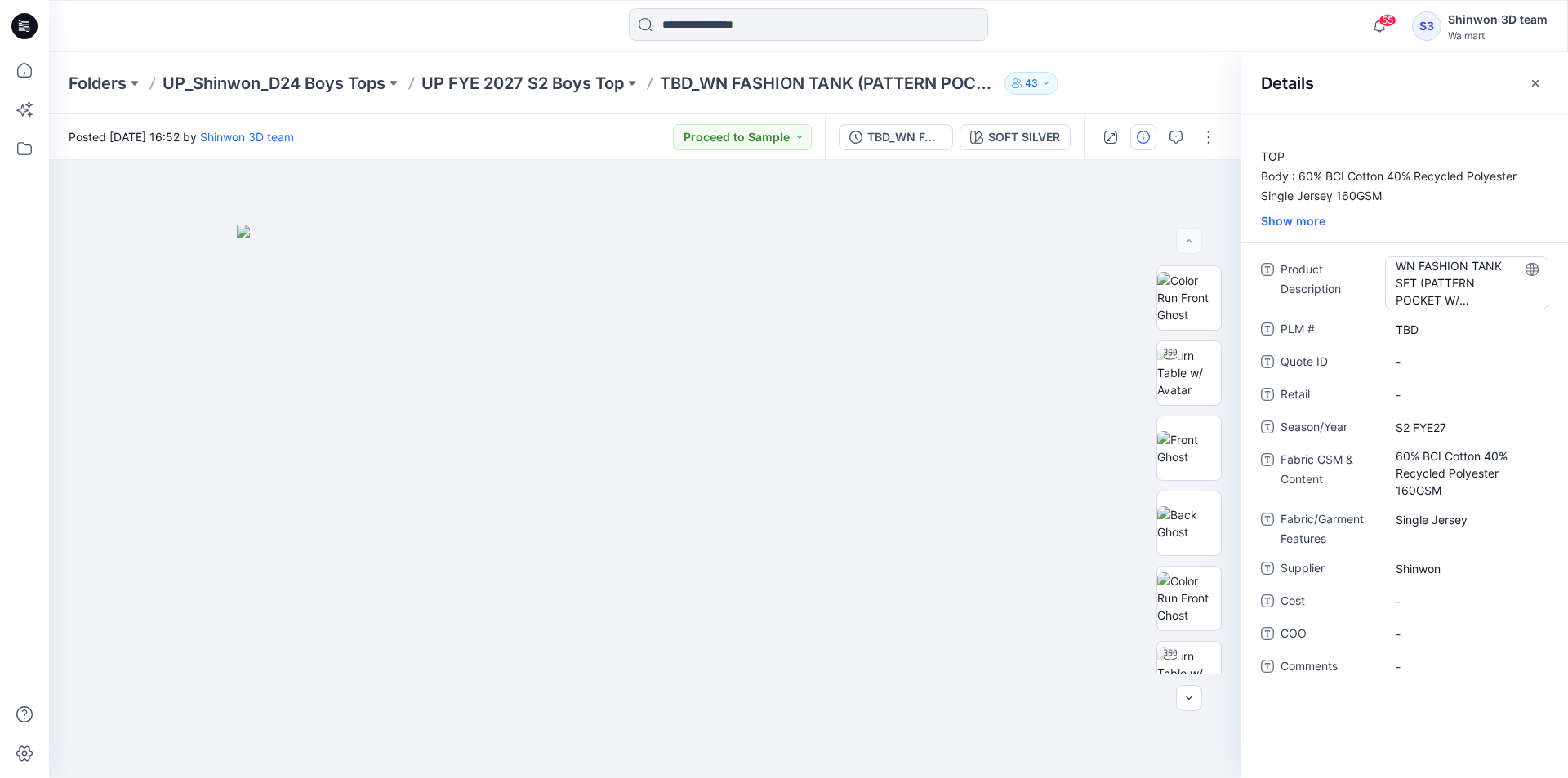
click at [1414, 279] on Description "WN FASHION TANK SET (PATTERN POCKET W/ CONTRAST BINDING)" at bounding box center [1467, 283] width 142 height 51
drag, startPoint x: 1419, startPoint y: 283, endPoint x: 1394, endPoint y: 285, distance: 25.1
click at [1394, 285] on textarea "**********" at bounding box center [1467, 282] width 164 height 51
type textarea "**********"
click at [1141, 153] on div at bounding box center [1159, 137] width 151 height 45
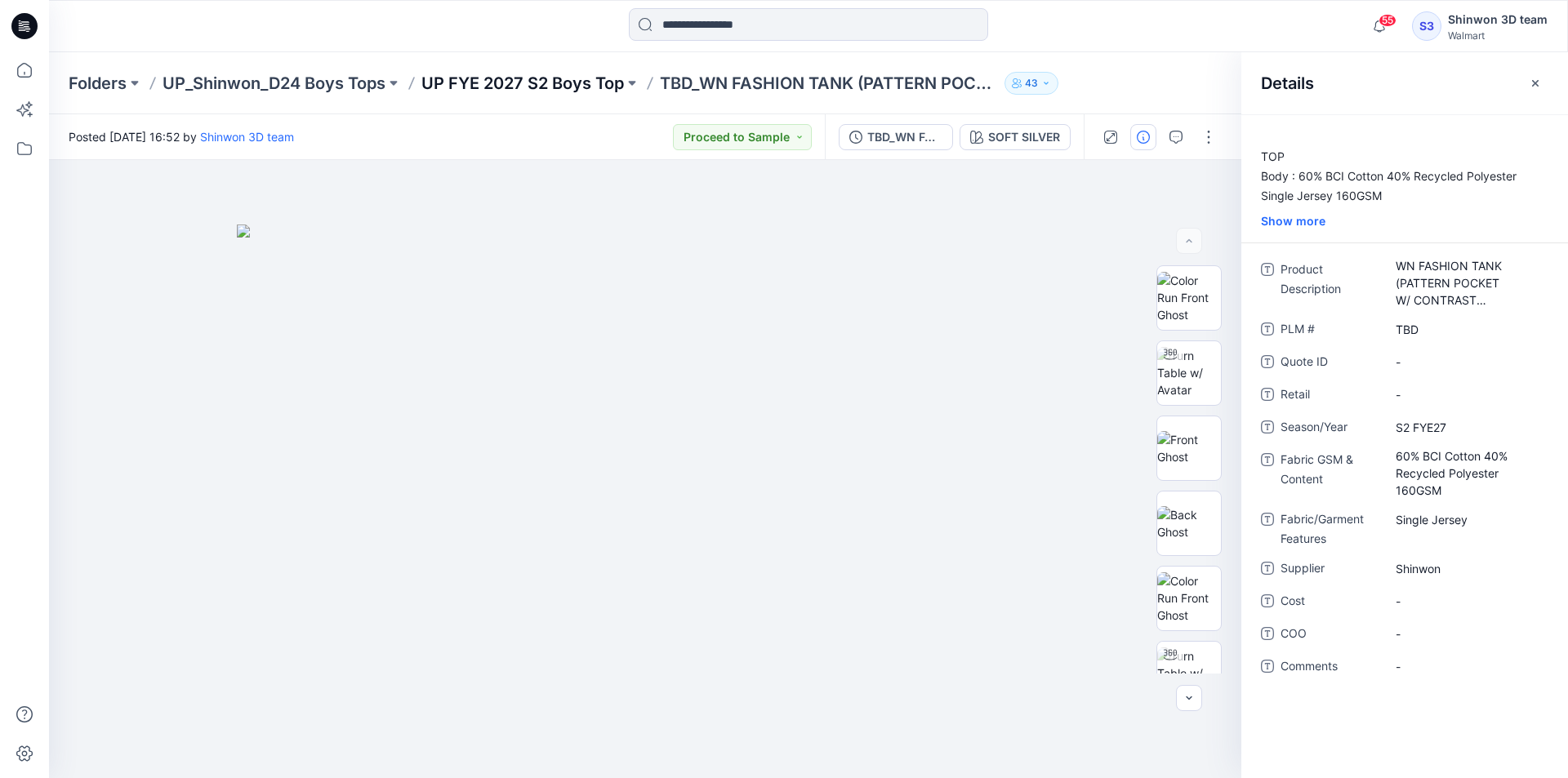
click at [516, 86] on p "UP FYE 2027 S2 Boys Top" at bounding box center [522, 83] width 203 height 23
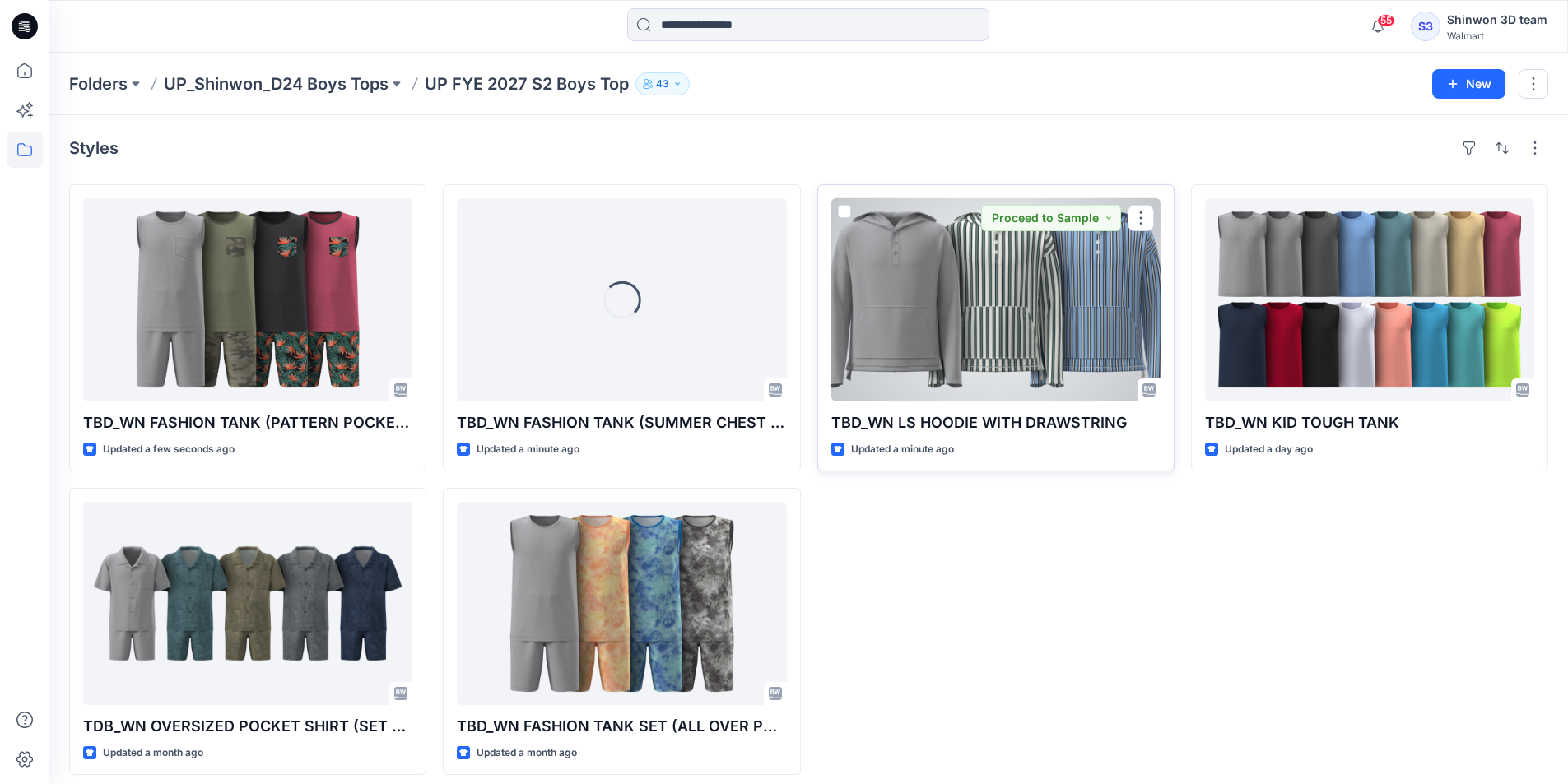
click at [928, 312] on div at bounding box center [996, 299] width 329 height 203
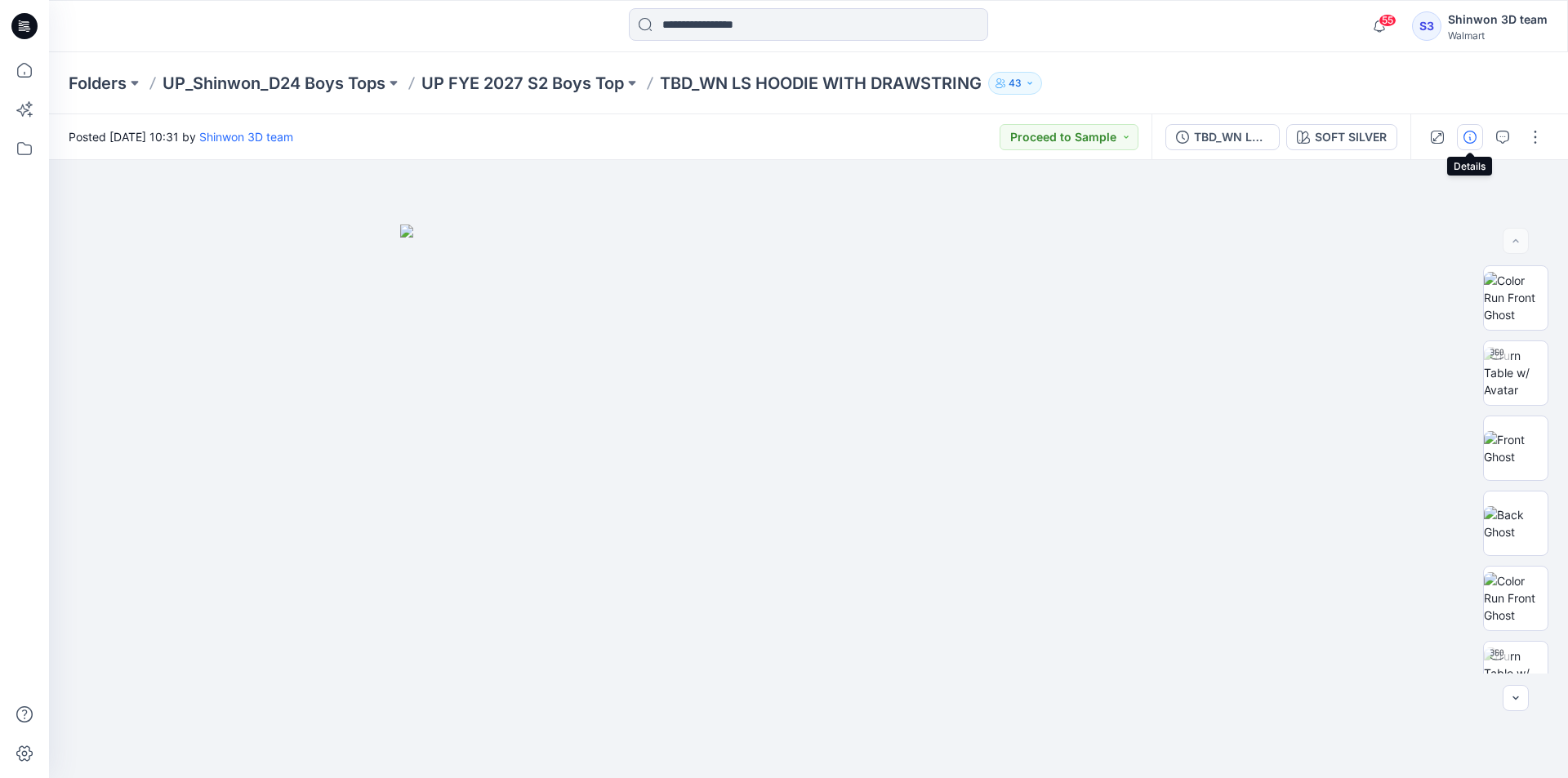
click at [1470, 131] on icon "button" at bounding box center [1471, 137] width 13 height 13
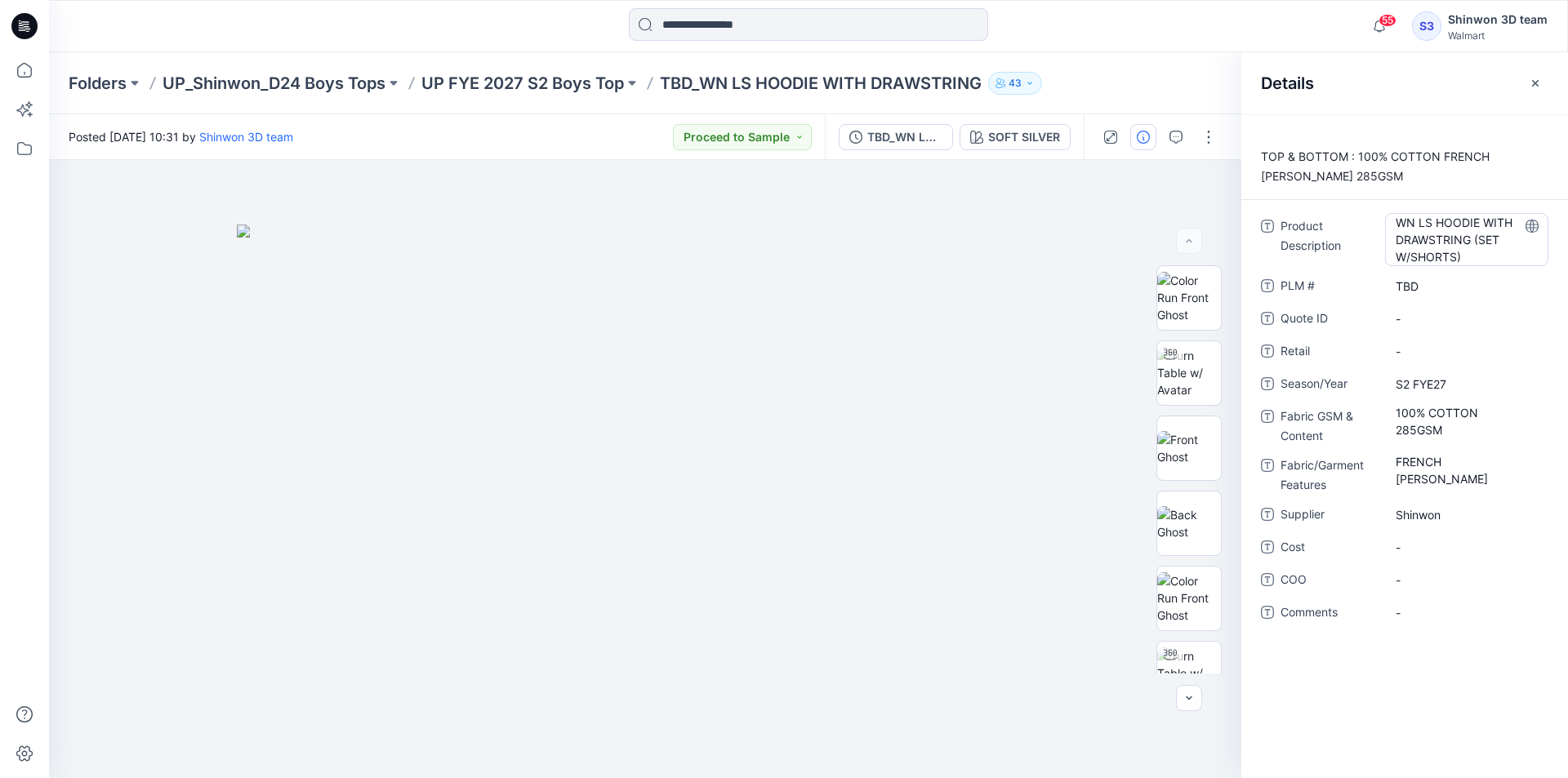
click at [1445, 244] on Description "WN LS HOODIE WITH DRAWSTRING (SET W/SHORTS)" at bounding box center [1467, 239] width 142 height 51
click at [1481, 243] on textarea "**********" at bounding box center [1467, 239] width 164 height 51
drag, startPoint x: 1474, startPoint y: 238, endPoint x: 1490, endPoint y: 289, distance: 53.5
click at [1490, 289] on div "**********" at bounding box center [1404, 428] width 288 height 431
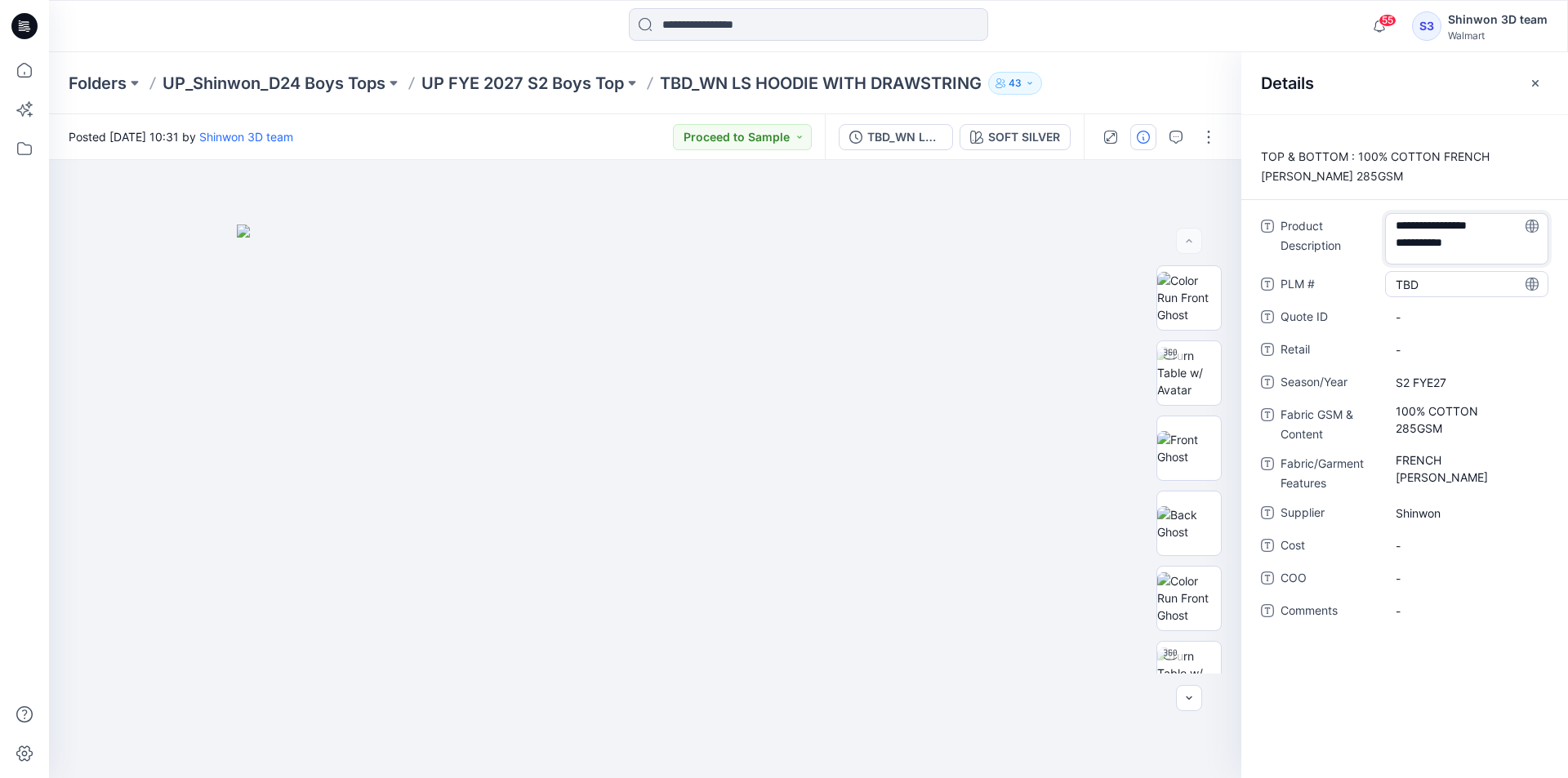
scroll to position [0, 0]
type textarea "**********"
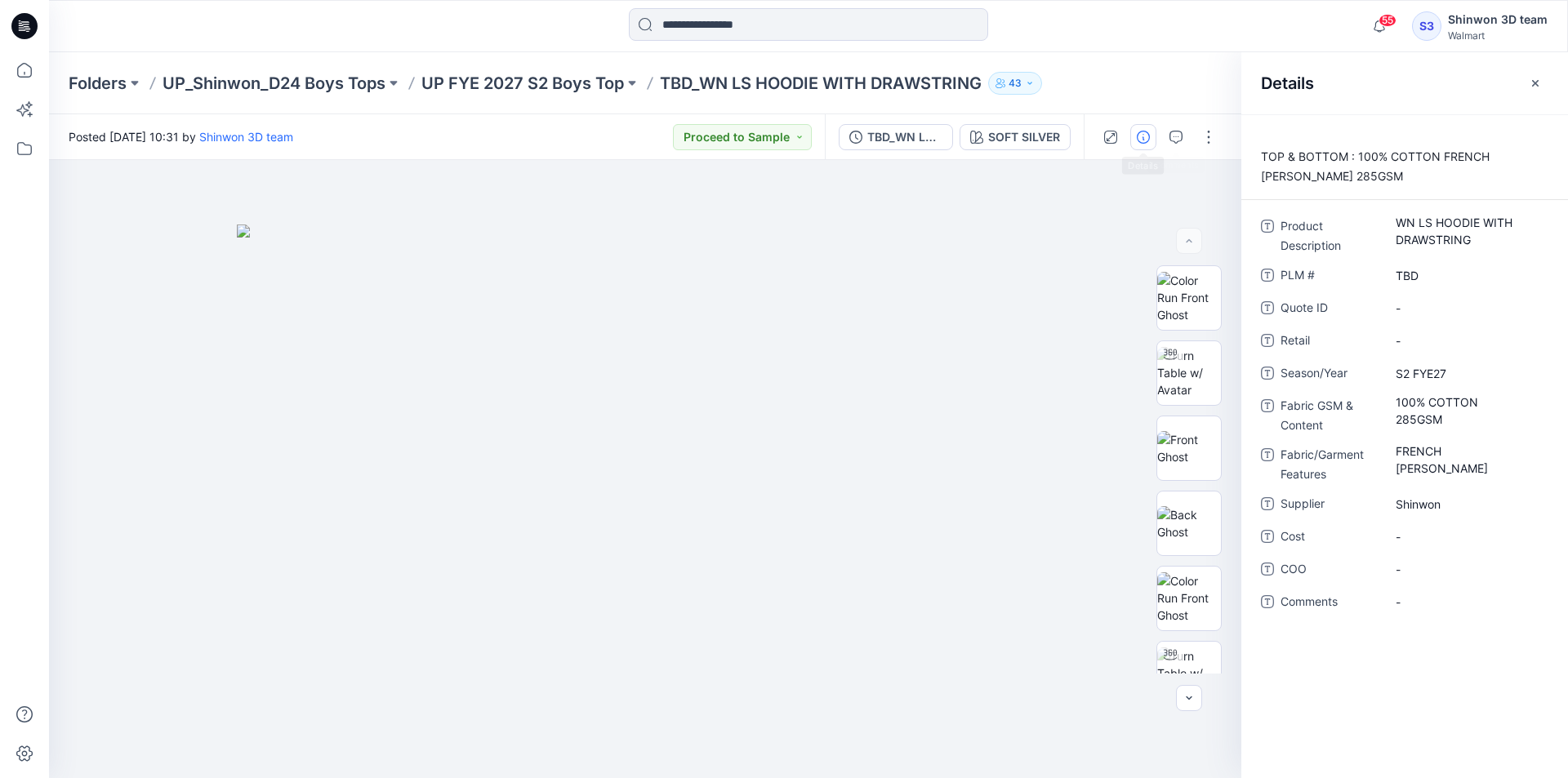
click at [1093, 79] on div "Folders UP_Shinwon_D24 Boys Tops UP FYE 2027 S2 Boys Top TBD_WN LS HOODIE WITH …" at bounding box center [744, 83] width 1352 height 23
click at [564, 80] on p "UP FYE 2027 S2 Boys Top" at bounding box center [522, 83] width 203 height 23
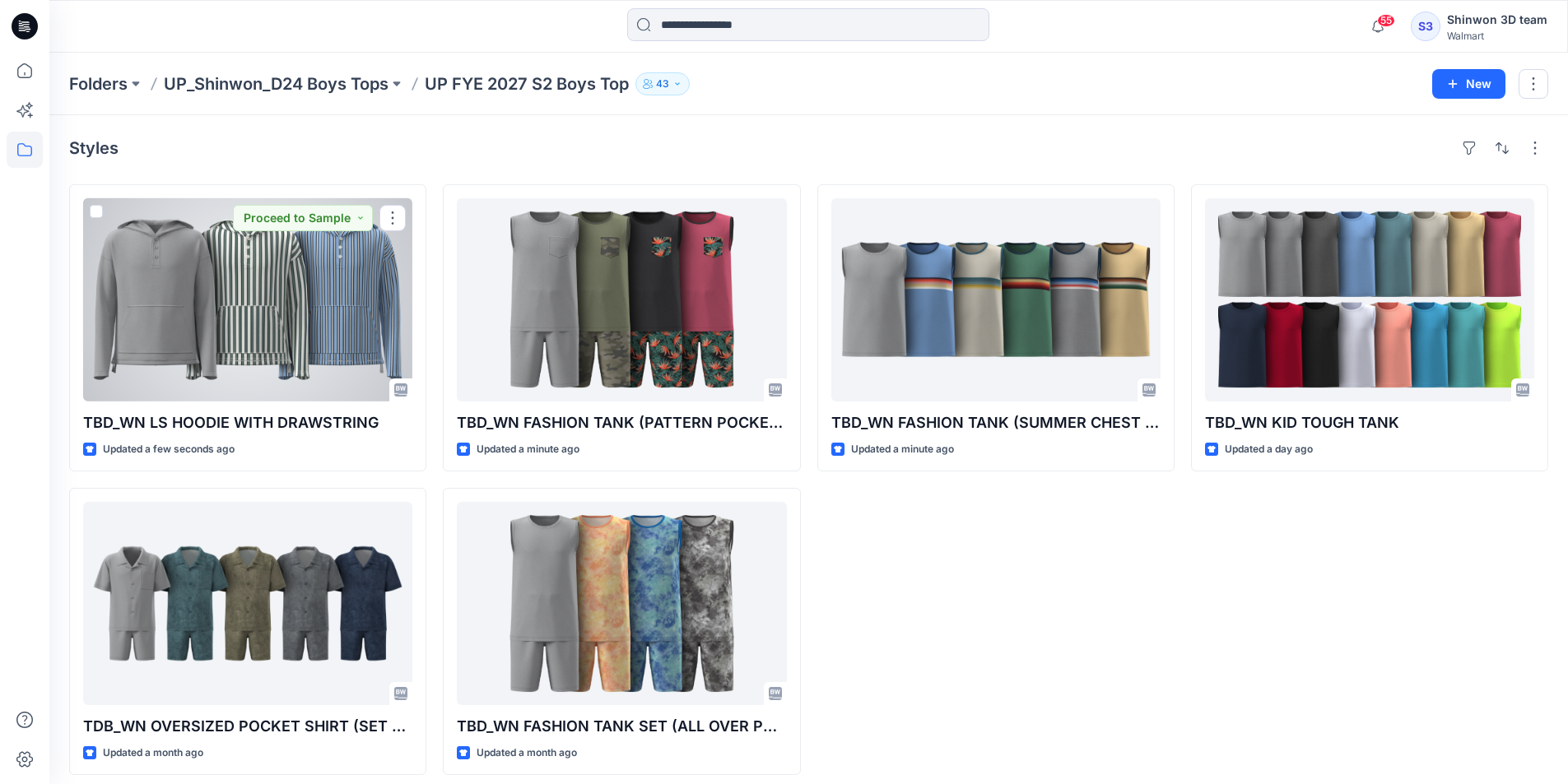
click at [342, 340] on div at bounding box center [247, 299] width 329 height 203
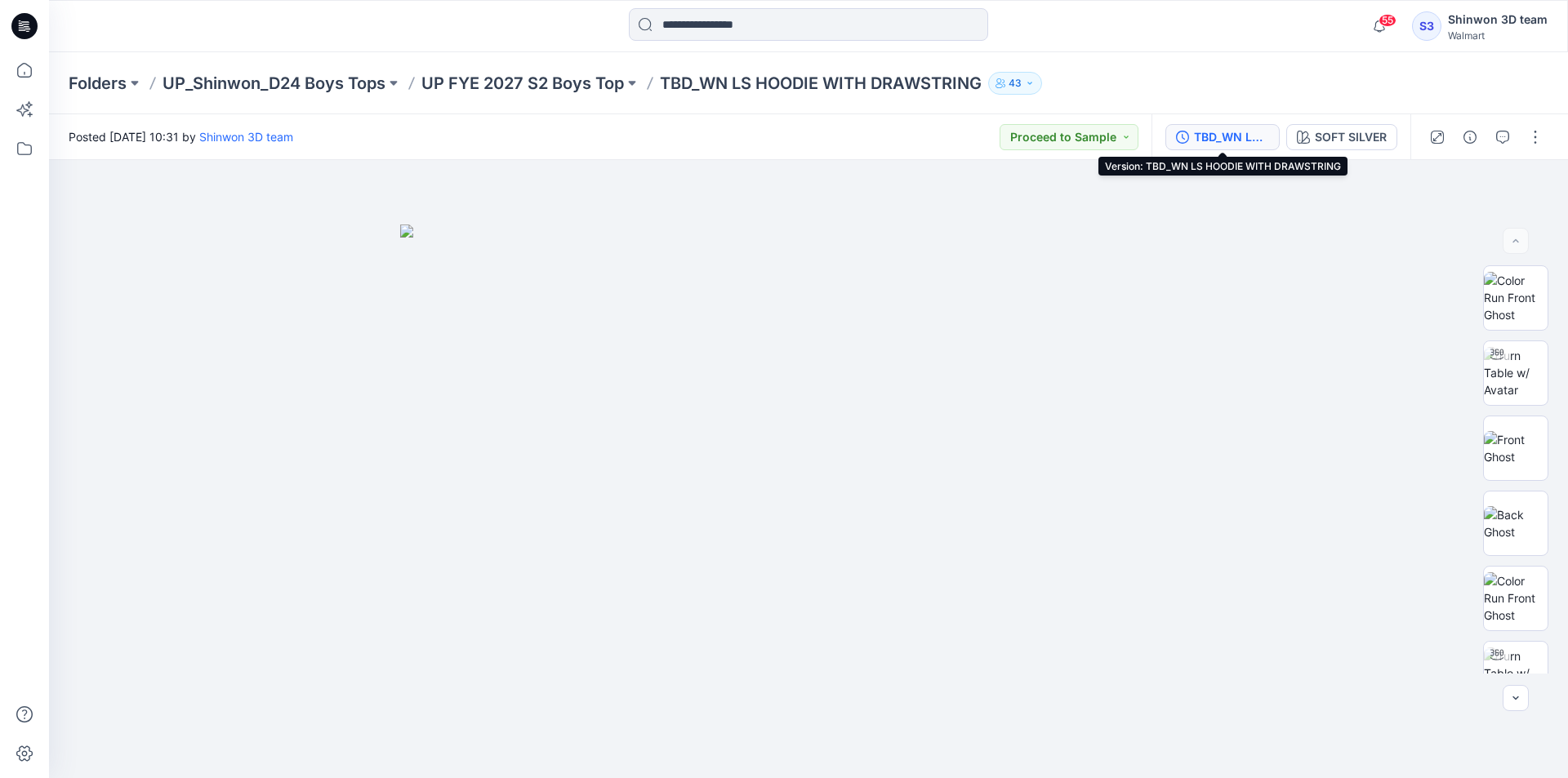
click at [1272, 126] on button "TBD_WN LS HOODIE WITH DRAWSTRING" at bounding box center [1223, 137] width 115 height 27
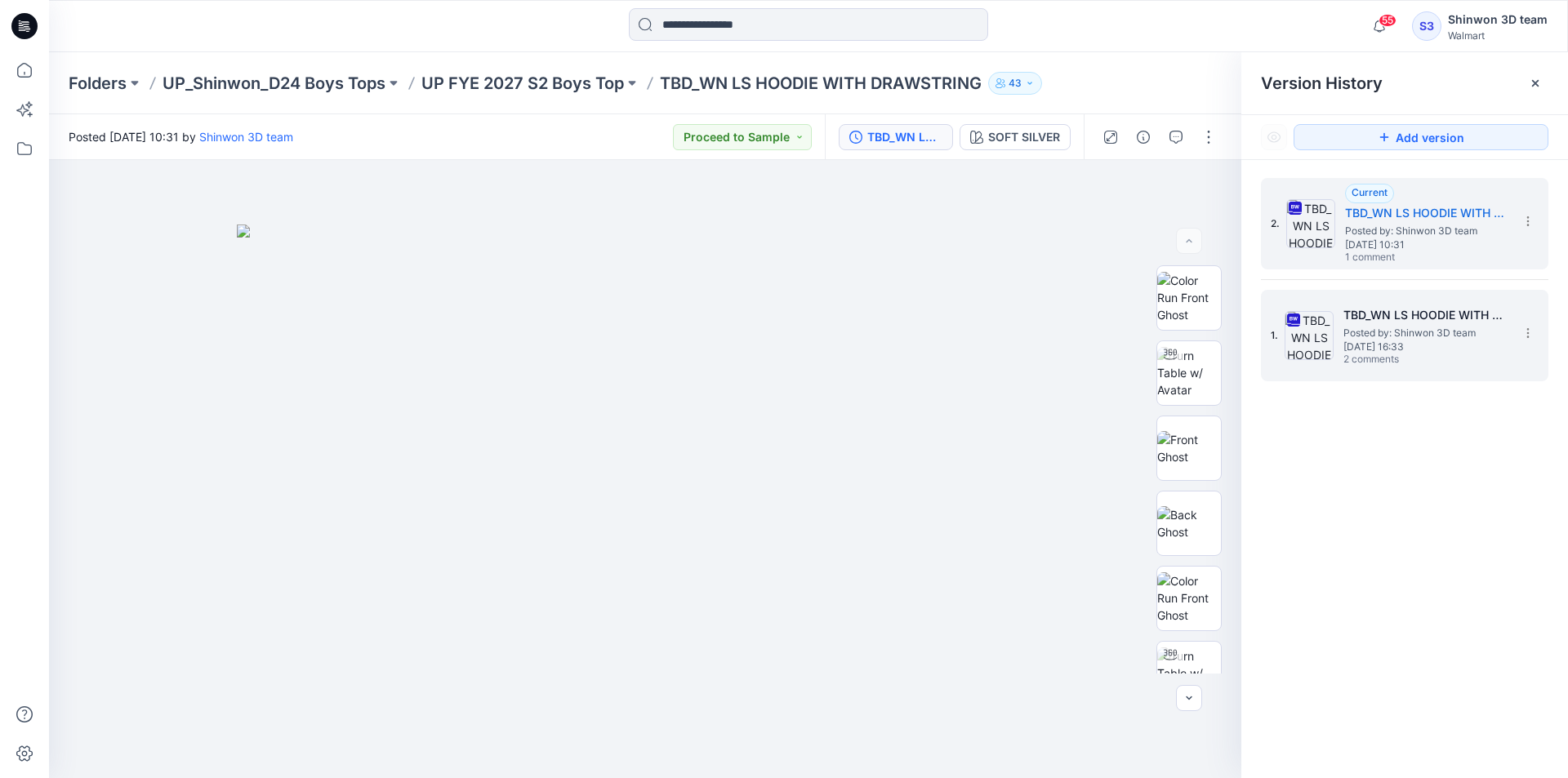
click at [1365, 347] on span "[DATE] 16:33" at bounding box center [1425, 347] width 164 height 11
click at [1520, 212] on section at bounding box center [1527, 221] width 26 height 27
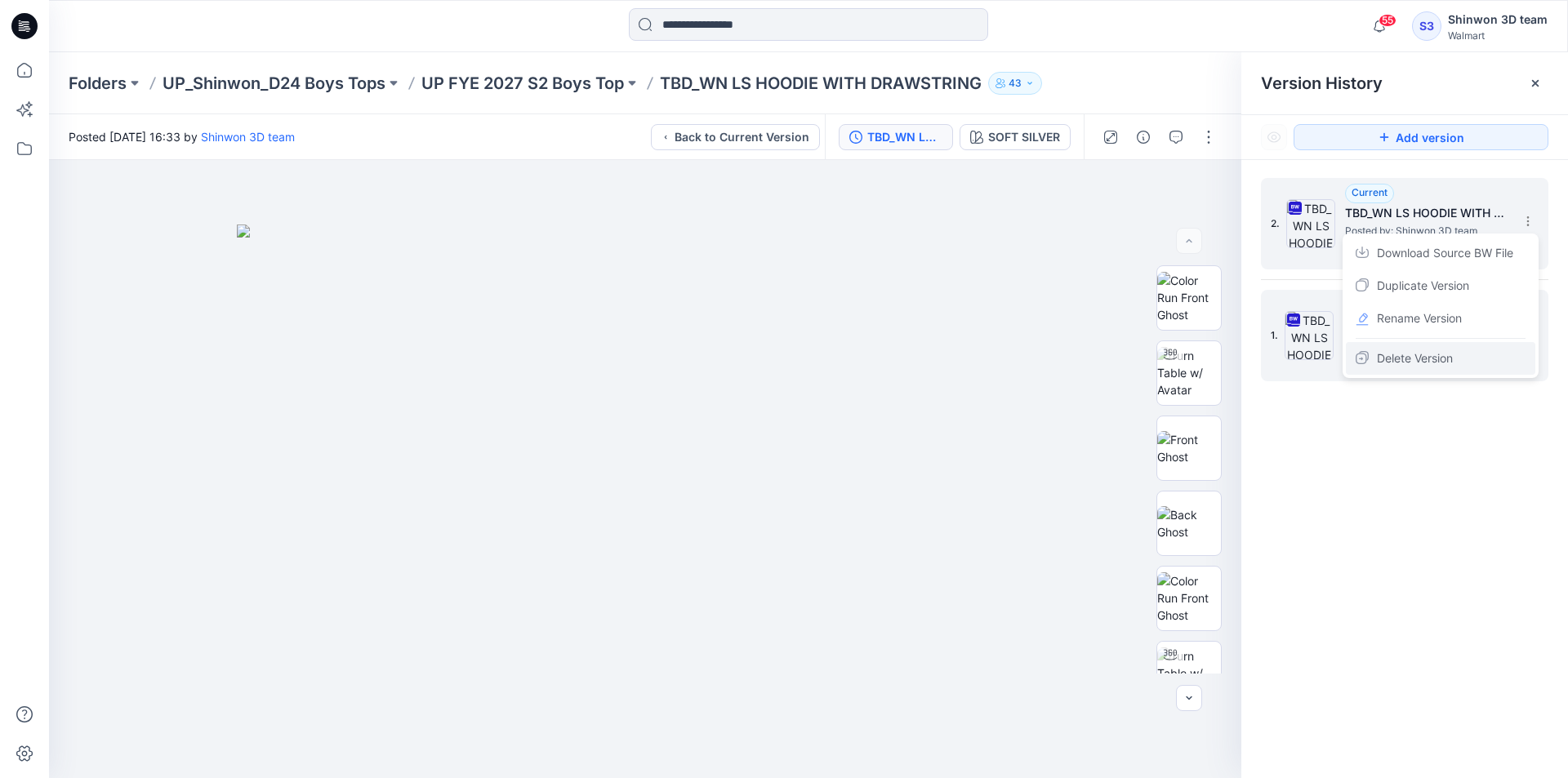
click at [1427, 352] on span "Delete Version" at bounding box center [1415, 359] width 76 height 20
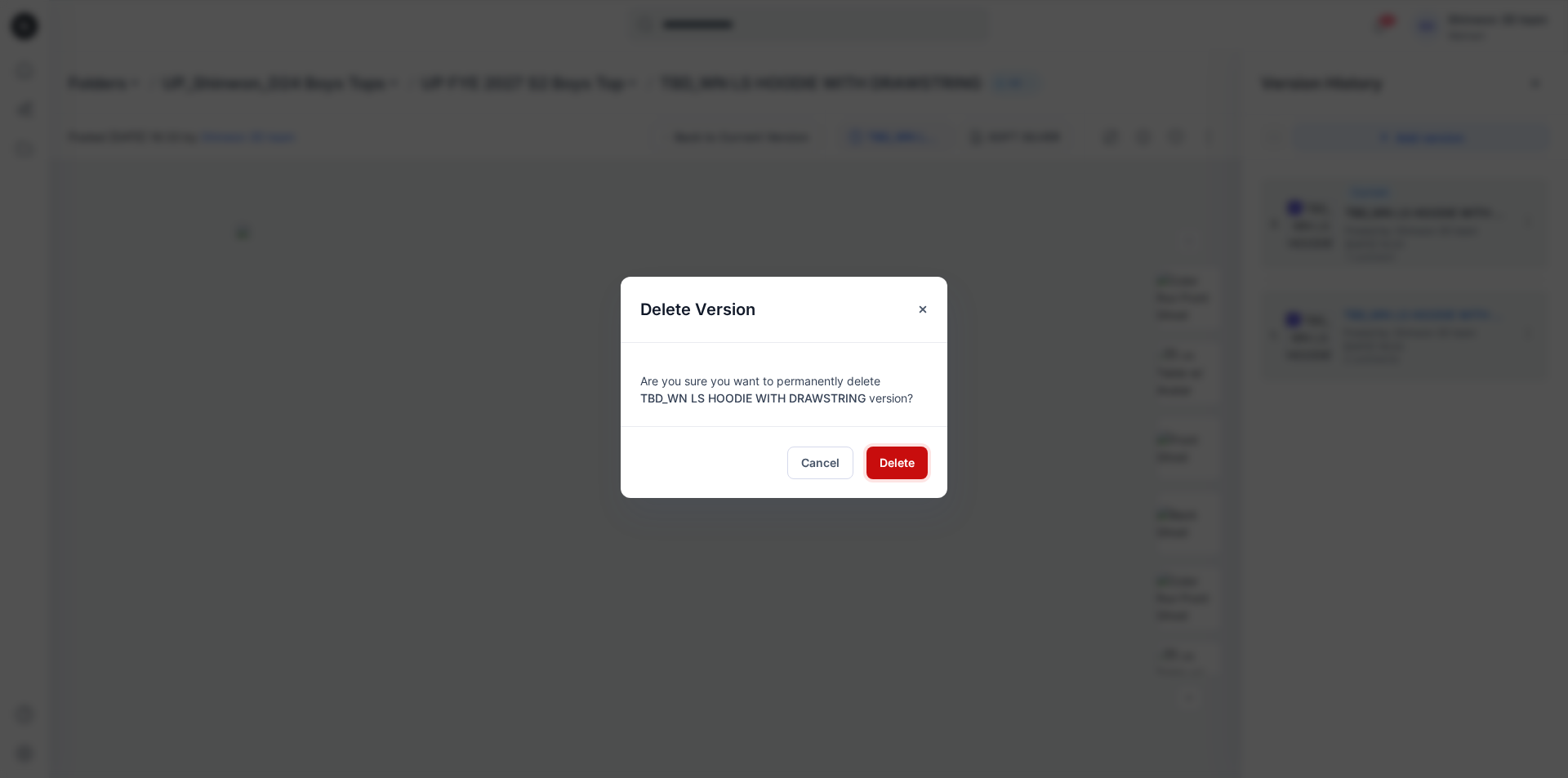
click at [899, 468] on span "Delete" at bounding box center [896, 463] width 35 height 17
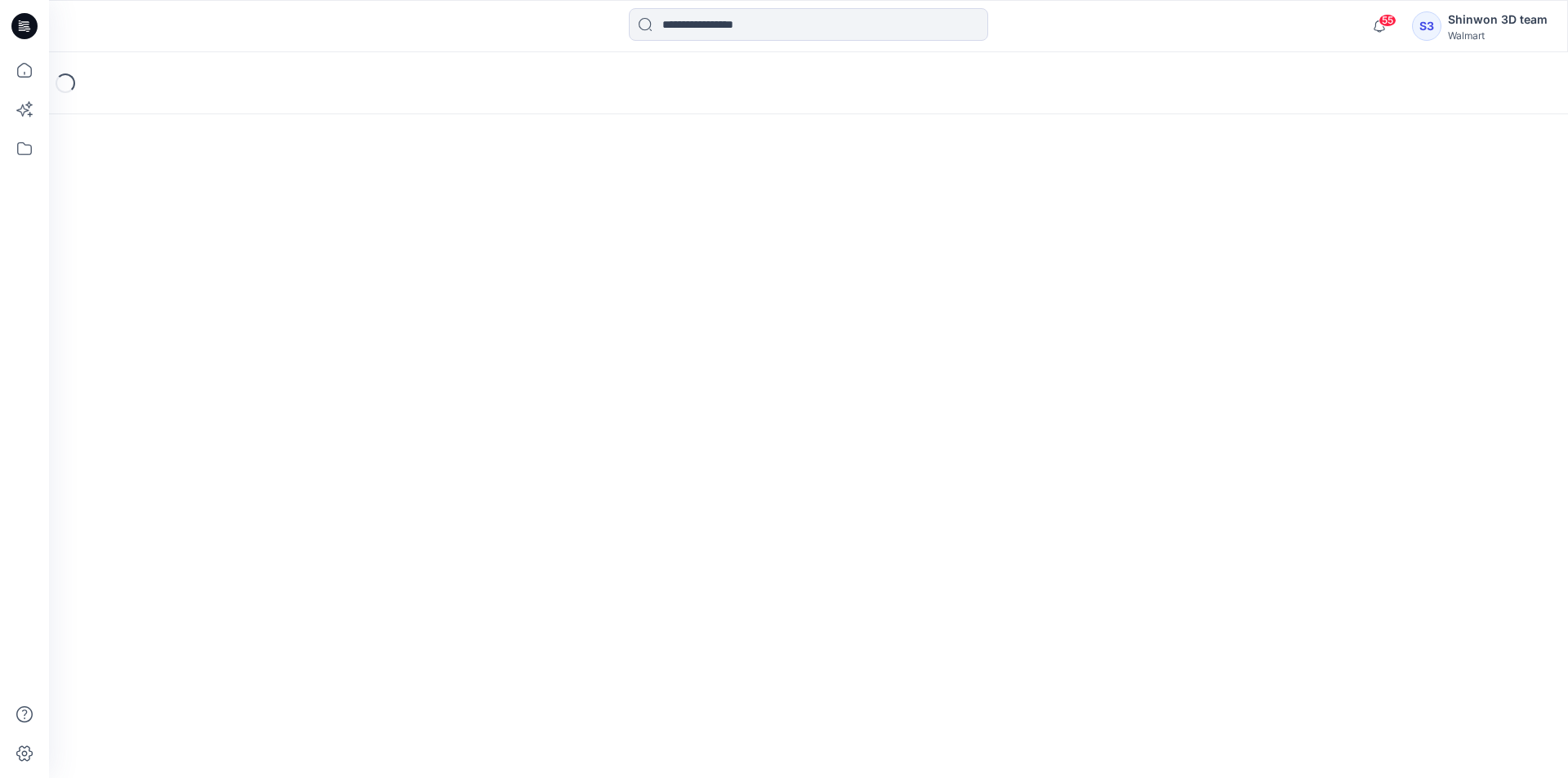
click at [590, 14] on div at bounding box center [808, 27] width 760 height 36
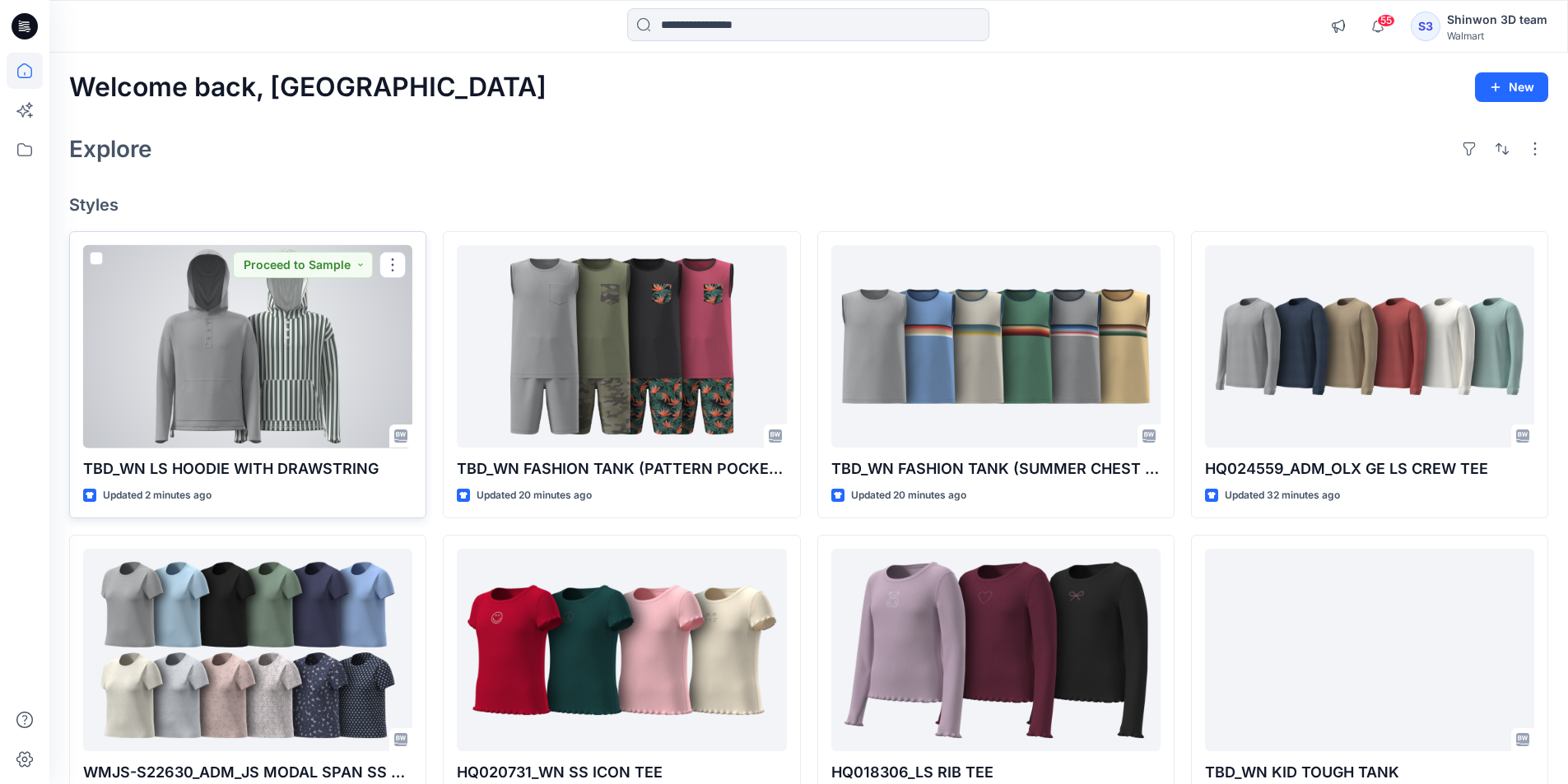
click at [390, 336] on div at bounding box center [247, 346] width 329 height 203
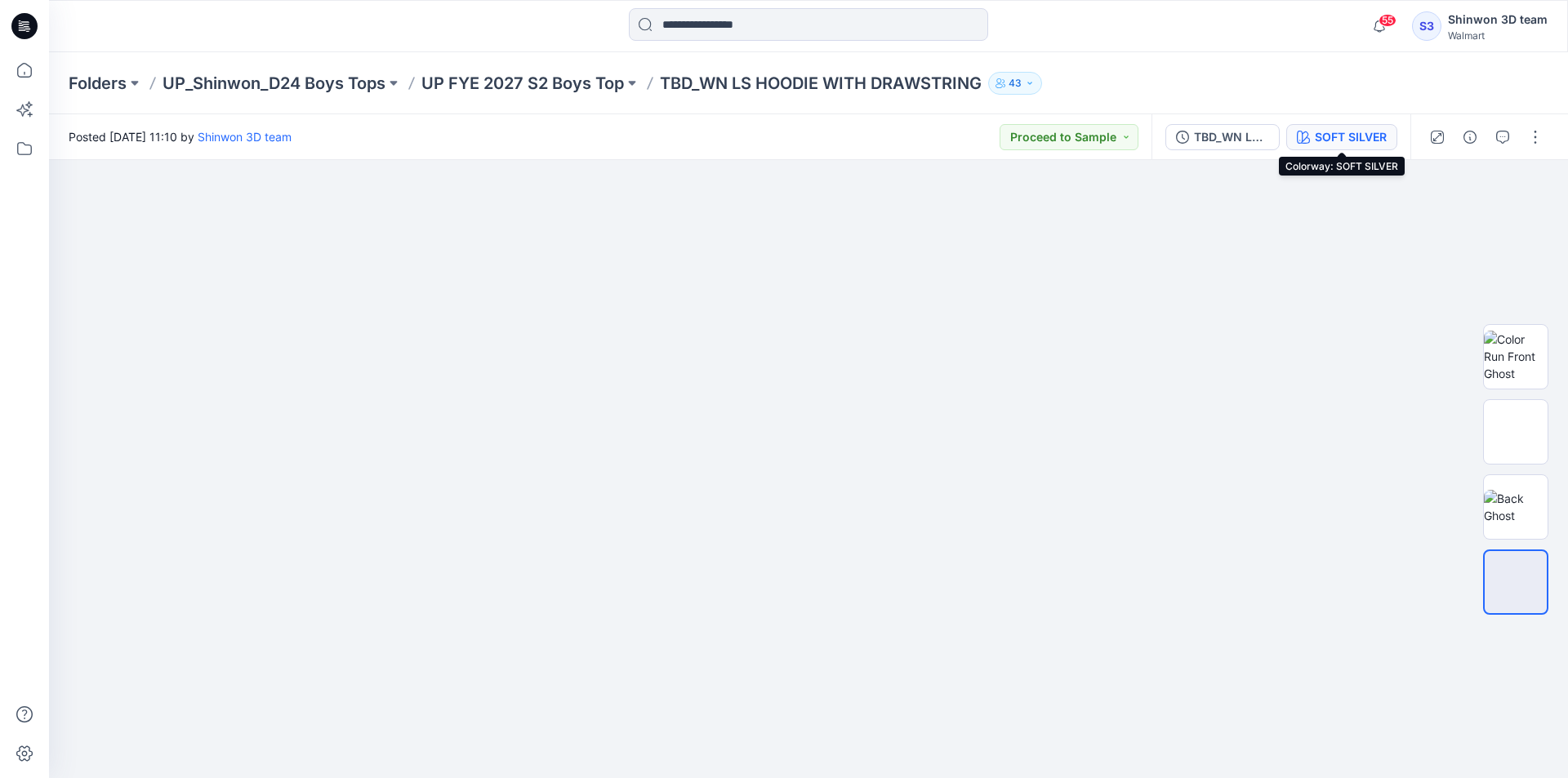
click at [1366, 142] on div "SOFT SILVER" at bounding box center [1350, 136] width 72 height 18
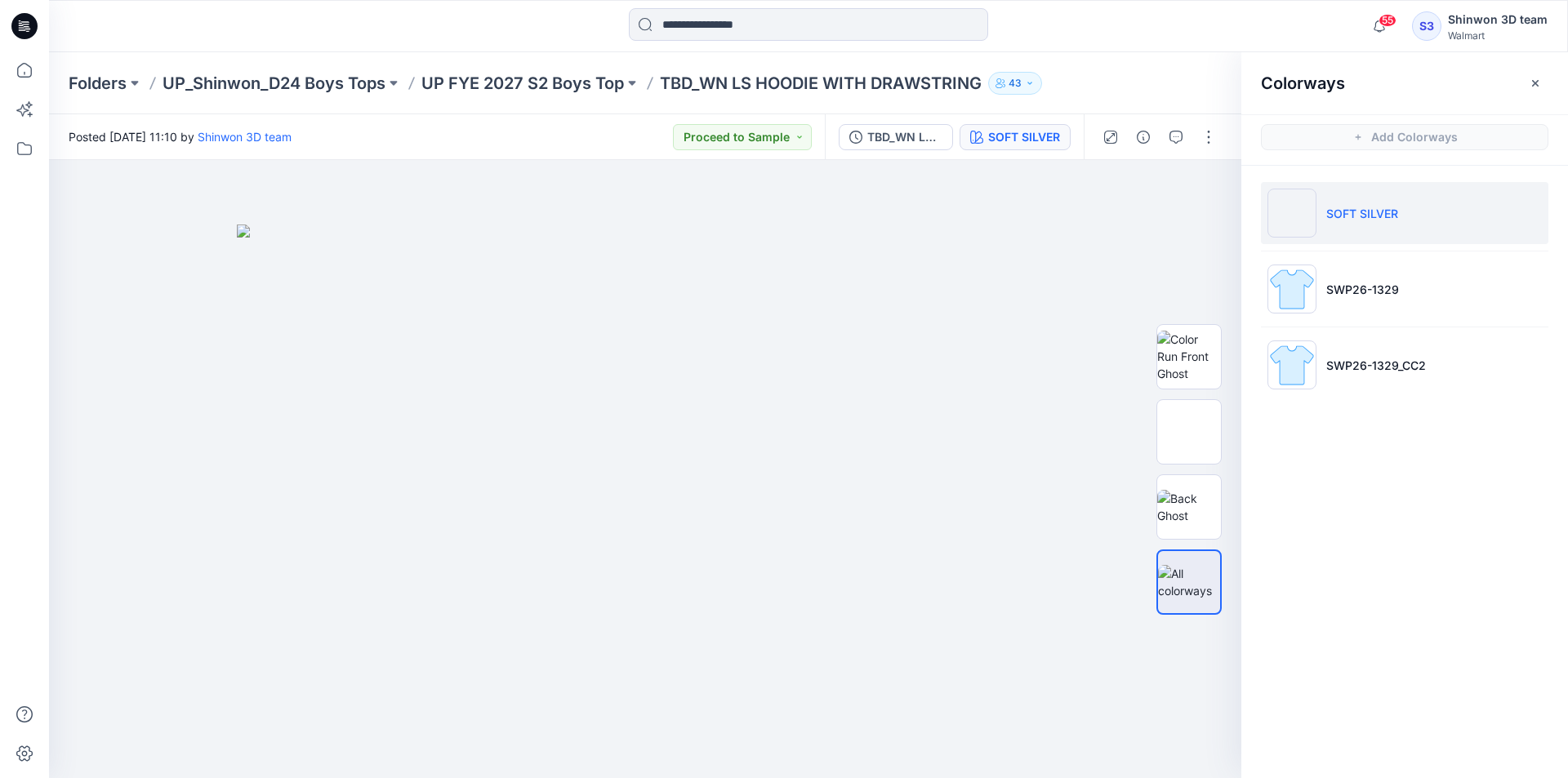
click at [1187, 76] on div "Folders UP_Shinwon_D24 Boys Tops UP FYE 2027 S2 Boys Top TBD_WN LS HOODIE WITH …" at bounding box center [744, 83] width 1352 height 23
click at [1540, 95] on button "button" at bounding box center [1536, 83] width 26 height 27
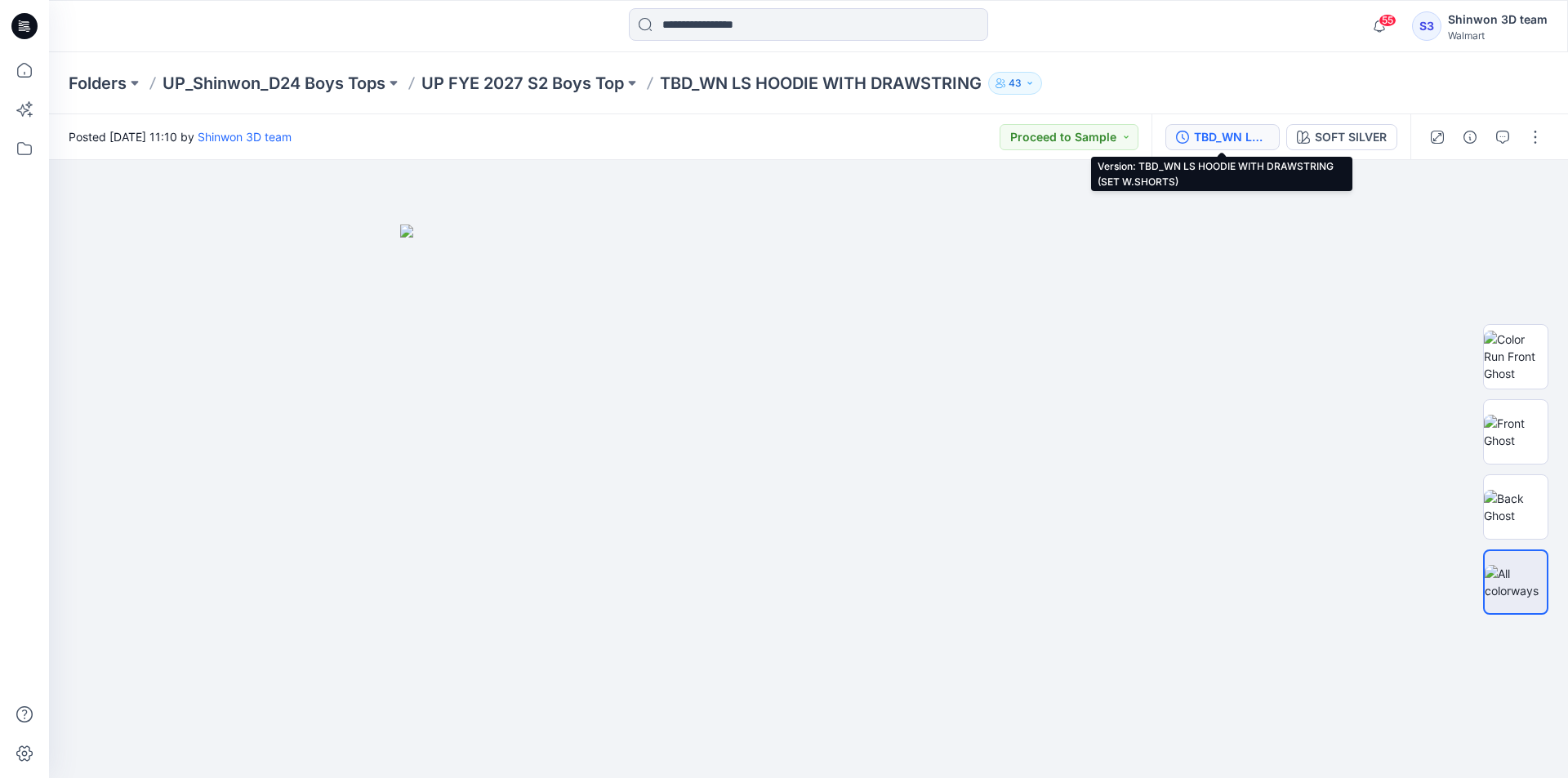
click at [1249, 135] on div "TBD_WN LS HOODIE WITH DRAWSTRING (SET W.SHORTS)" at bounding box center [1231, 136] width 75 height 18
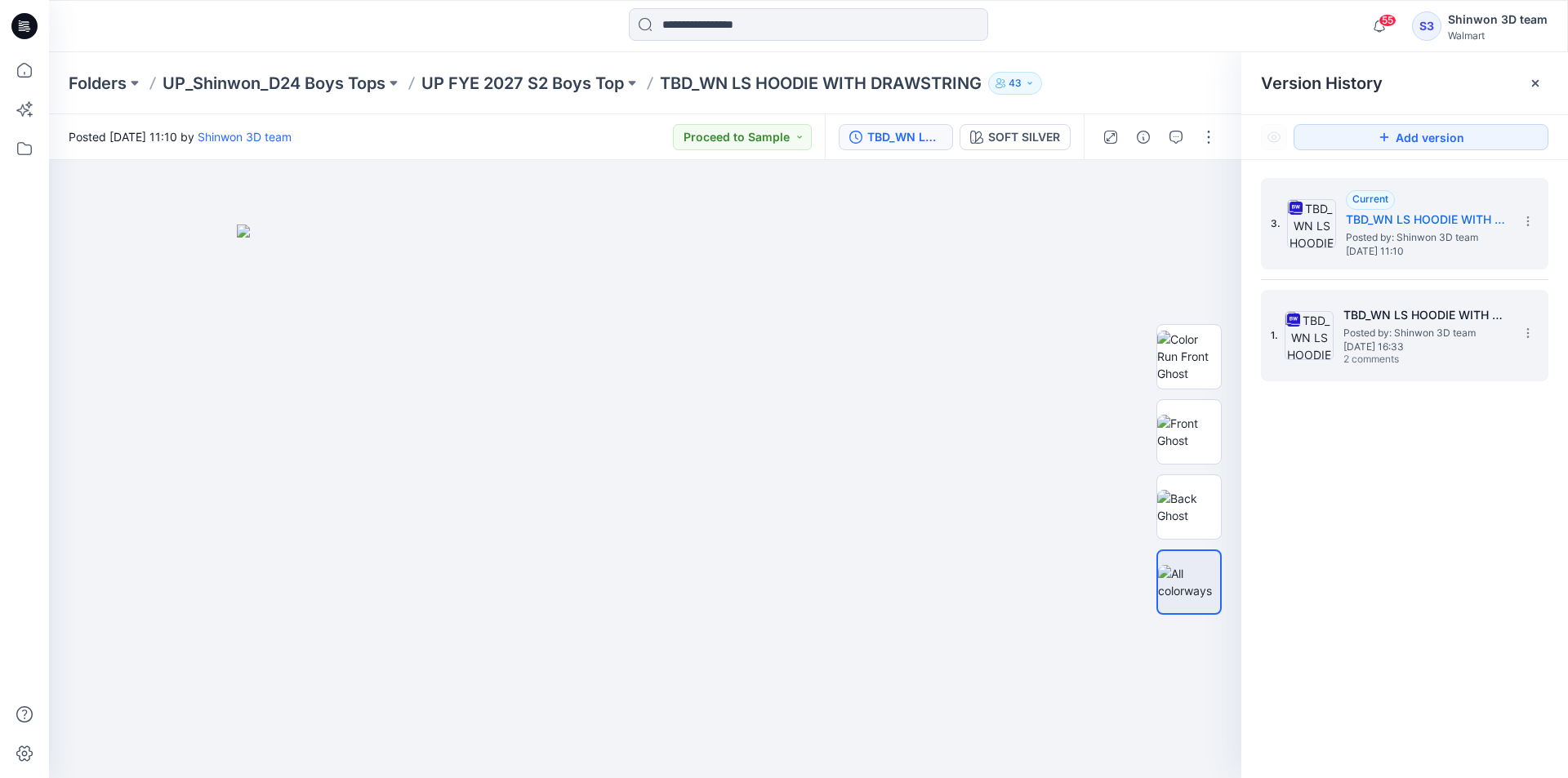
click at [1348, 324] on h5 "TBD_WN LS HOODIE WITH DRAWSTRING (SET W.SHORTS)" at bounding box center [1425, 315] width 164 height 20
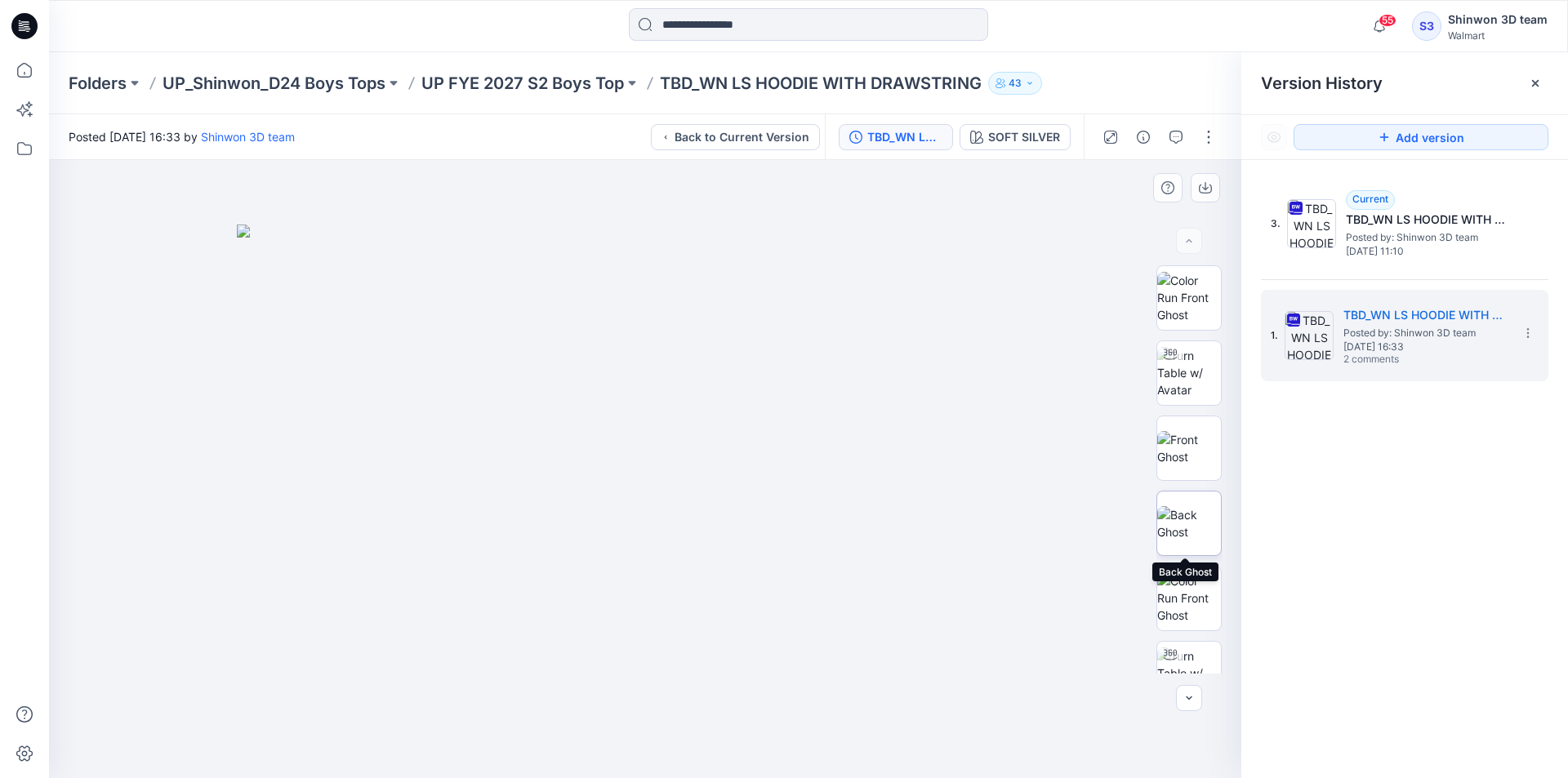
click at [1199, 536] on img at bounding box center [1189, 523] width 63 height 34
click at [1173, 432] on img at bounding box center [1189, 449] width 63 height 34
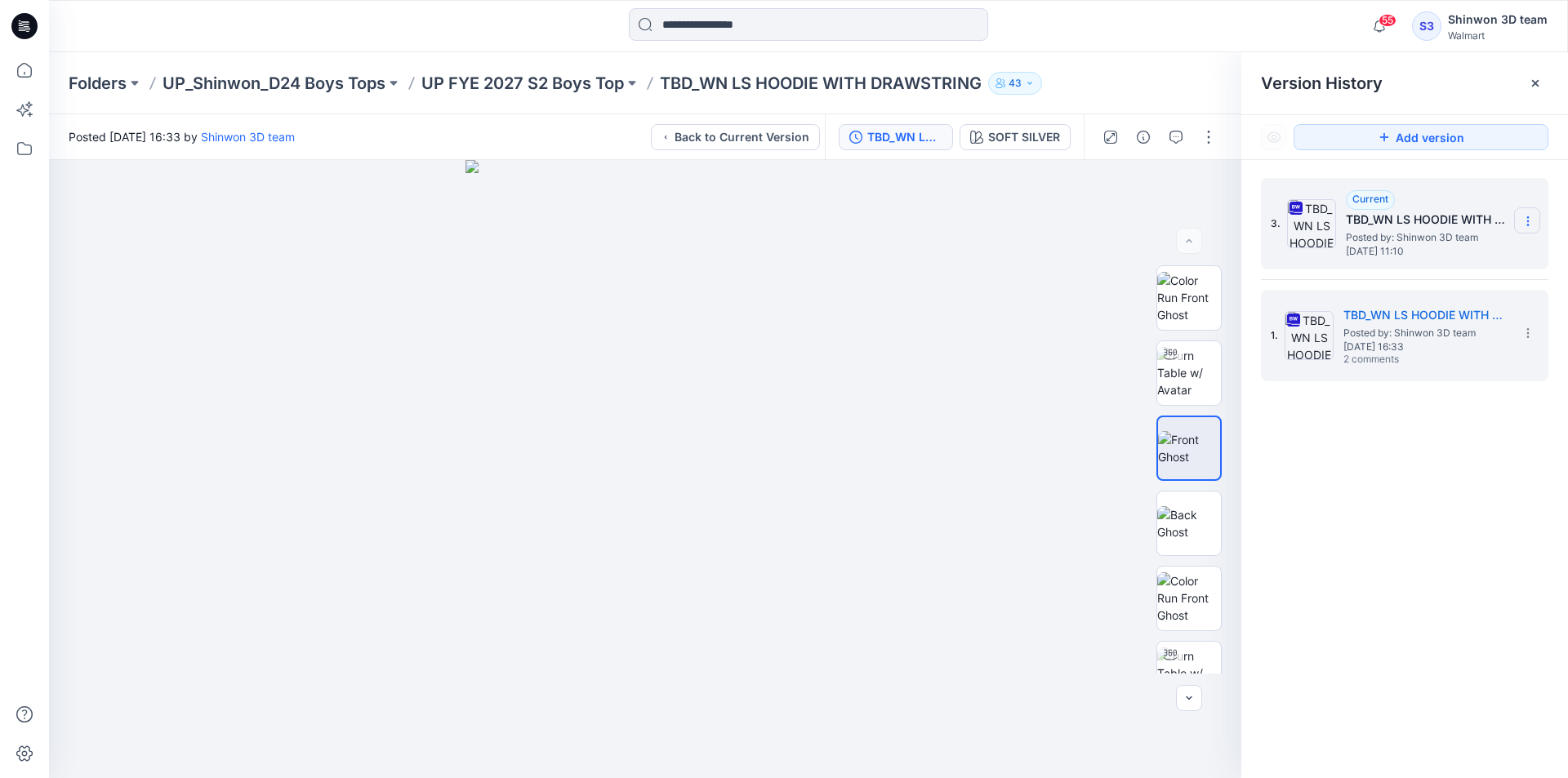
click at [1522, 216] on icon at bounding box center [1528, 221] width 13 height 13
click at [1404, 355] on span "Delete Version" at bounding box center [1415, 359] width 76 height 20
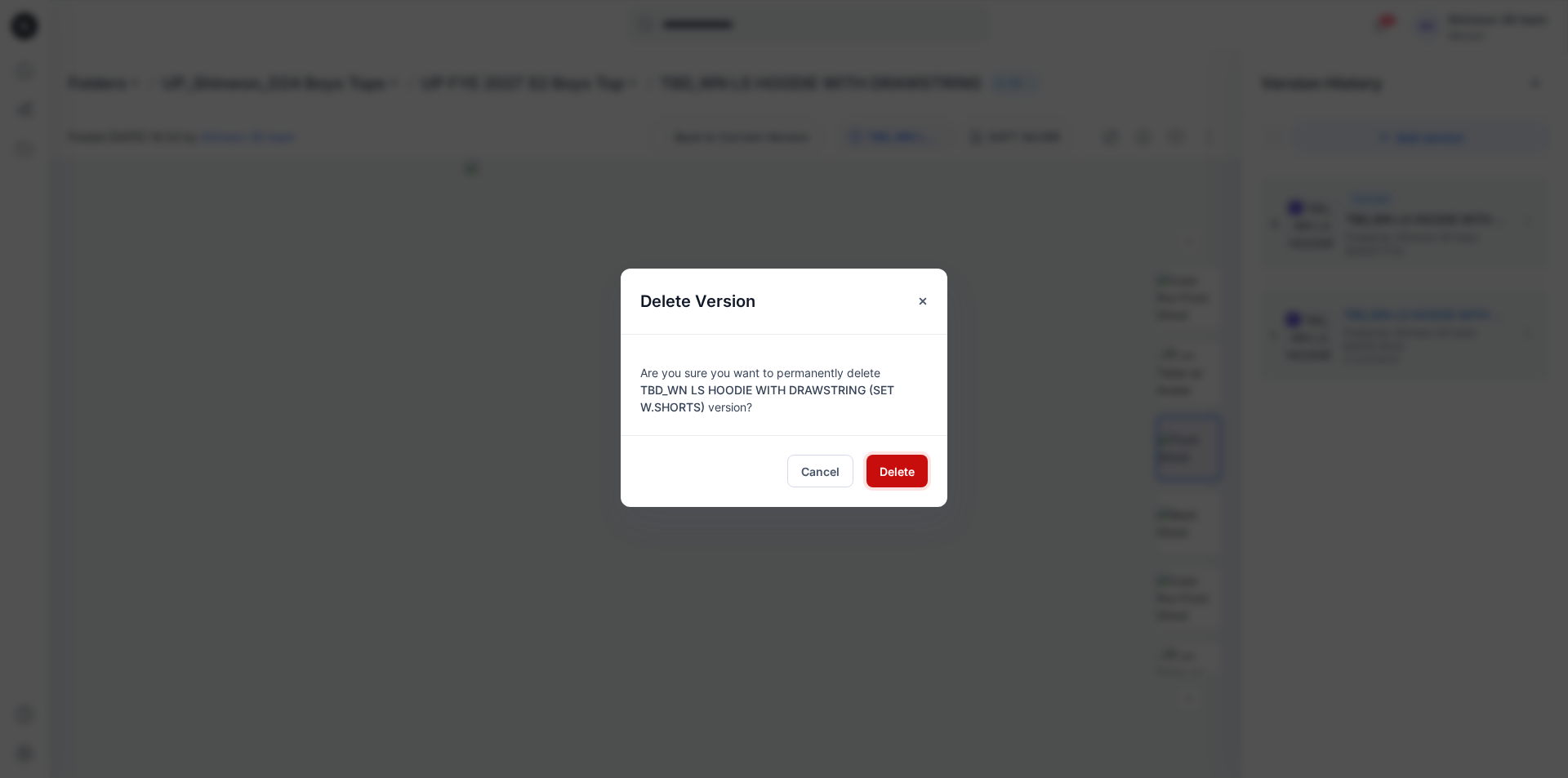
click at [911, 471] on span "Delete" at bounding box center [896, 471] width 35 height 17
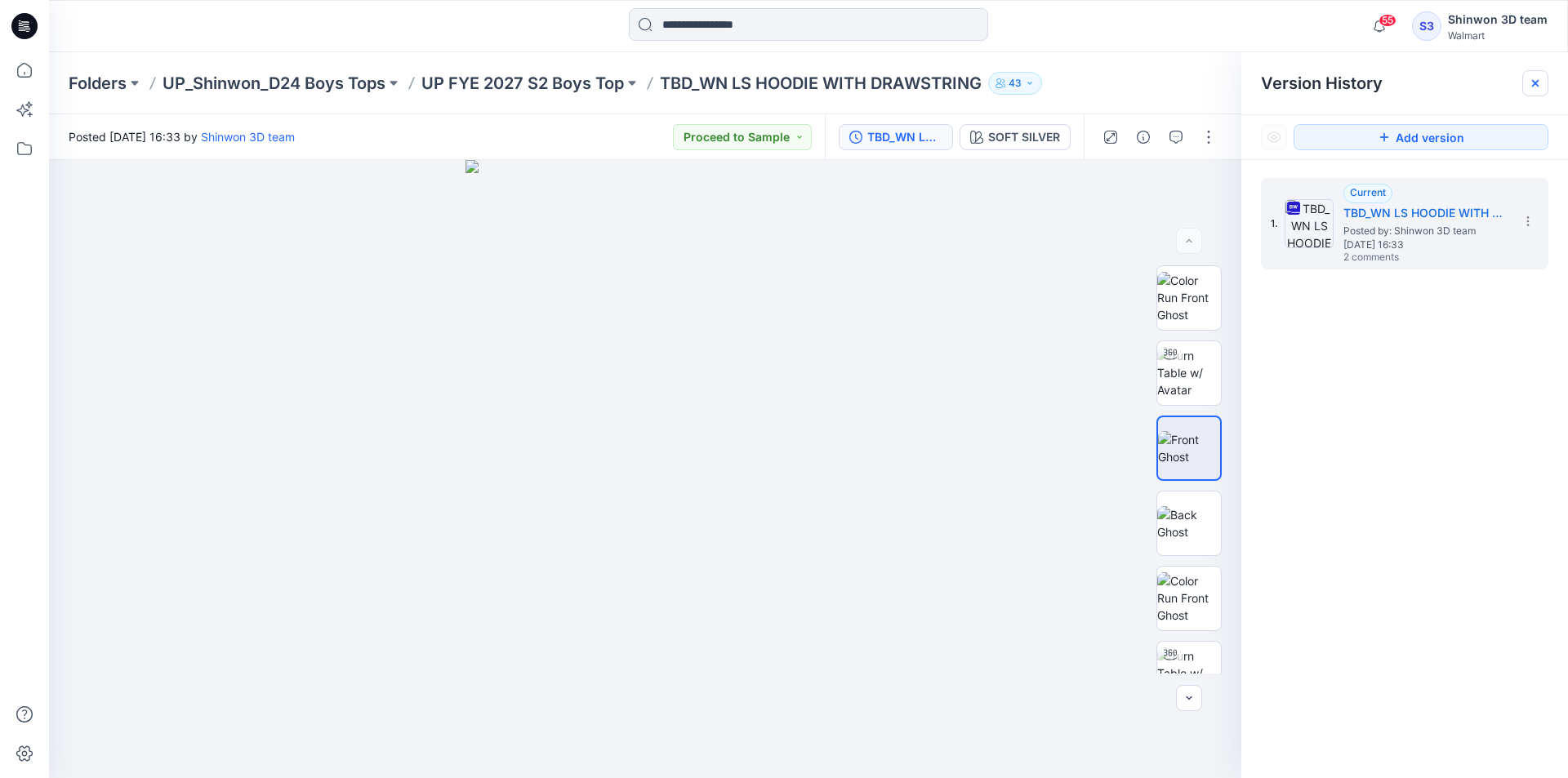
click at [1535, 78] on icon at bounding box center [1536, 83] width 13 height 13
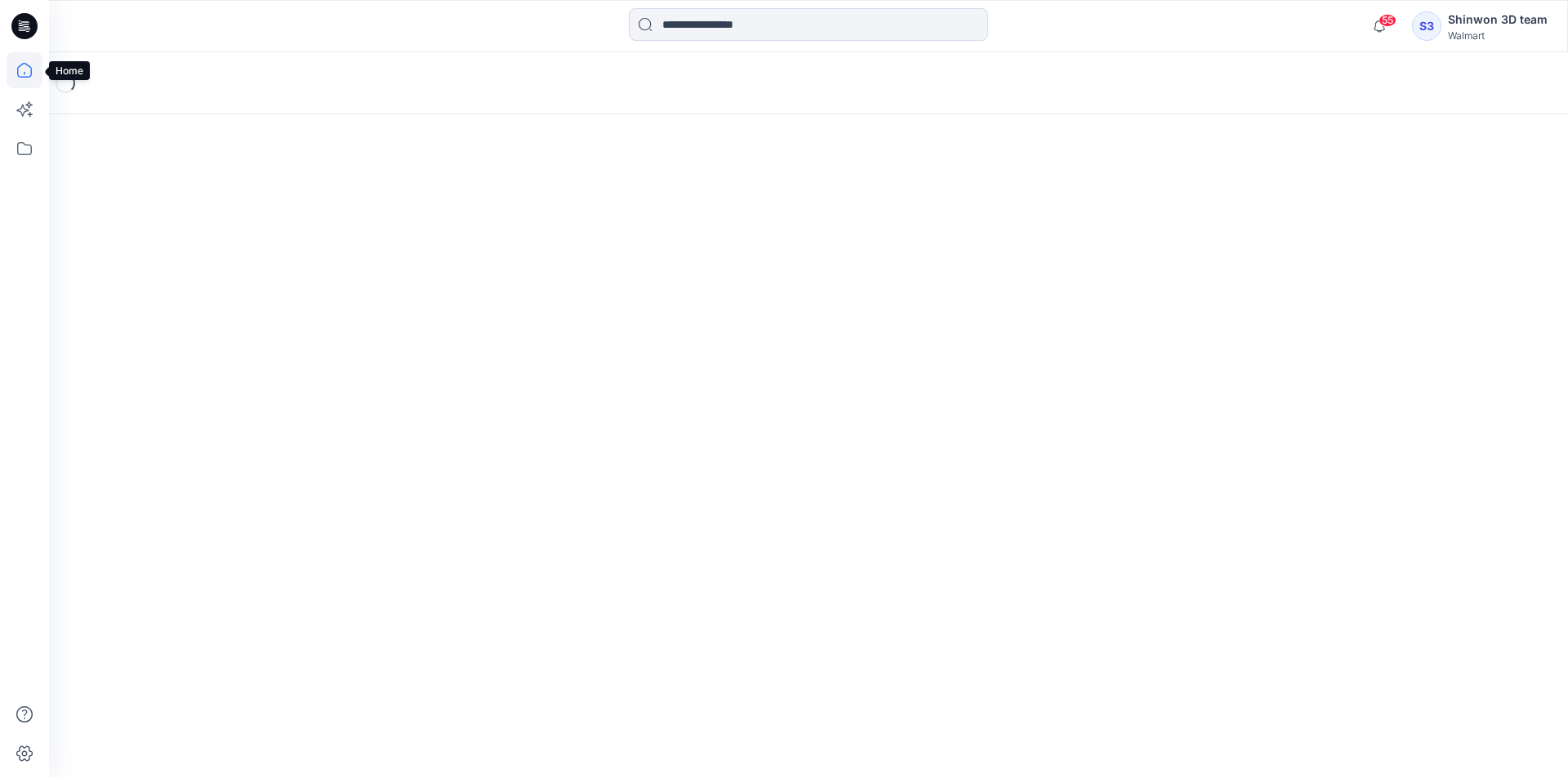
click at [28, 66] on icon at bounding box center [25, 70] width 15 height 15
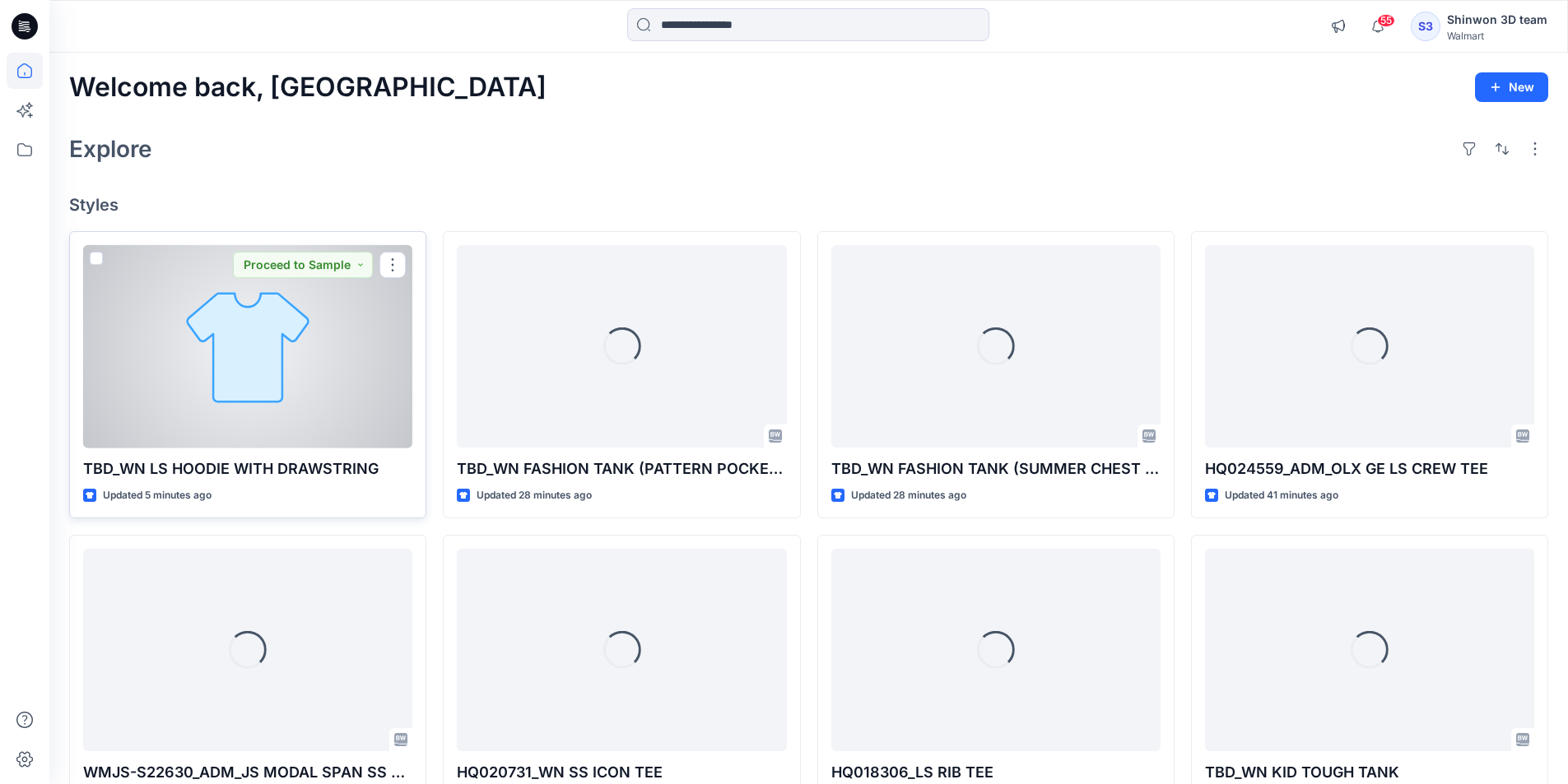
click at [253, 386] on div at bounding box center [247, 346] width 329 height 203
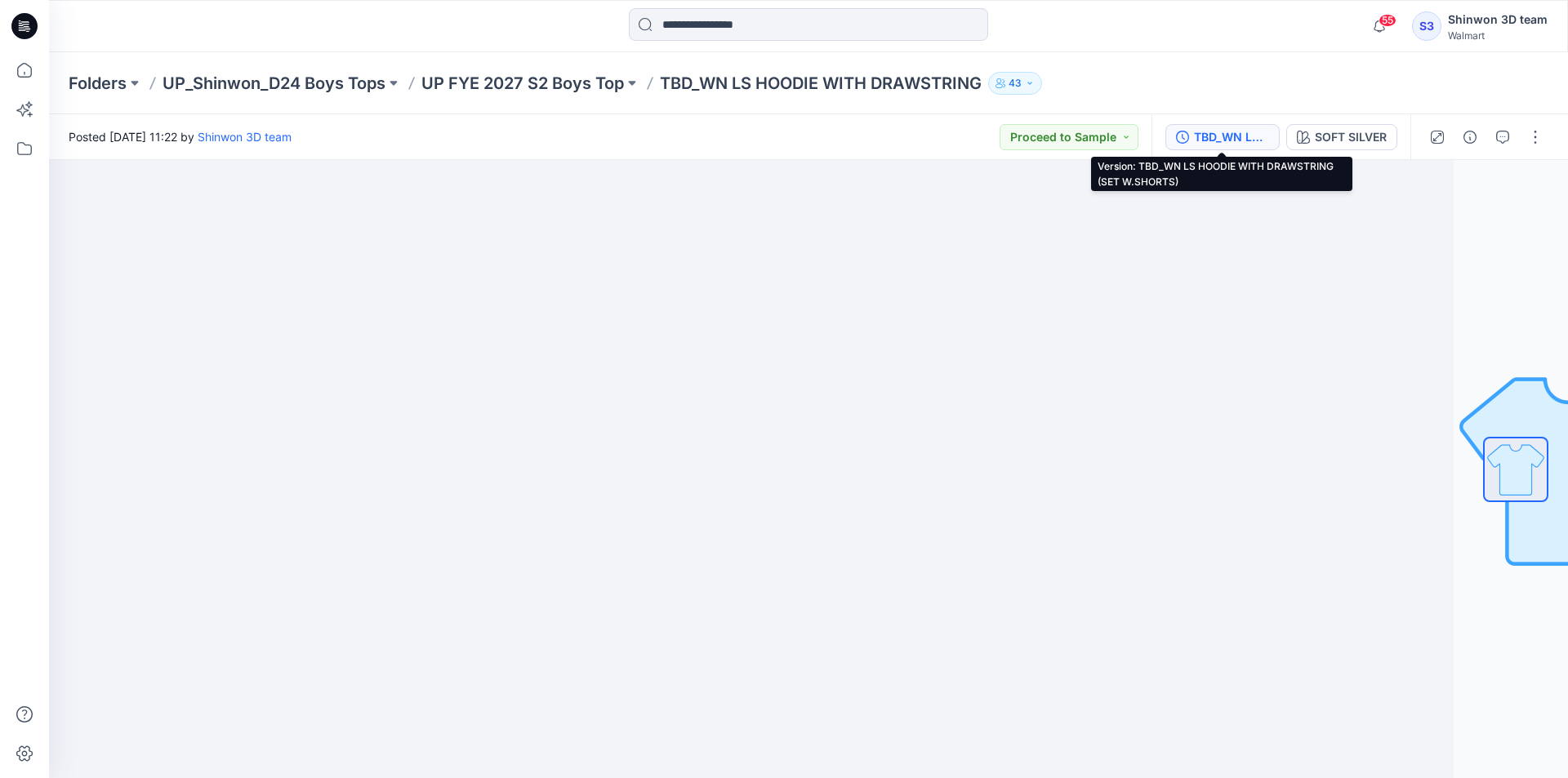
click at [1264, 141] on div "TBD_WN LS HOODIE WITH DRAWSTRING (SET W.SHORTS)" at bounding box center [1231, 136] width 75 height 18
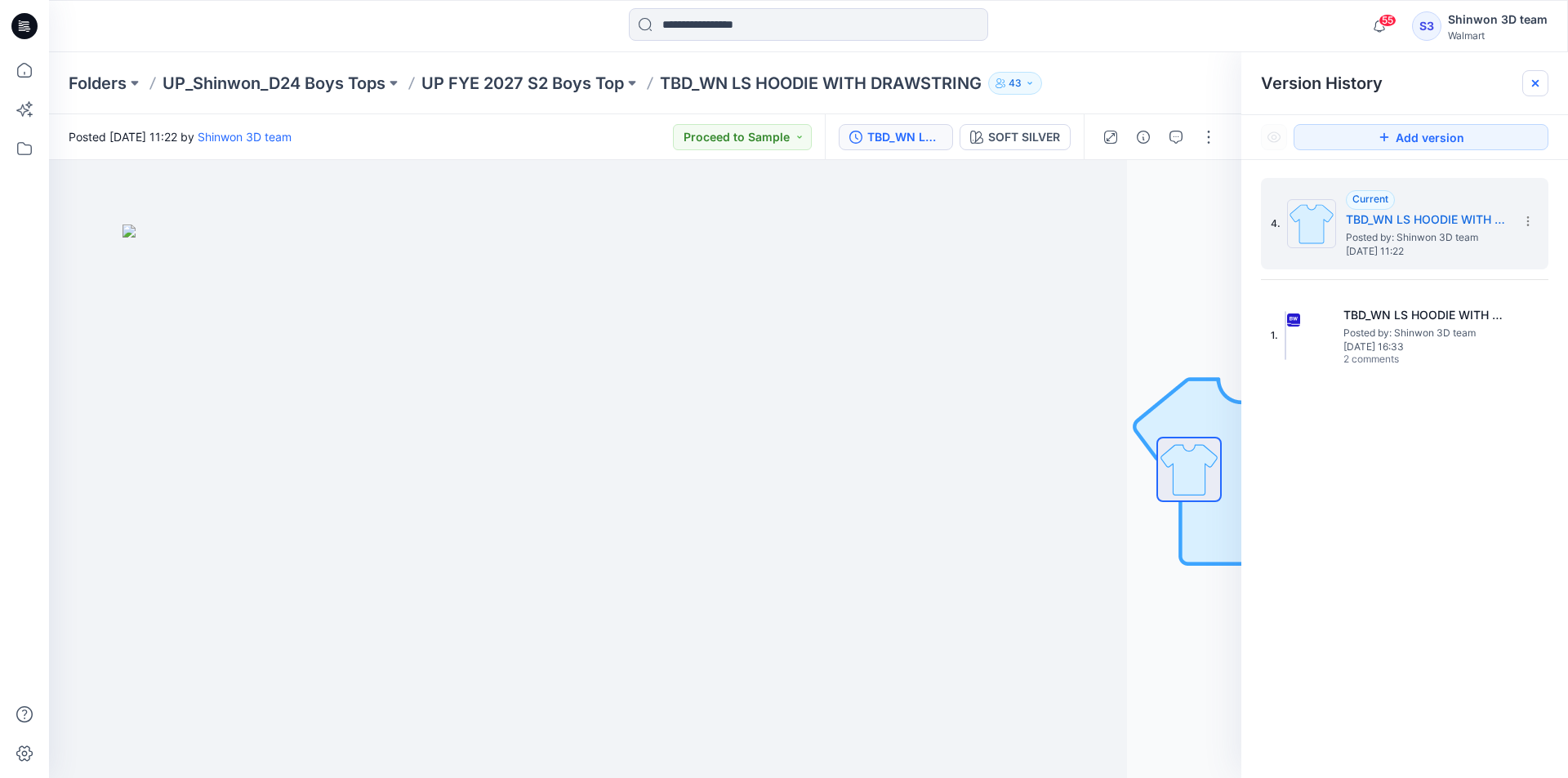
click at [1525, 80] on div at bounding box center [1536, 83] width 26 height 27
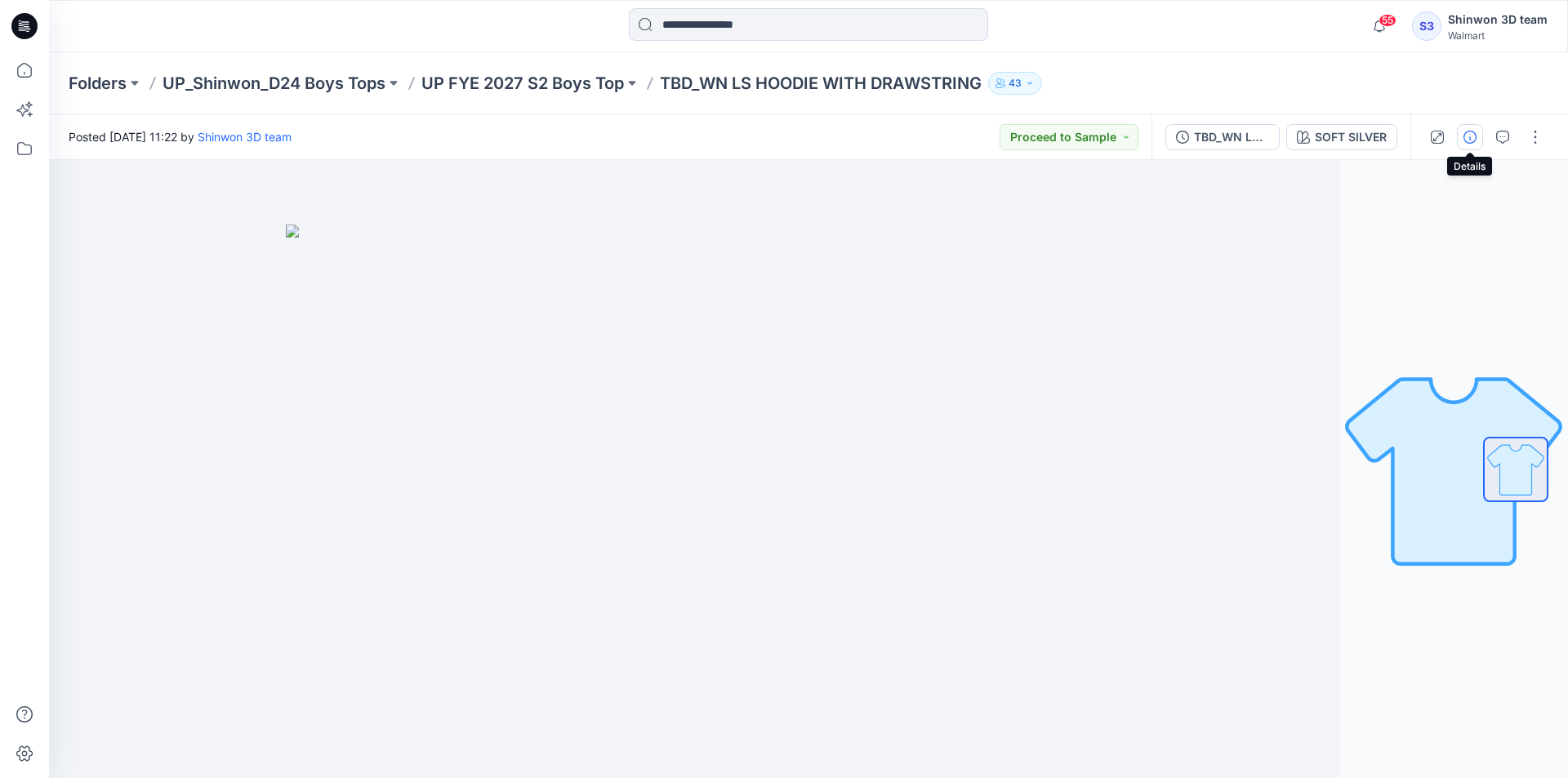
click at [1481, 142] on button "button" at bounding box center [1471, 137] width 26 height 27
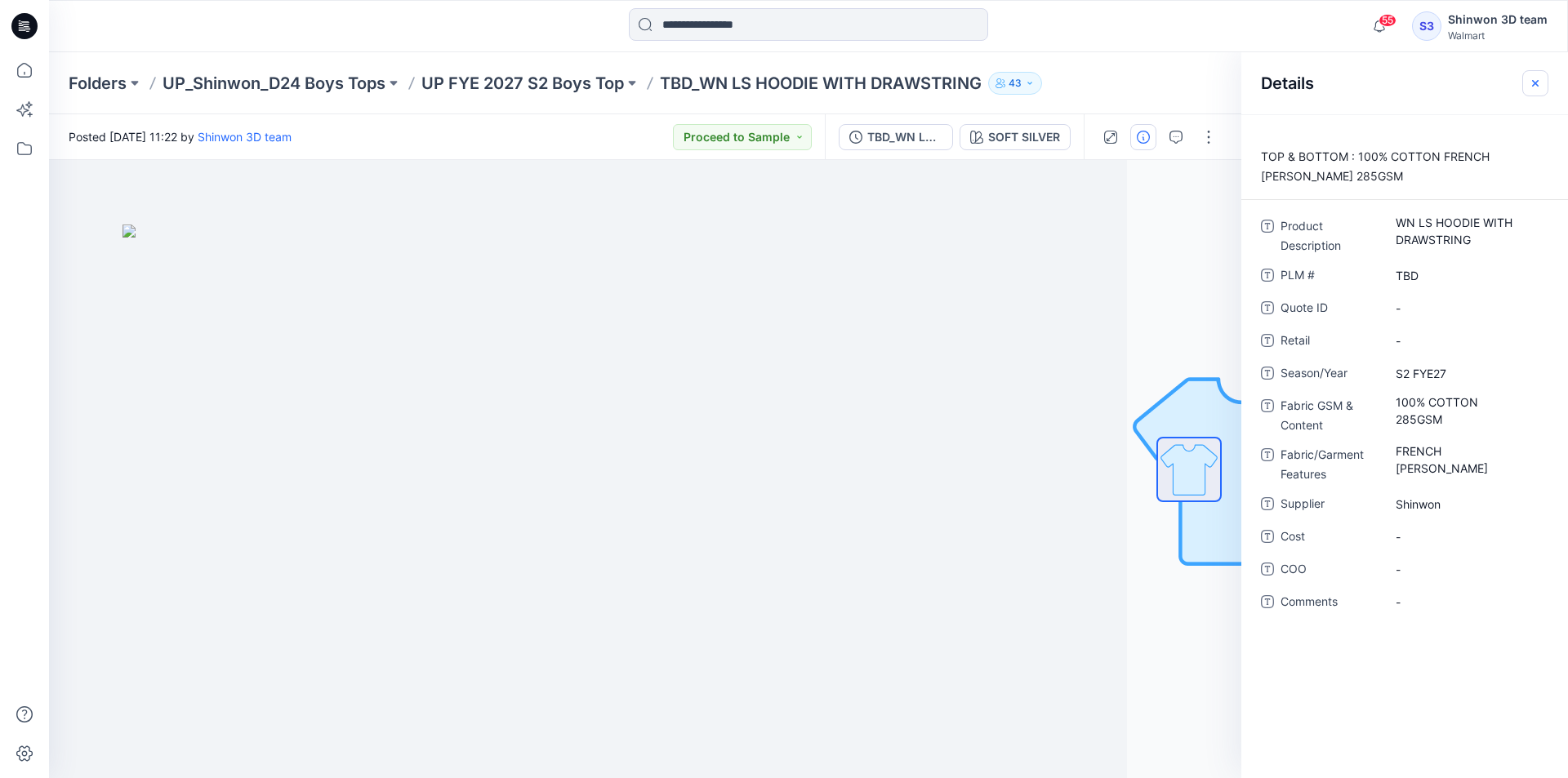
click at [1531, 81] on icon "button" at bounding box center [1536, 83] width 13 height 13
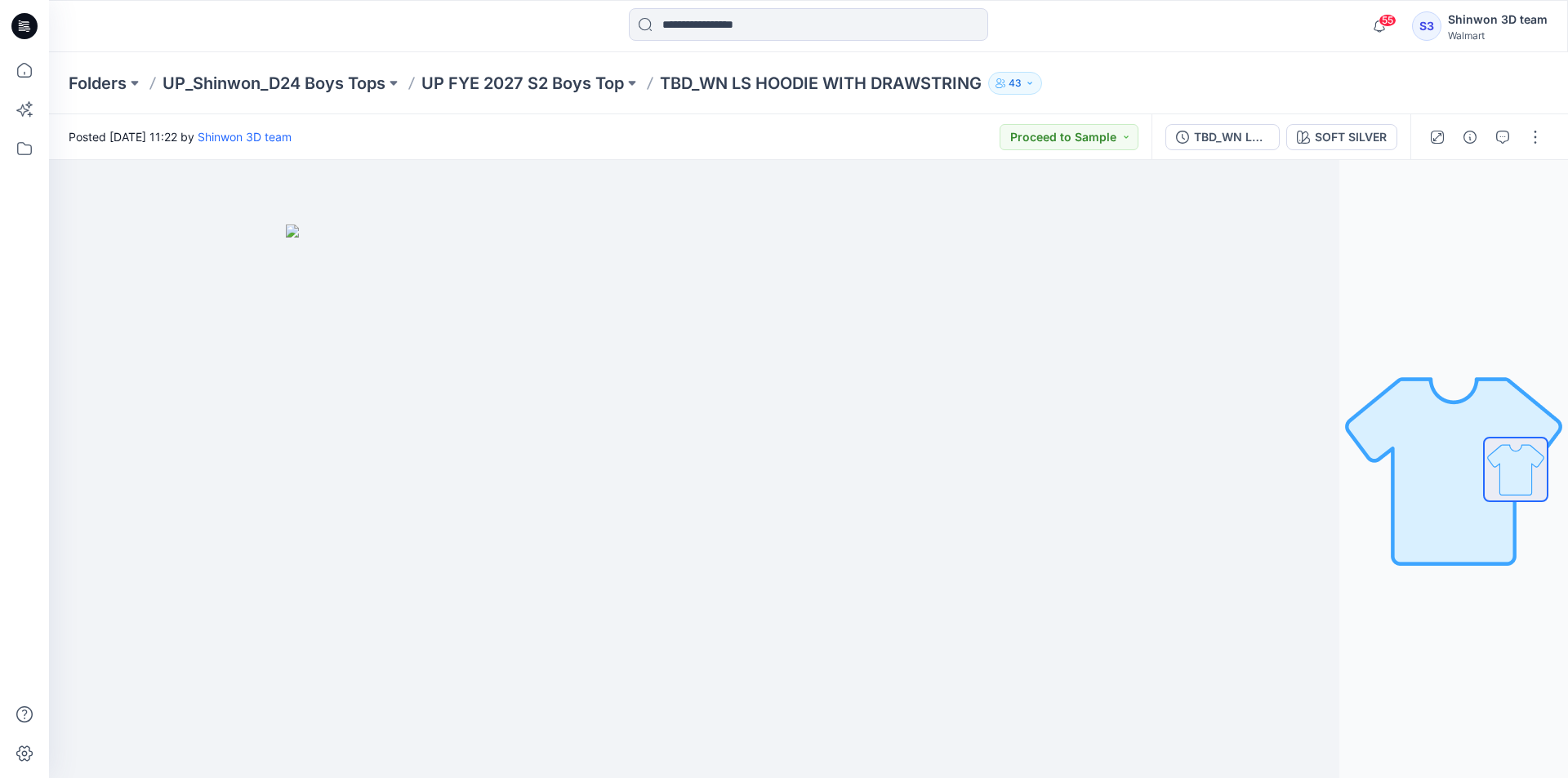
click at [1018, 3] on div "55 Notifications Your style HQ024559_ADM_OLX GE LS CREW TEE is ready 2 hours ag…" at bounding box center [808, 26] width 1519 height 52
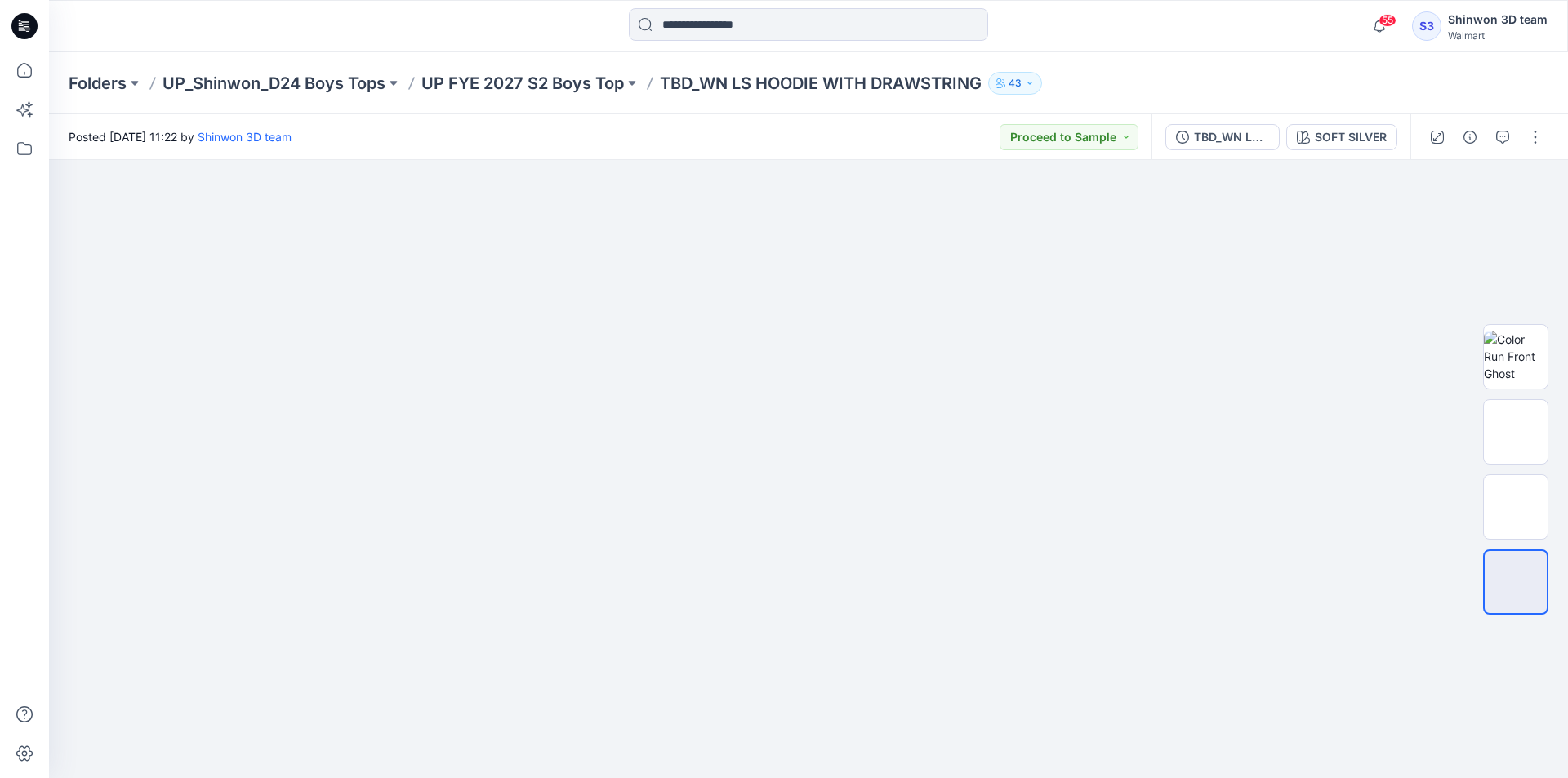
click at [1543, 156] on div at bounding box center [1486, 137] width 151 height 45
click at [1543, 152] on div at bounding box center [1486, 137] width 151 height 45
click at [1546, 141] on button "button" at bounding box center [1536, 137] width 26 height 27
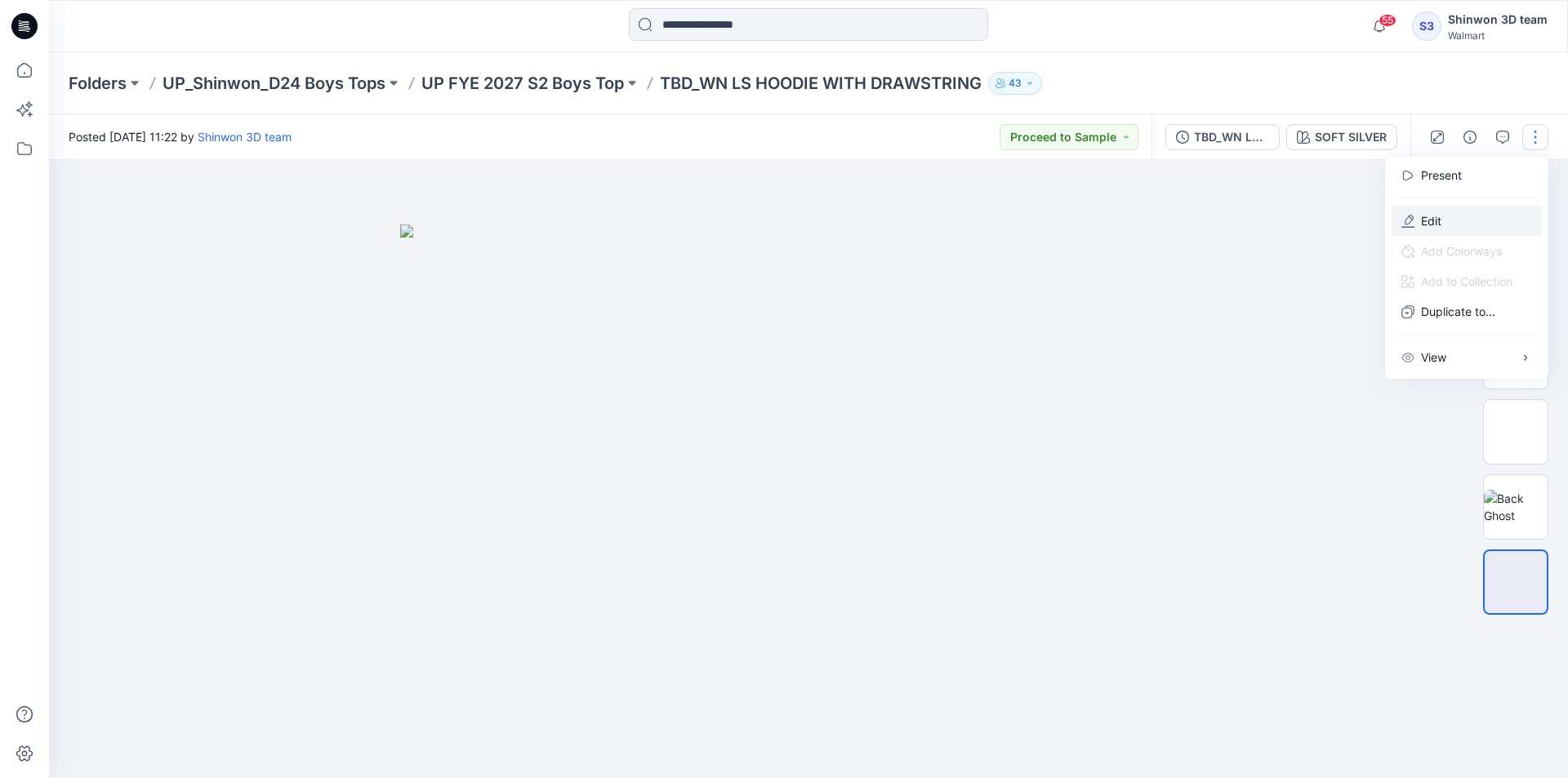
click at [1493, 221] on button "Edit" at bounding box center [1467, 221] width 150 height 30
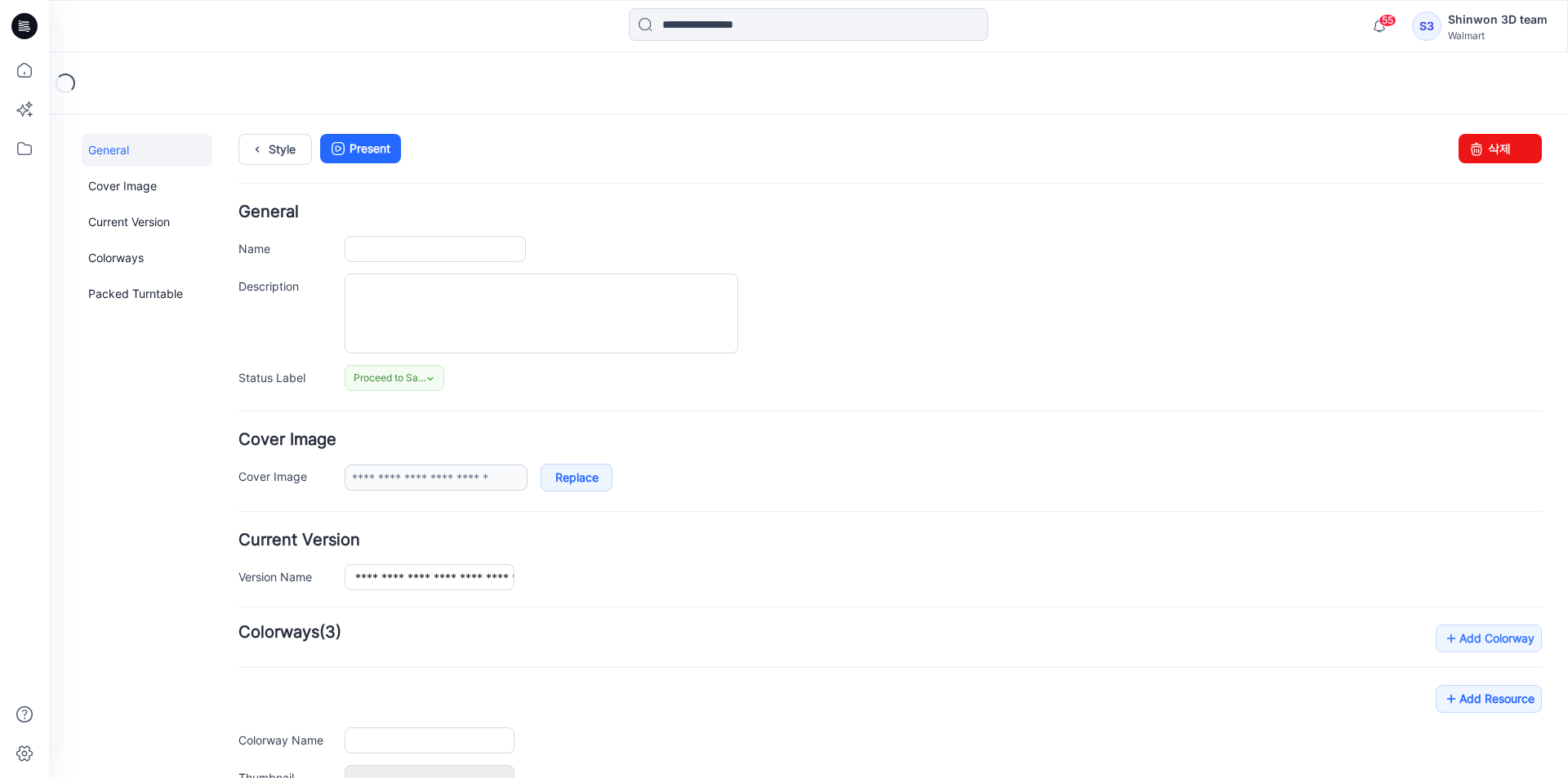
type input "**********"
type textarea "**********"
type input "**********"
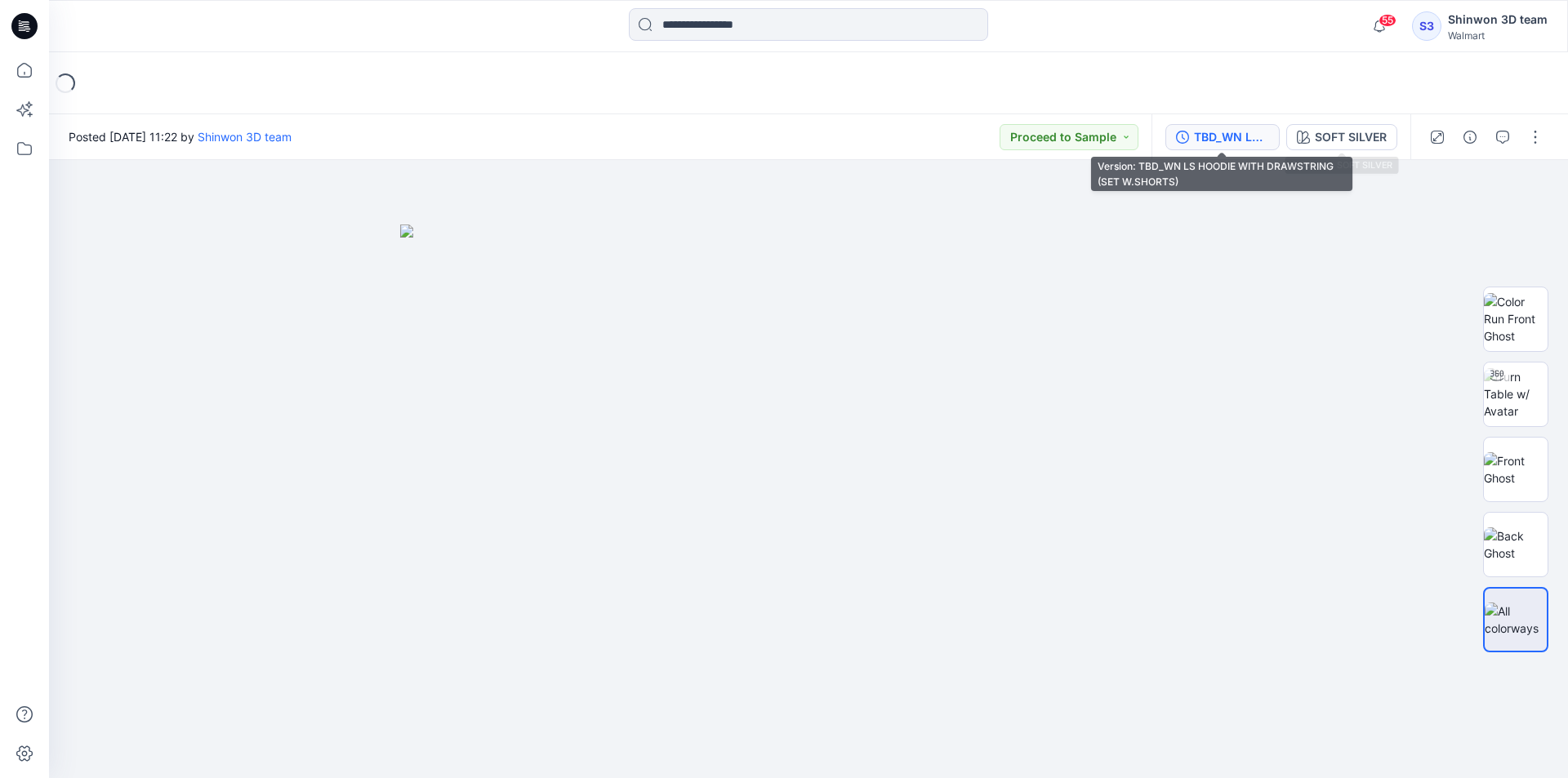
click at [1200, 138] on div "TBD_WN LS HOODIE WITH DRAWSTRING (SET W.SHORTS)" at bounding box center [1231, 136] width 75 height 18
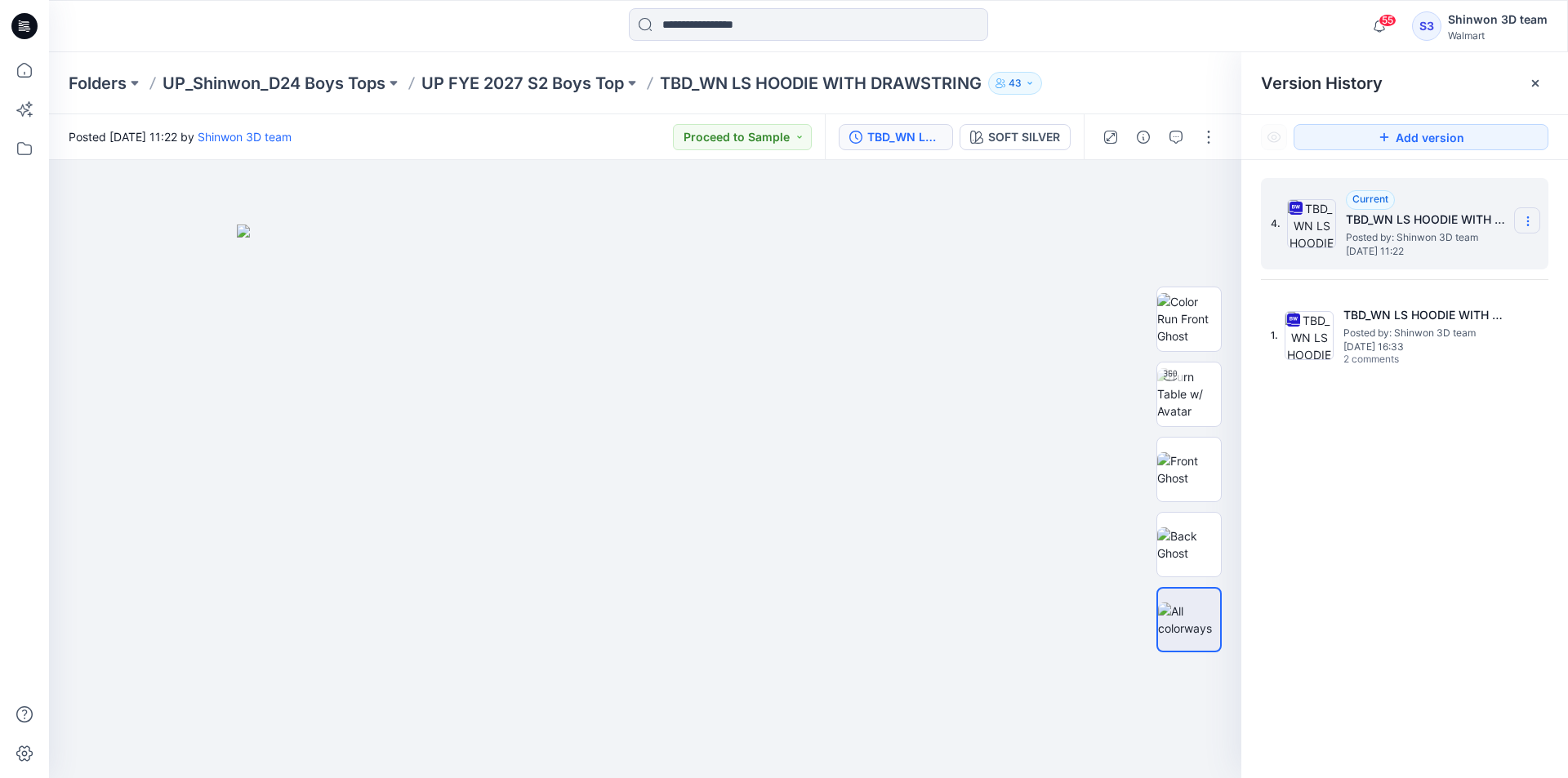
click at [1530, 226] on icon at bounding box center [1528, 221] width 13 height 13
click at [1535, 83] on icon at bounding box center [1535, 83] width 7 height 7
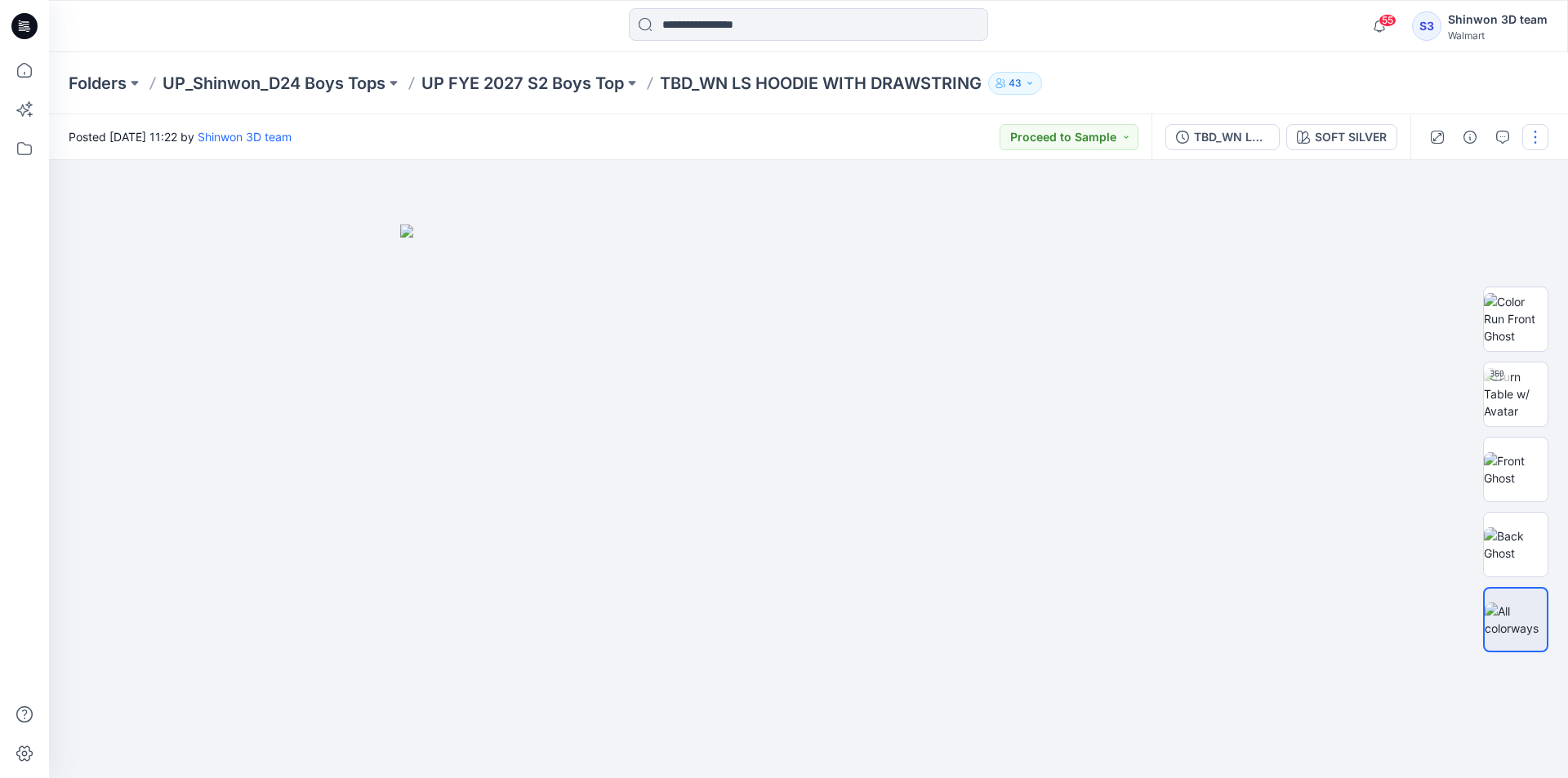
click at [1535, 146] on button "button" at bounding box center [1536, 137] width 26 height 27
click at [1428, 225] on p "Edit" at bounding box center [1432, 221] width 21 height 17
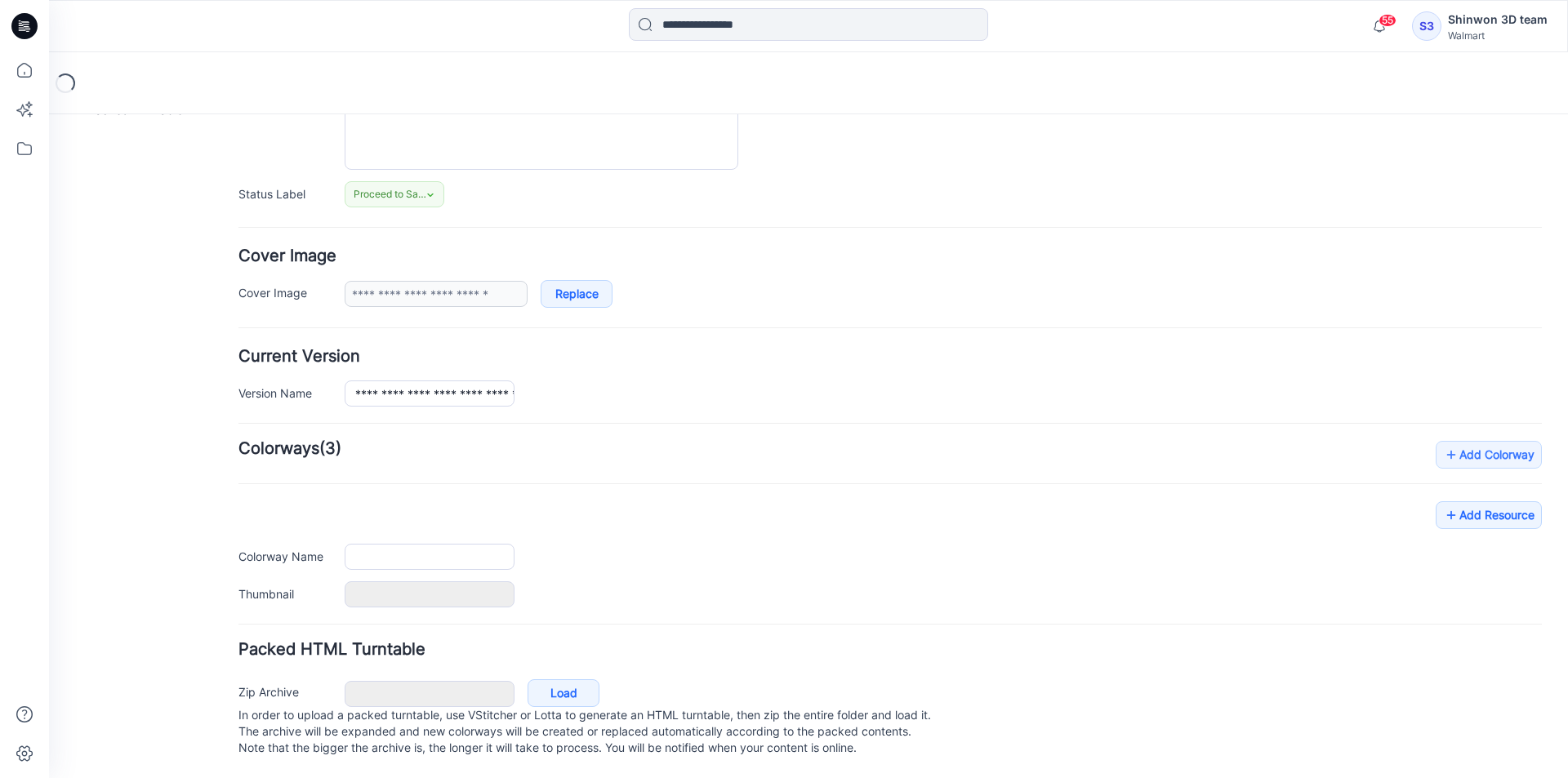
type input "**********"
type textarea "**********"
type input "**********"
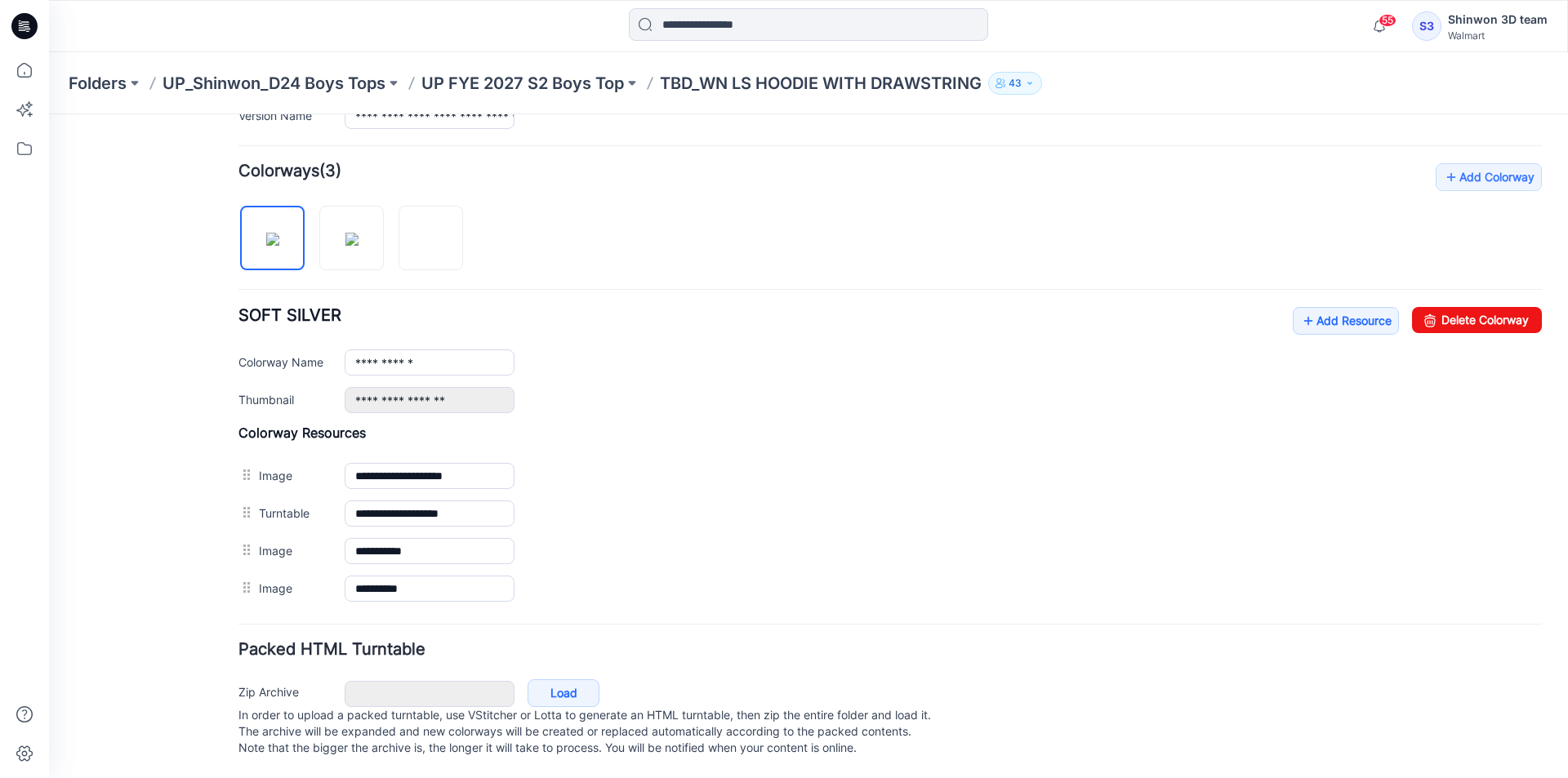
scroll to position [478, 0]
click at [438, 239] on img at bounding box center [432, 239] width 13 height 13
click at [1445, 307] on link "Delete Colorway" at bounding box center [1476, 320] width 130 height 27
click at [345, 233] on img at bounding box center [352, 239] width 13 height 13
click at [1412, 307] on link "Delete Colorway" at bounding box center [1476, 320] width 130 height 27
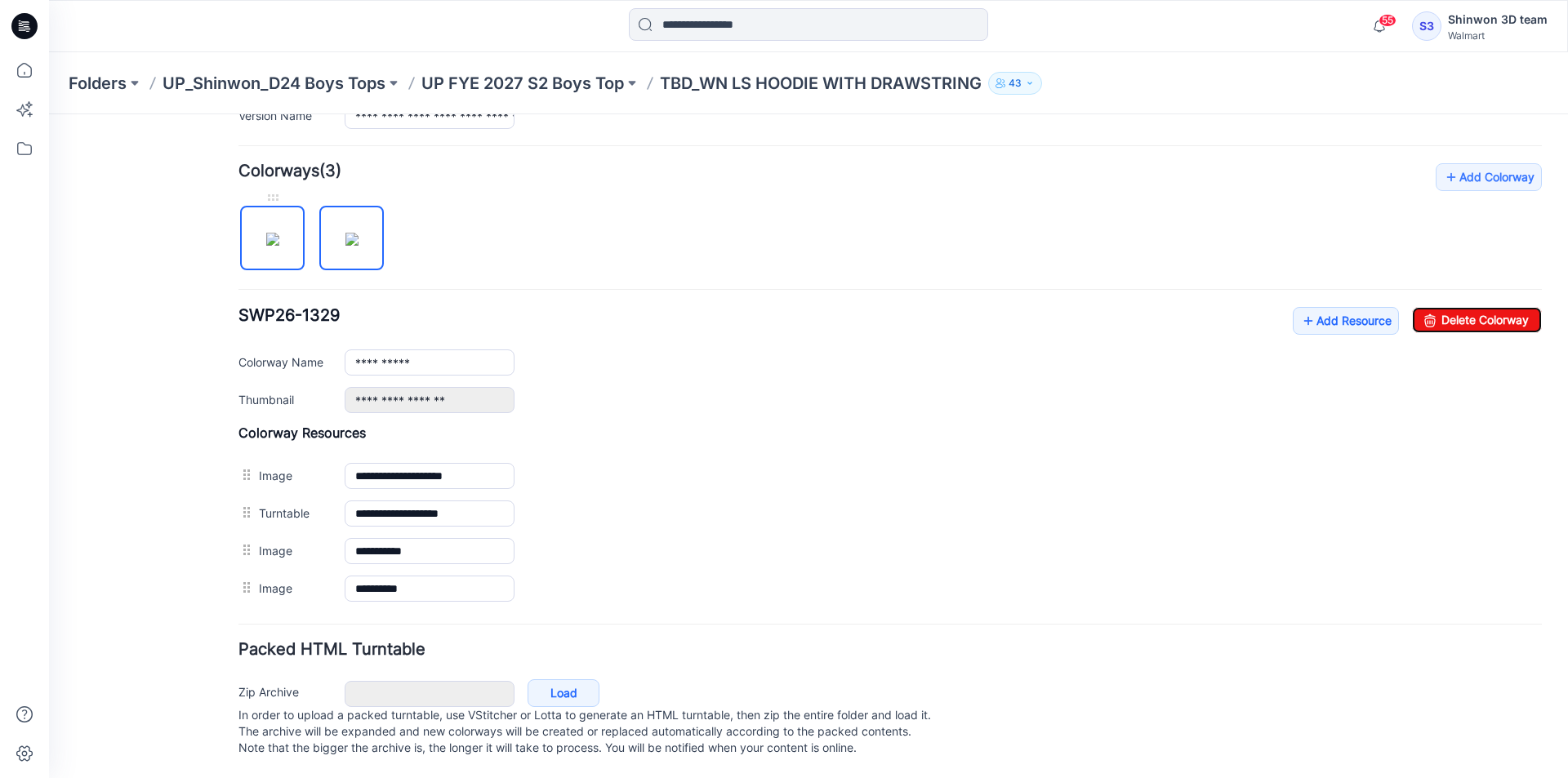
type input "**********"
click at [279, 233] on img at bounding box center [273, 239] width 13 height 13
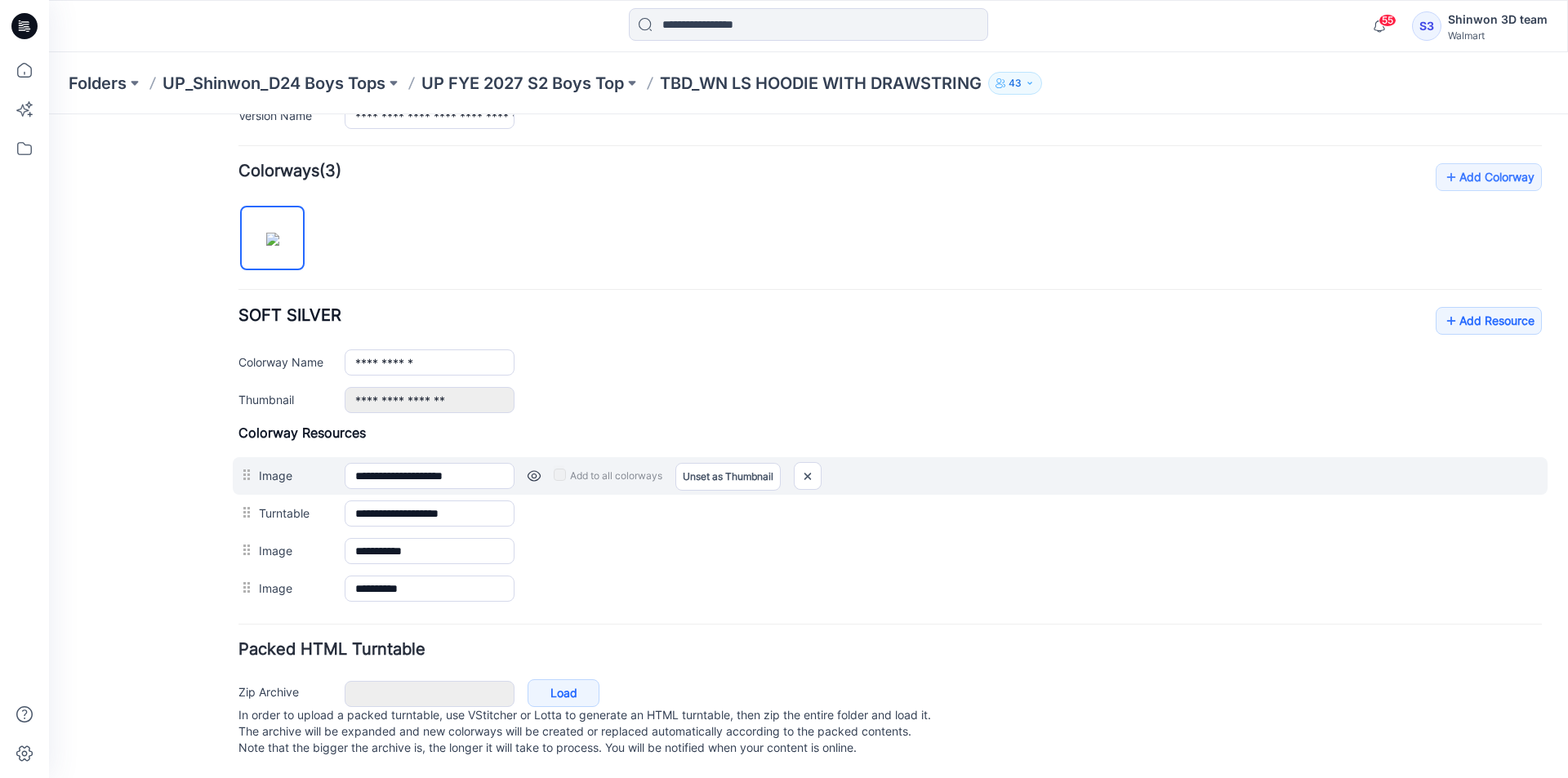
click at [821, 462] on div at bounding box center [807, 475] width 27 height 27
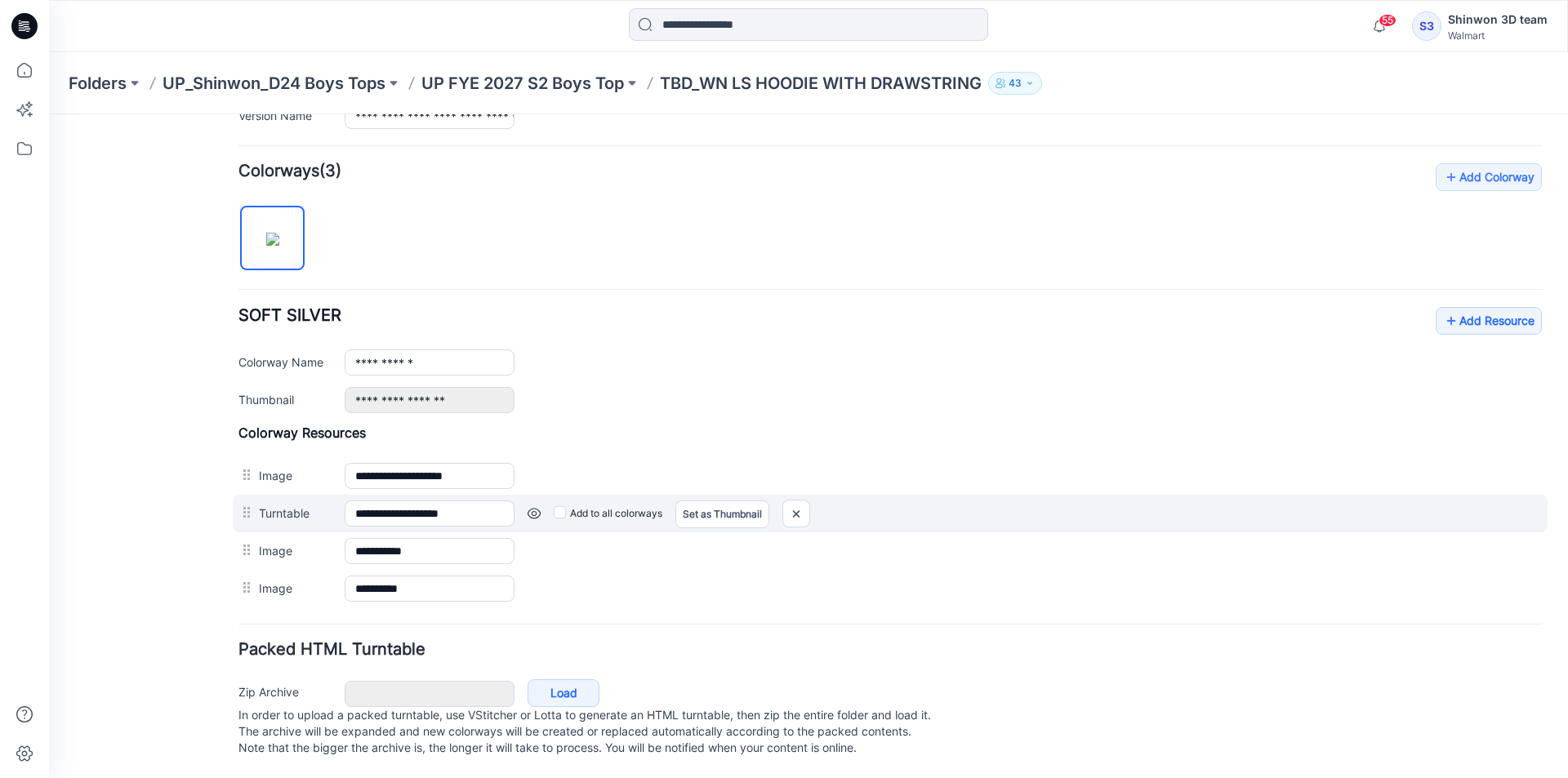
scroll to position [440, 0]
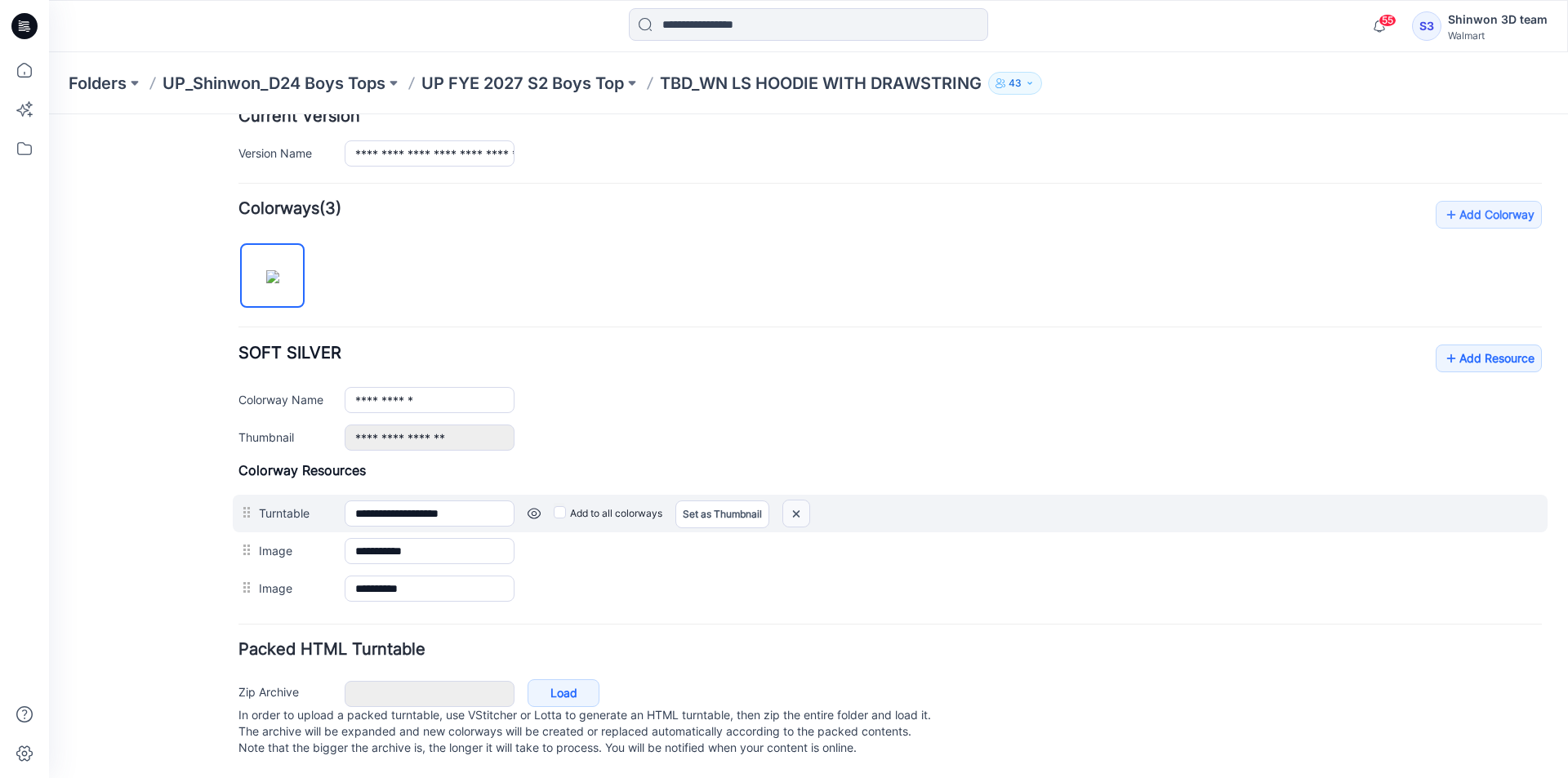
click at [49, 115] on img at bounding box center [49, 115] width 0 height 0
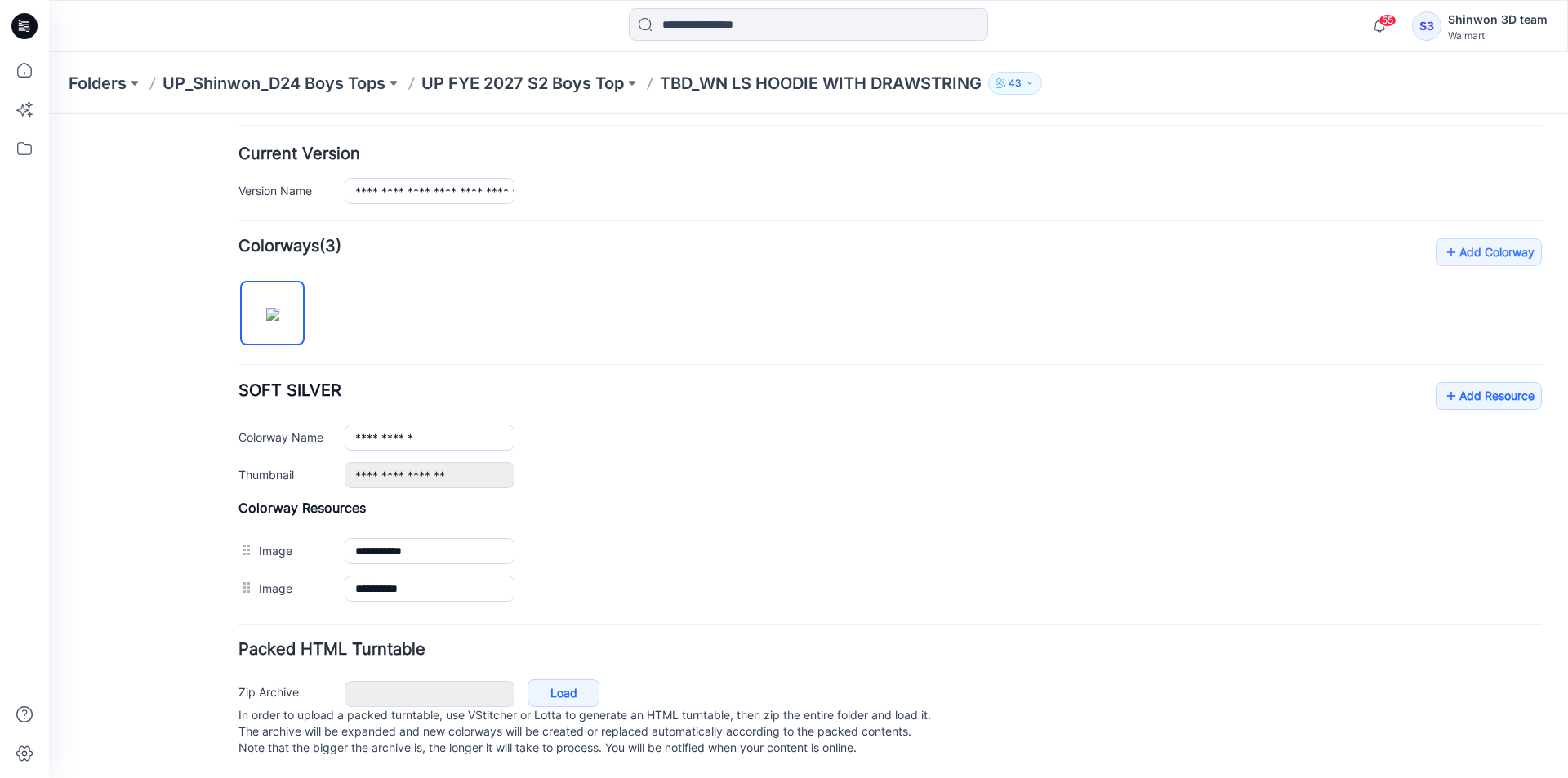
scroll to position [402, 0]
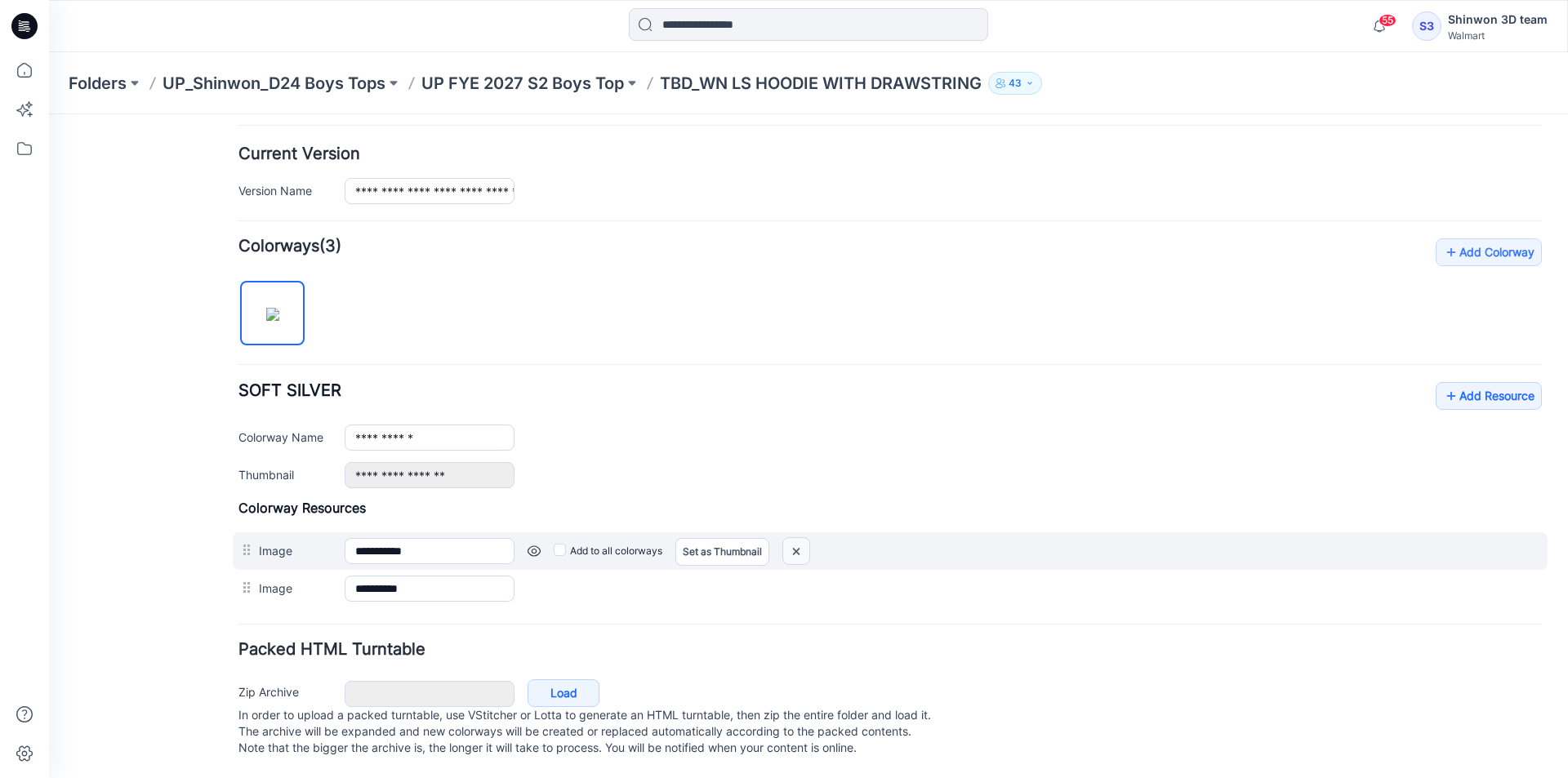
click at [49, 115] on img at bounding box center [49, 115] width 0 height 0
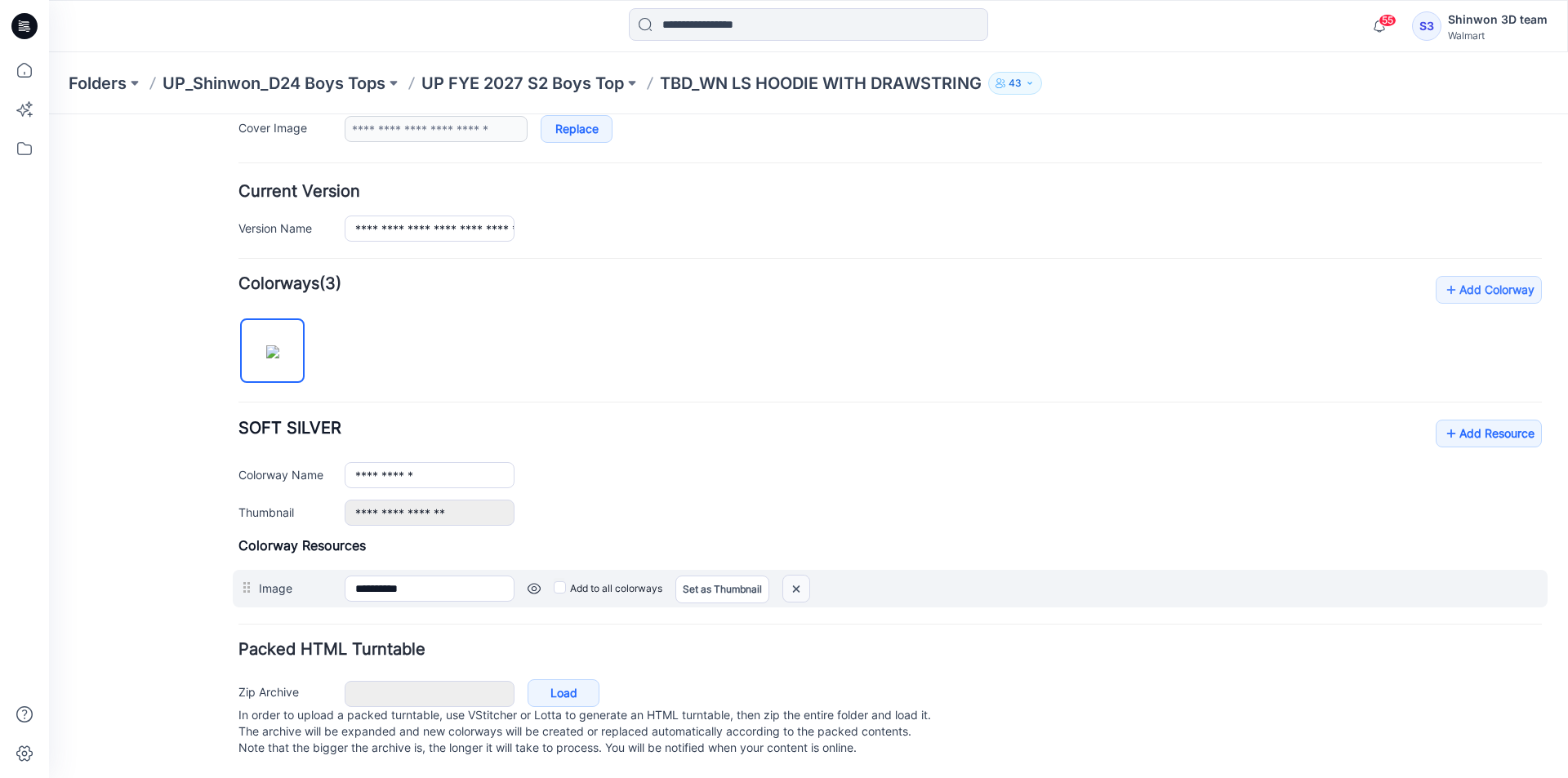
click at [49, 115] on img at bounding box center [49, 115] width 0 height 0
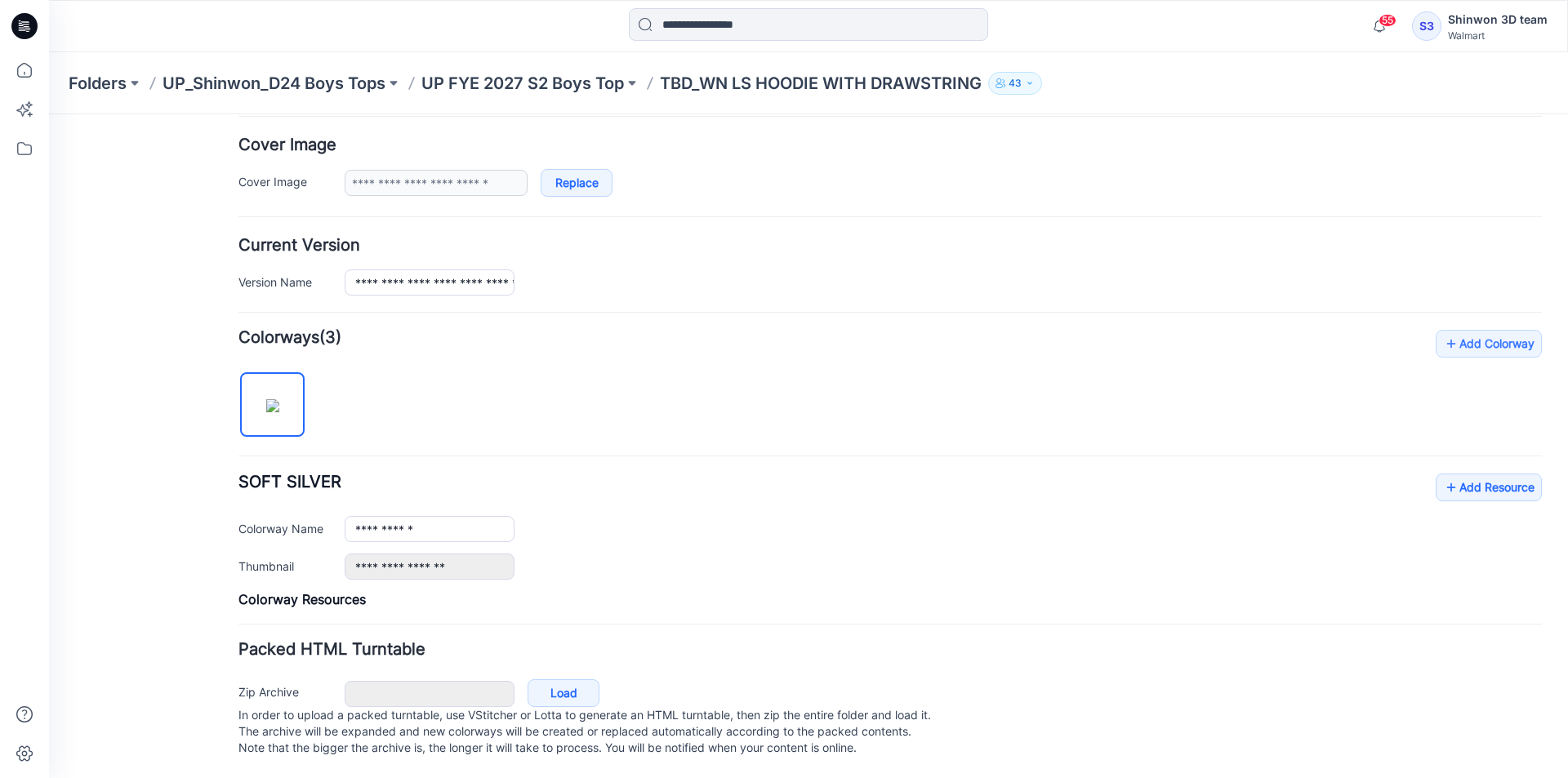
scroll to position [311, 0]
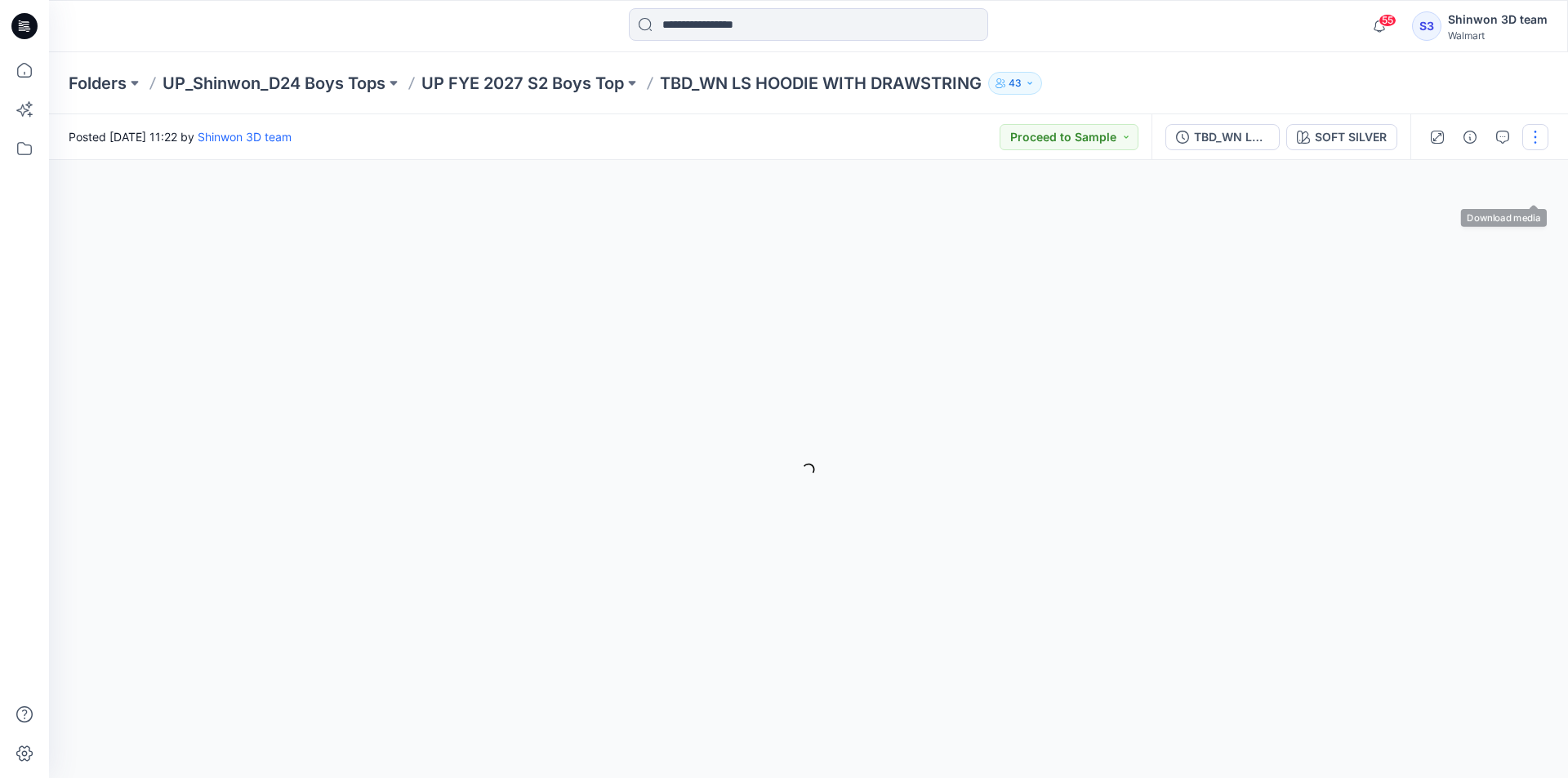
click at [1526, 144] on button "button" at bounding box center [1536, 137] width 26 height 27
click at [1467, 138] on icon "button" at bounding box center [1471, 137] width 13 height 13
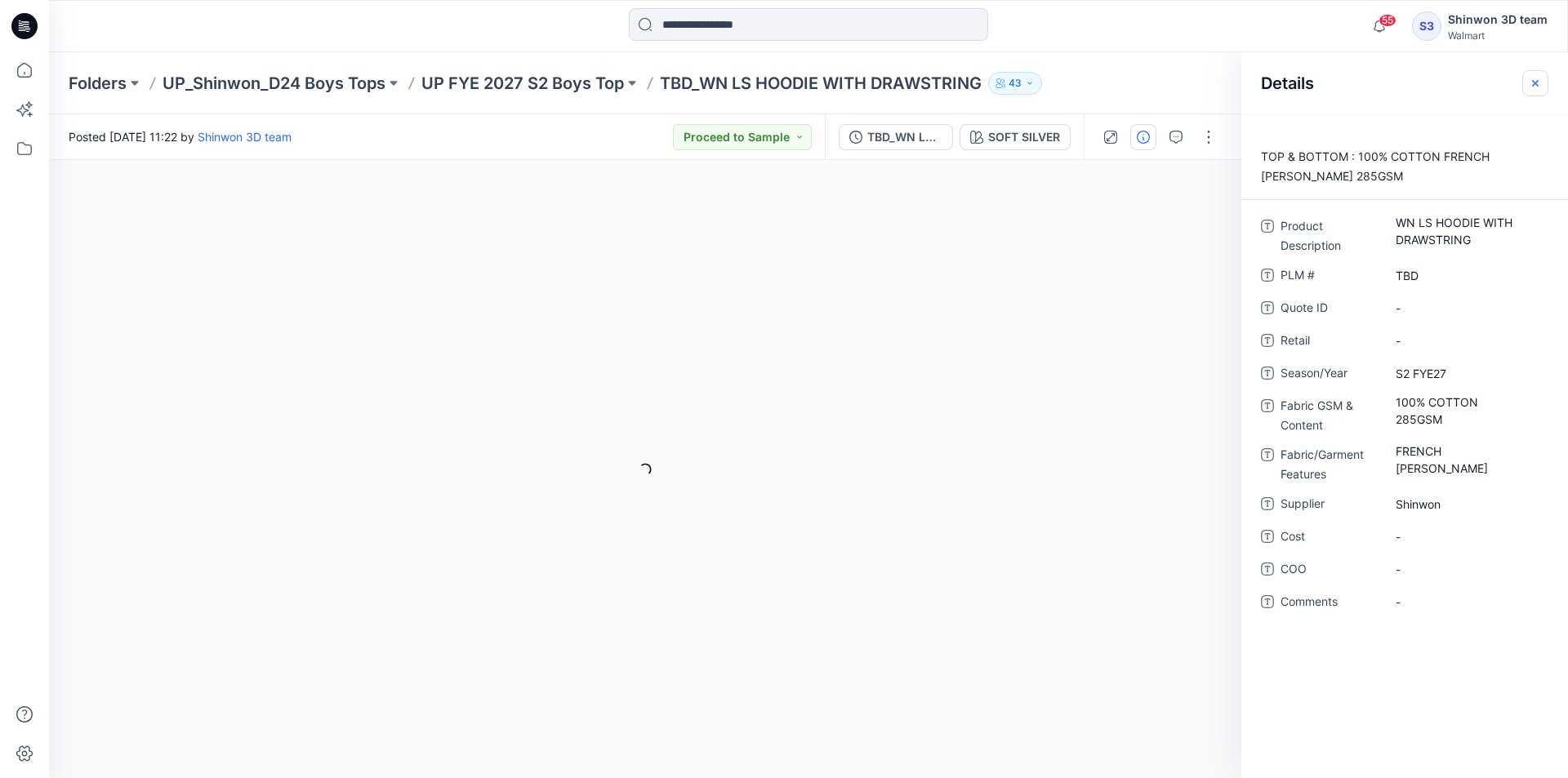
click at [1537, 89] on icon "button" at bounding box center [1536, 83] width 13 height 13
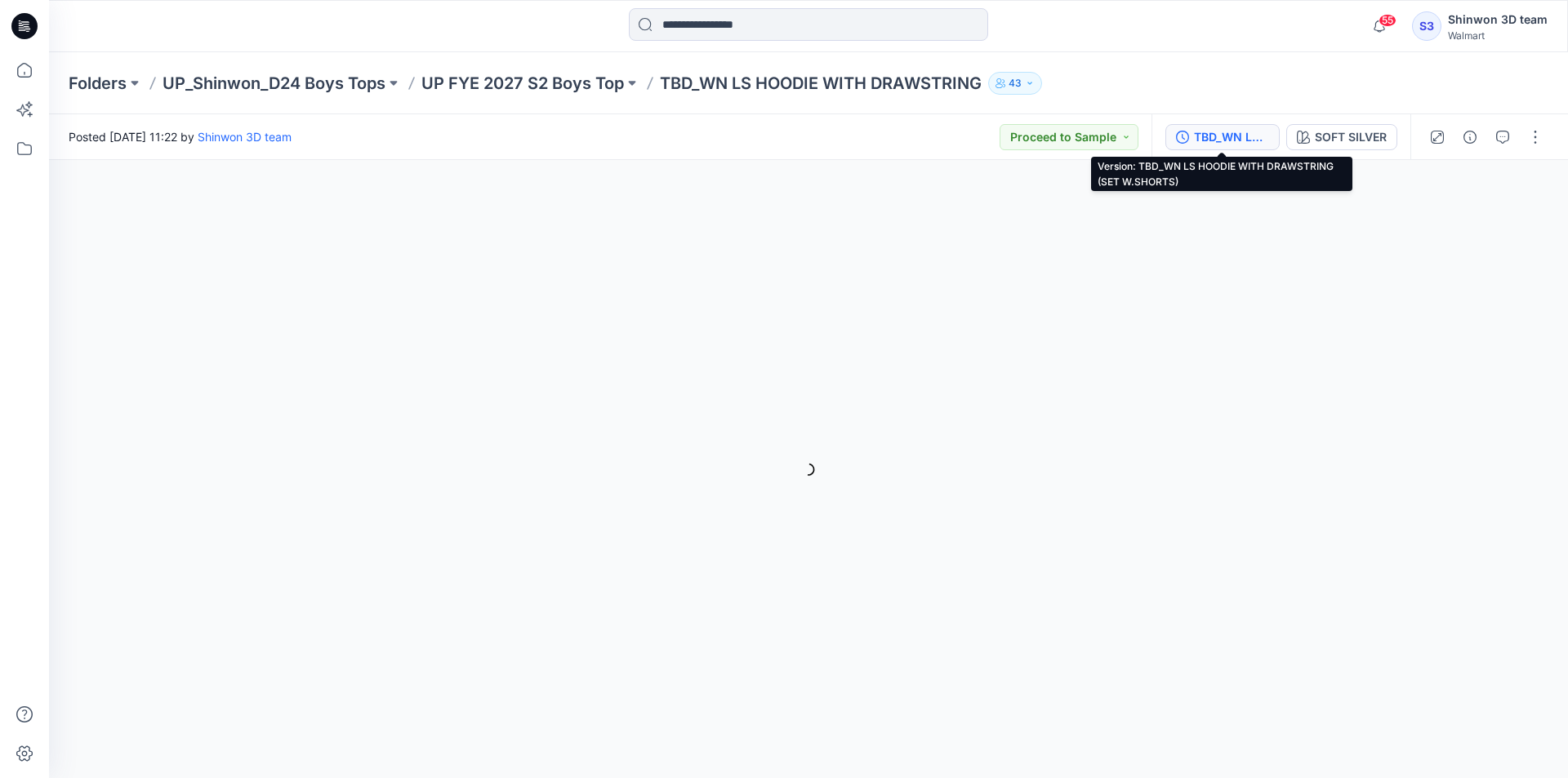
click at [1239, 140] on div "TBD_WN LS HOODIE WITH DRAWSTRING (SET W.SHORTS)" at bounding box center [1231, 136] width 75 height 18
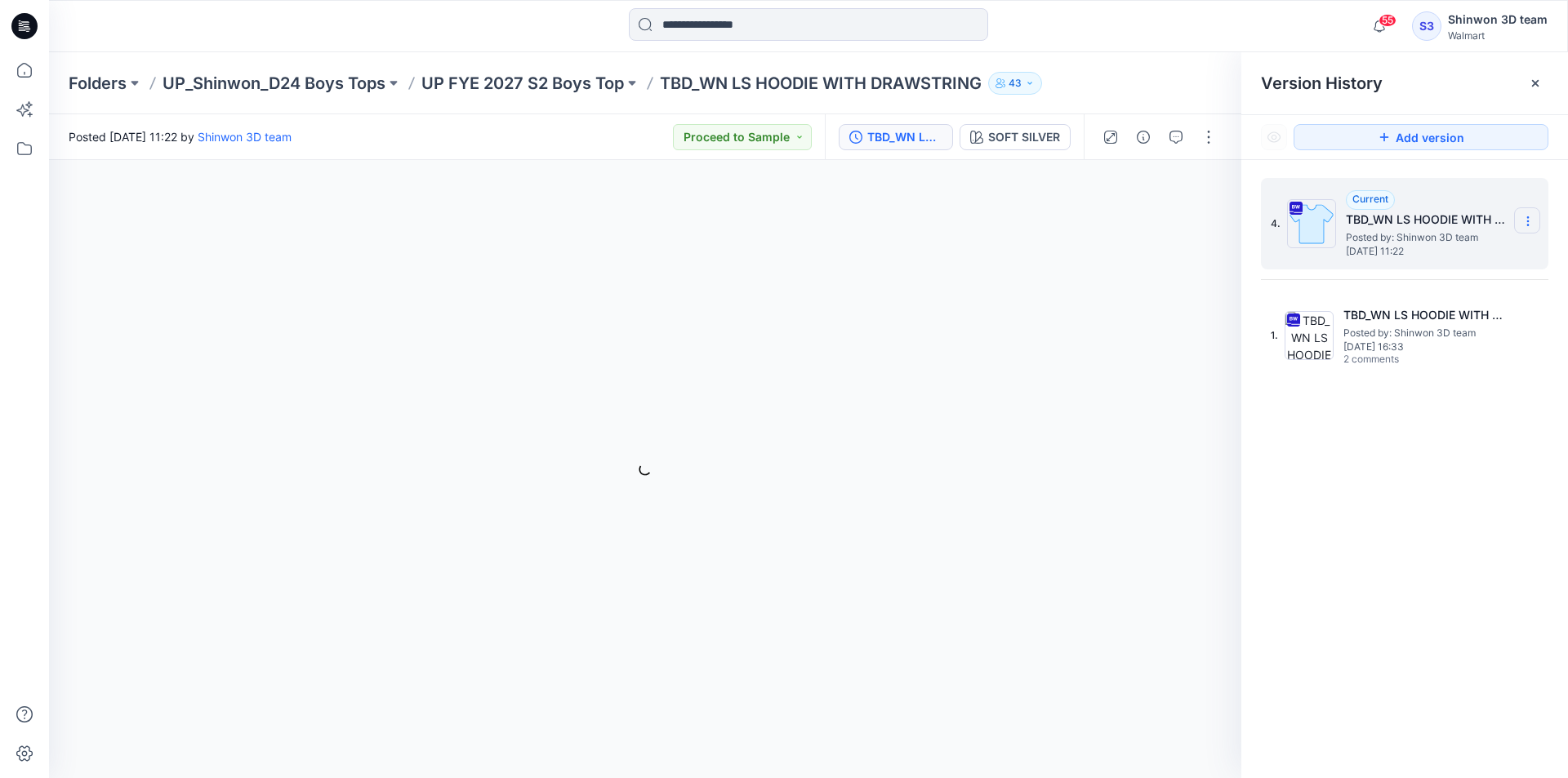
click at [1528, 216] on icon at bounding box center [1528, 221] width 13 height 13
click at [1455, 259] on span "Download Source BW File" at bounding box center [1445, 253] width 136 height 20
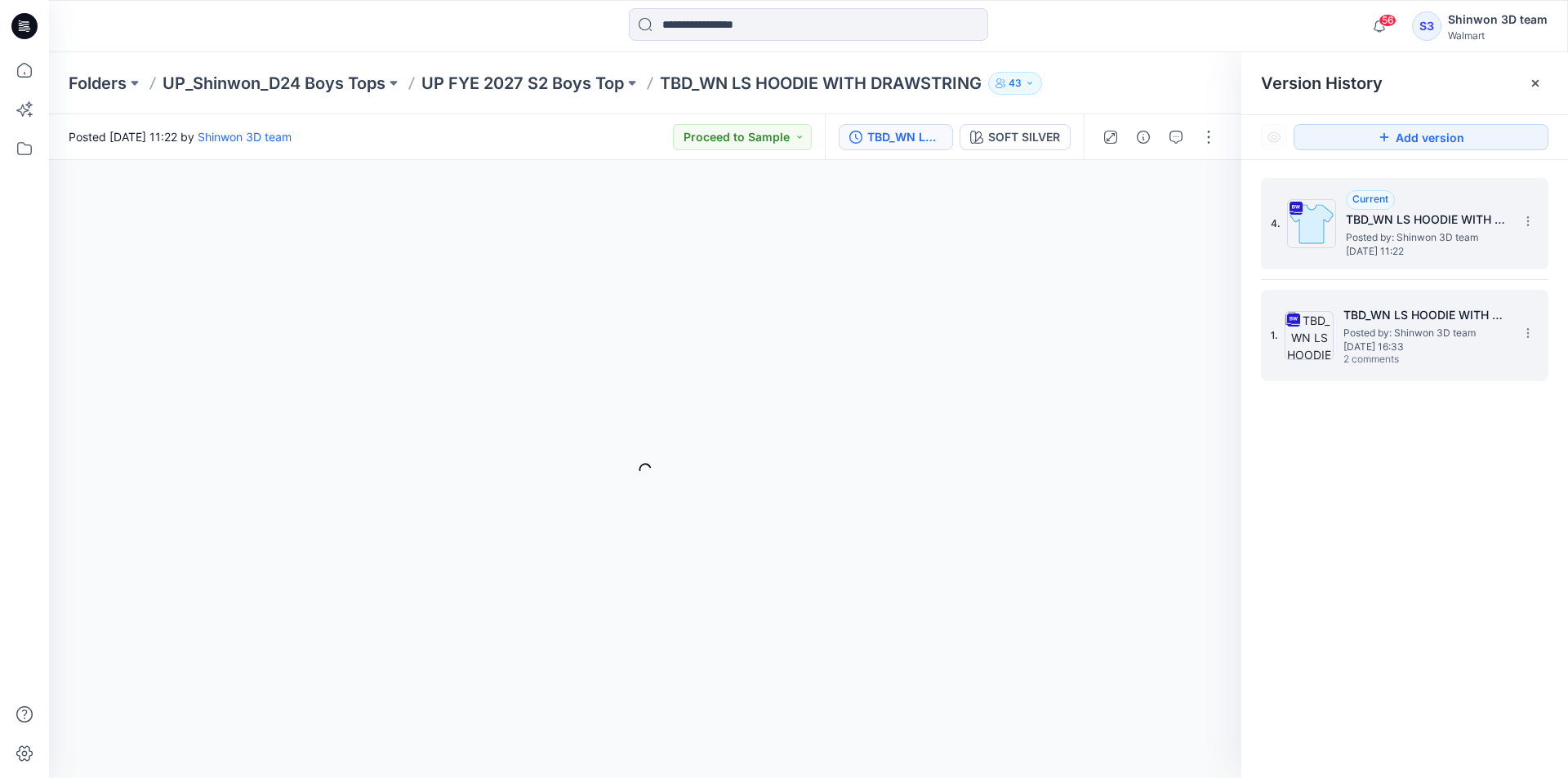
click at [1306, 338] on img at bounding box center [1310, 336] width 49 height 49
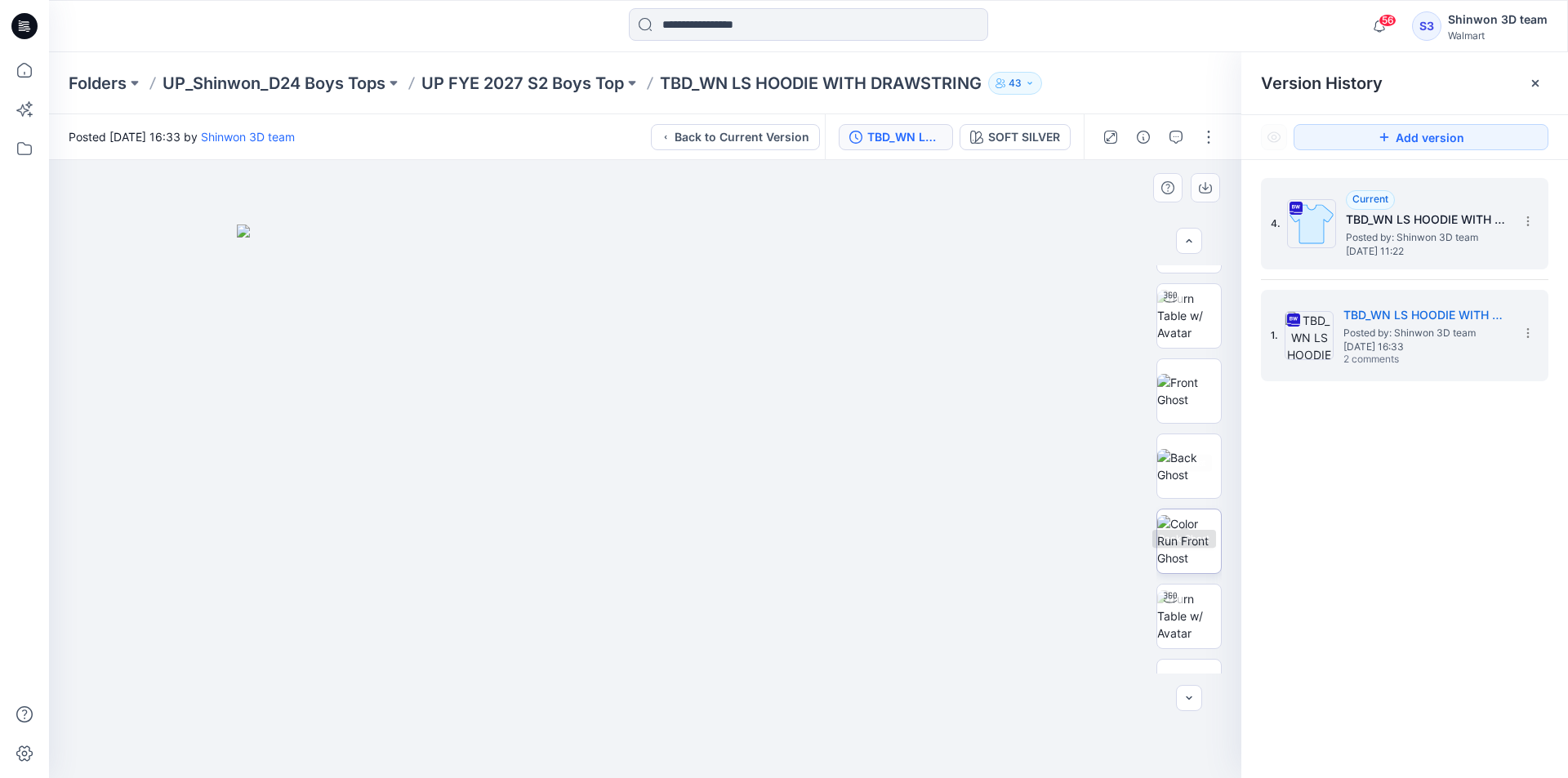
scroll to position [81, 0]
click at [1177, 509] on img at bounding box center [1189, 517] width 63 height 51
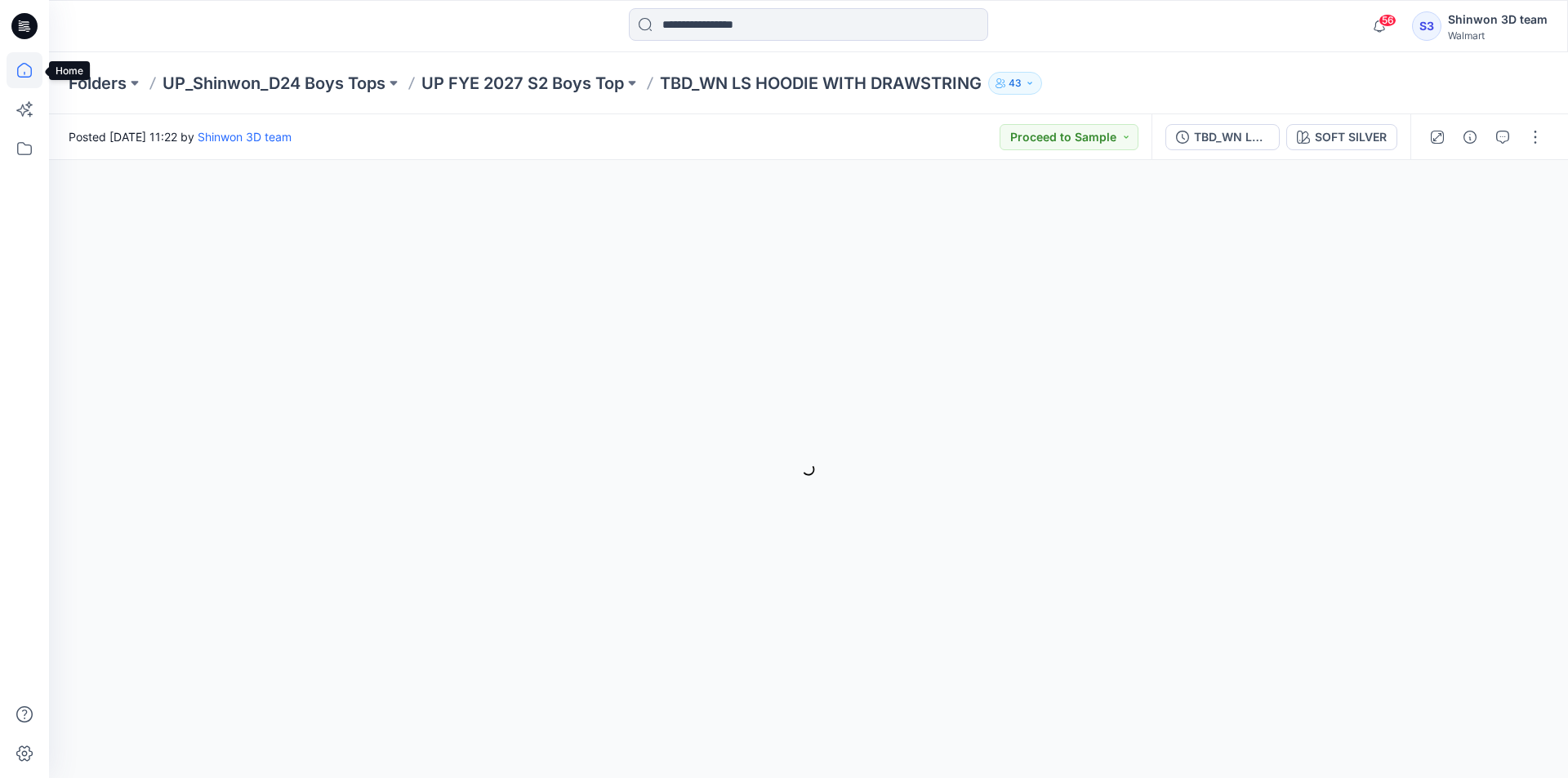
click at [21, 75] on icon at bounding box center [25, 70] width 36 height 36
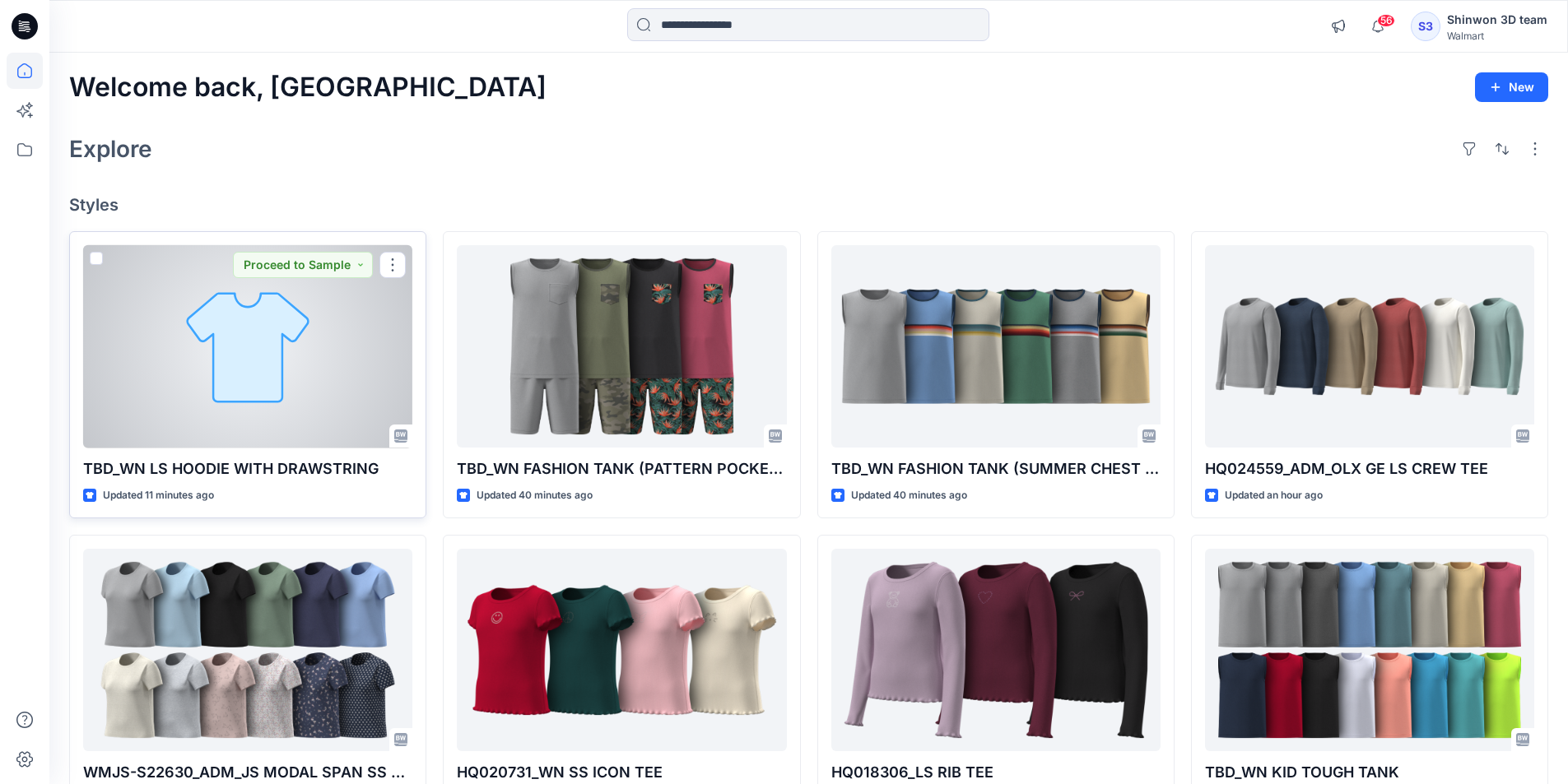
click at [375, 345] on div at bounding box center [247, 346] width 329 height 203
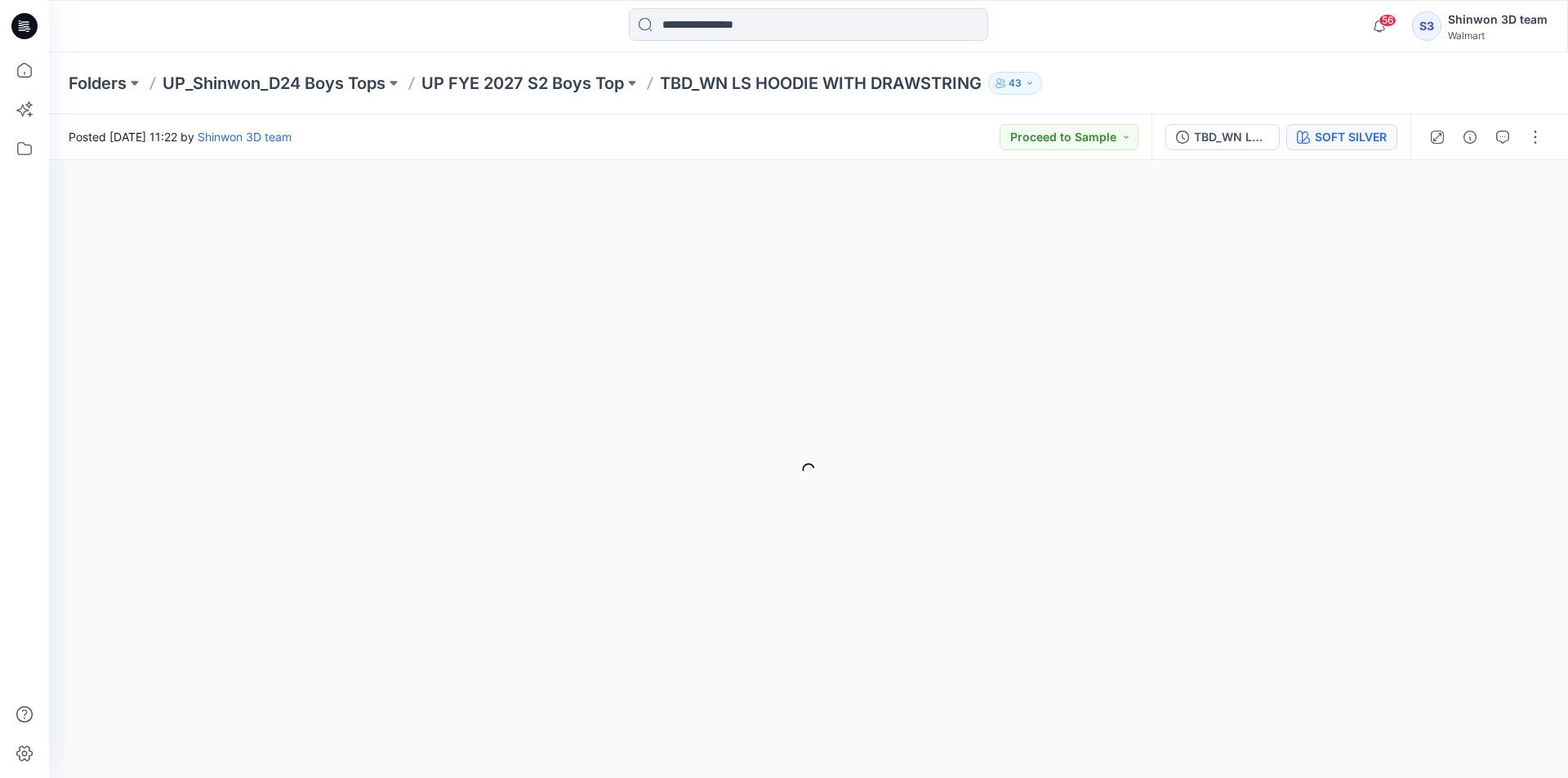
click at [1348, 124] on button "SOFT SILVER" at bounding box center [1341, 137] width 111 height 27
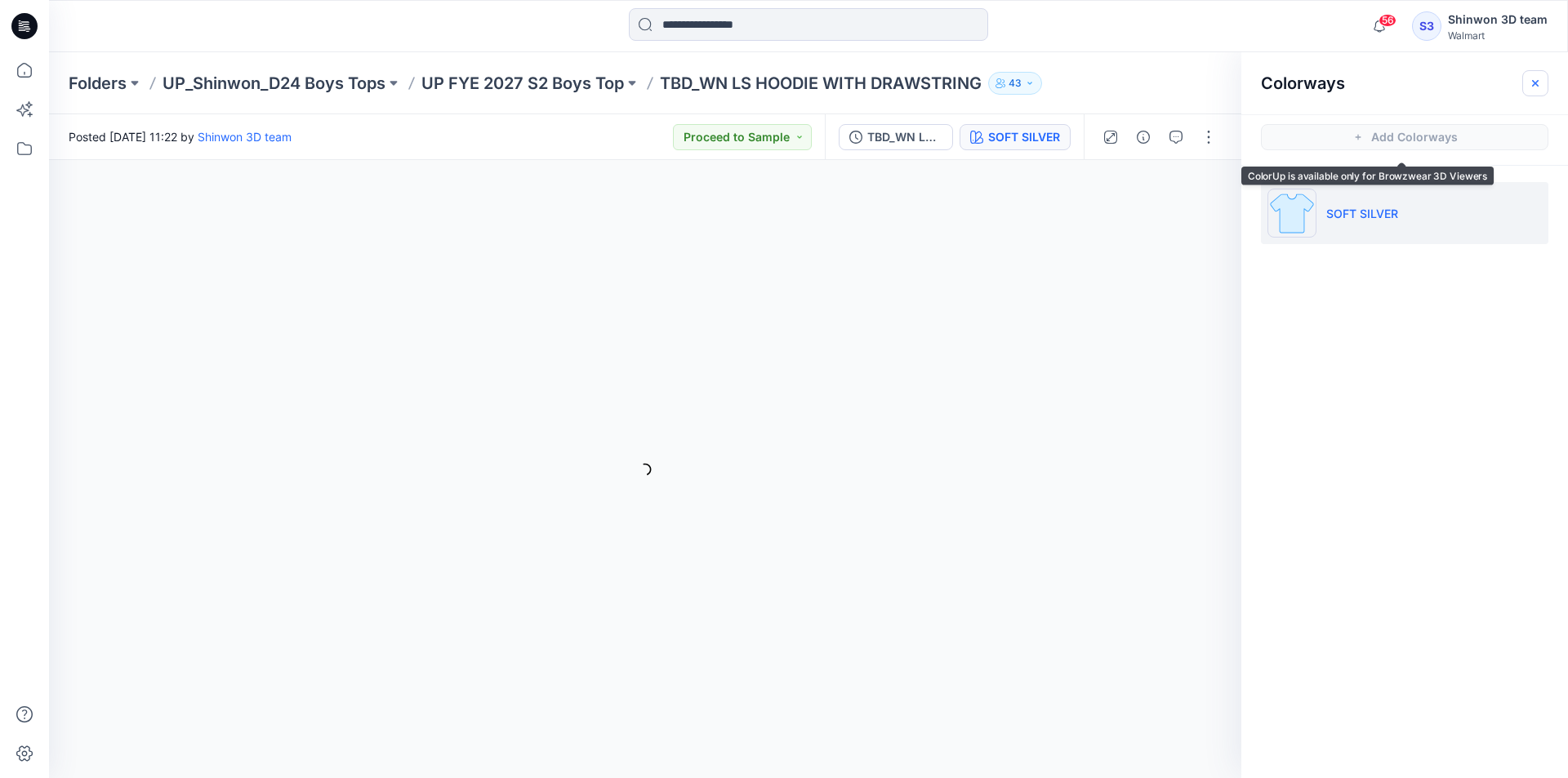
click at [1538, 80] on icon "button" at bounding box center [1535, 82] width 7 height 7
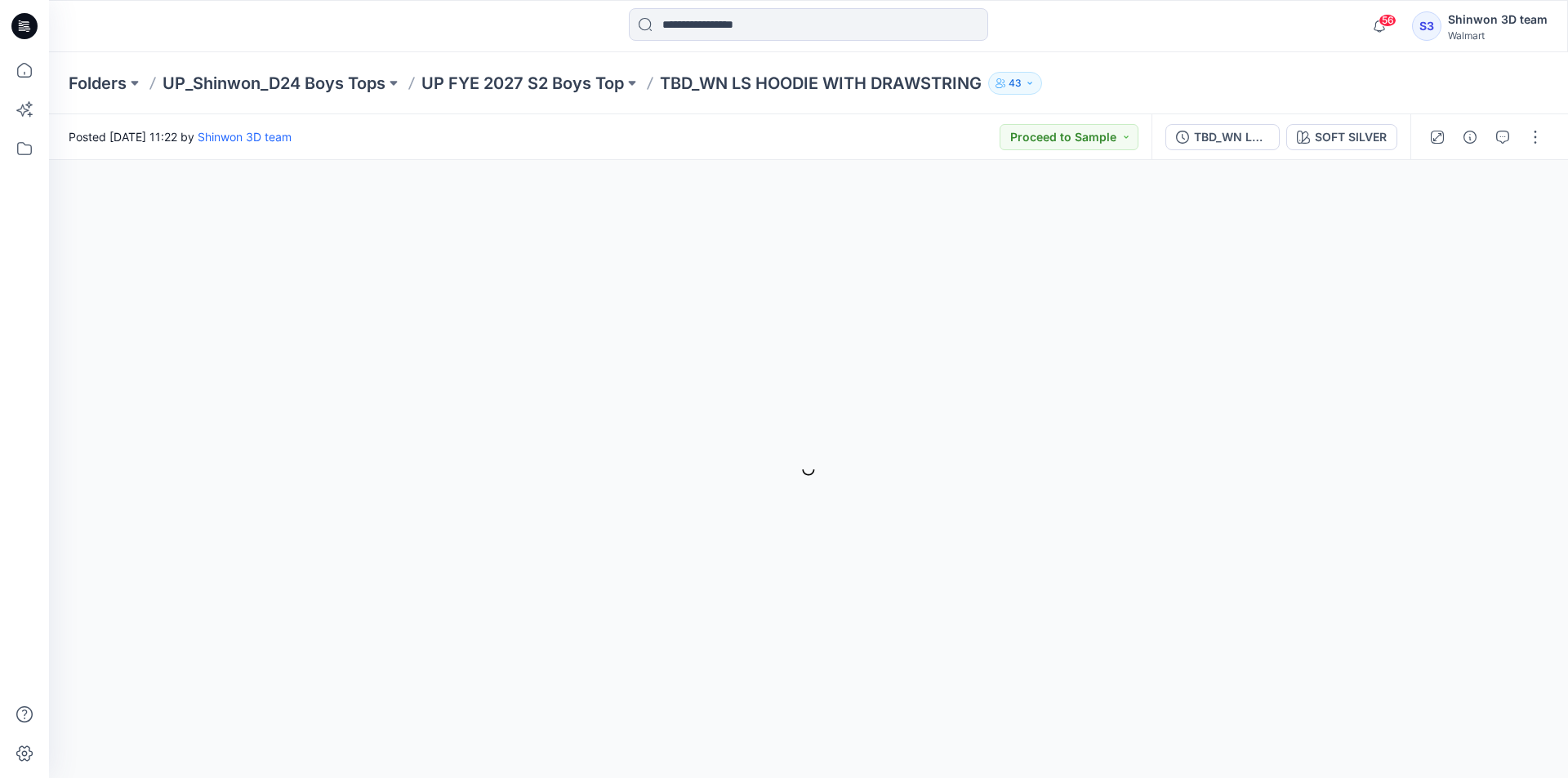
click at [1105, 84] on div "Folders UP_Shinwon_D24 Boys Tops UP FYE 2027 S2 Boys Top TBD_WN LS HOODIE WITH …" at bounding box center [744, 83] width 1352 height 23
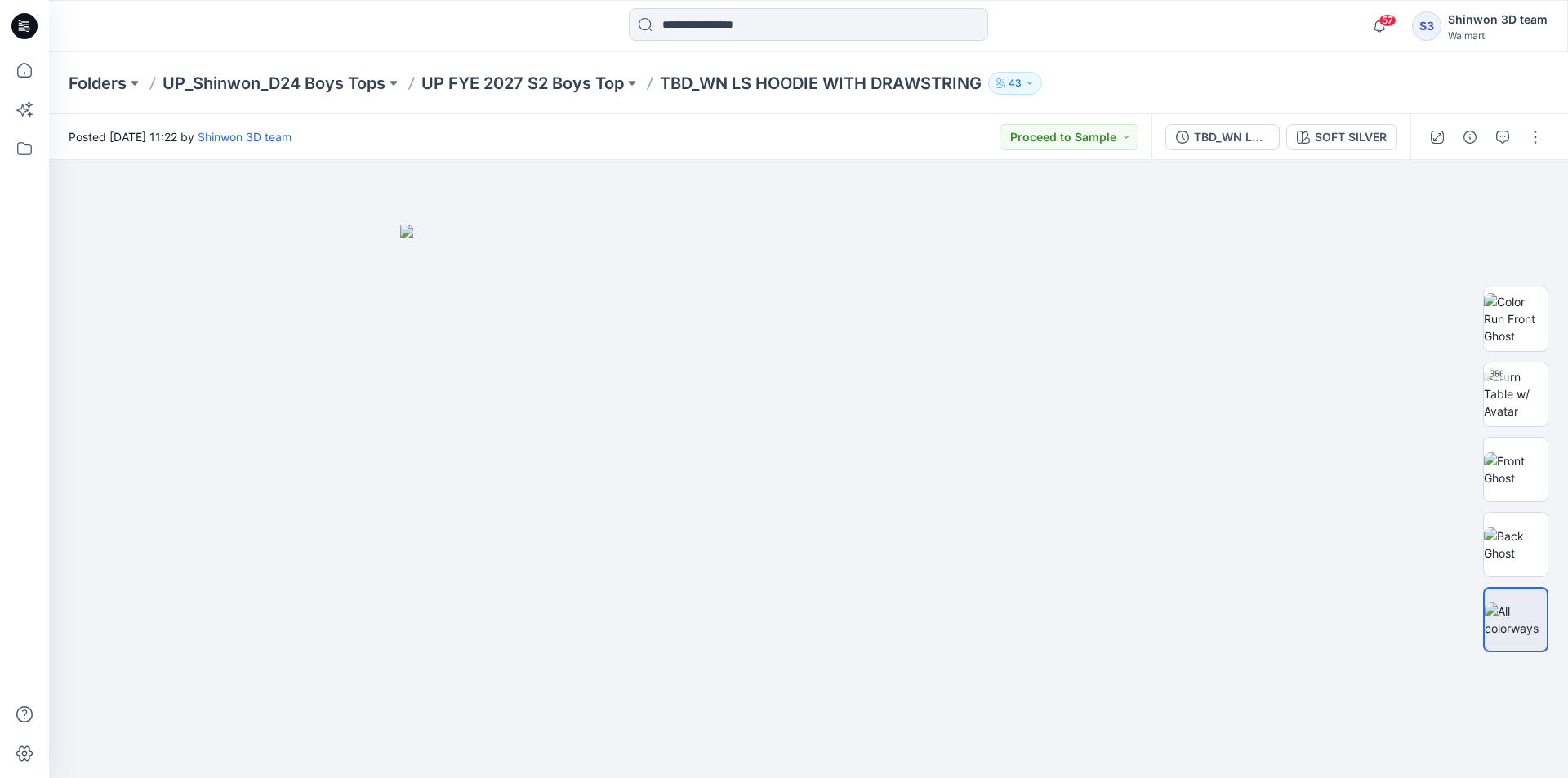
click at [1088, 25] on div at bounding box center [808, 27] width 760 height 36
click at [1185, 42] on div at bounding box center [808, 27] width 760 height 36
click at [1216, 82] on div "Folders UP_Shinwon_D24 Boys Tops UP FYE 2027 S2 Boys Top TBD_WN LS HOODIE WITH …" at bounding box center [744, 83] width 1352 height 23
